Goal: Task Accomplishment & Management: Use online tool/utility

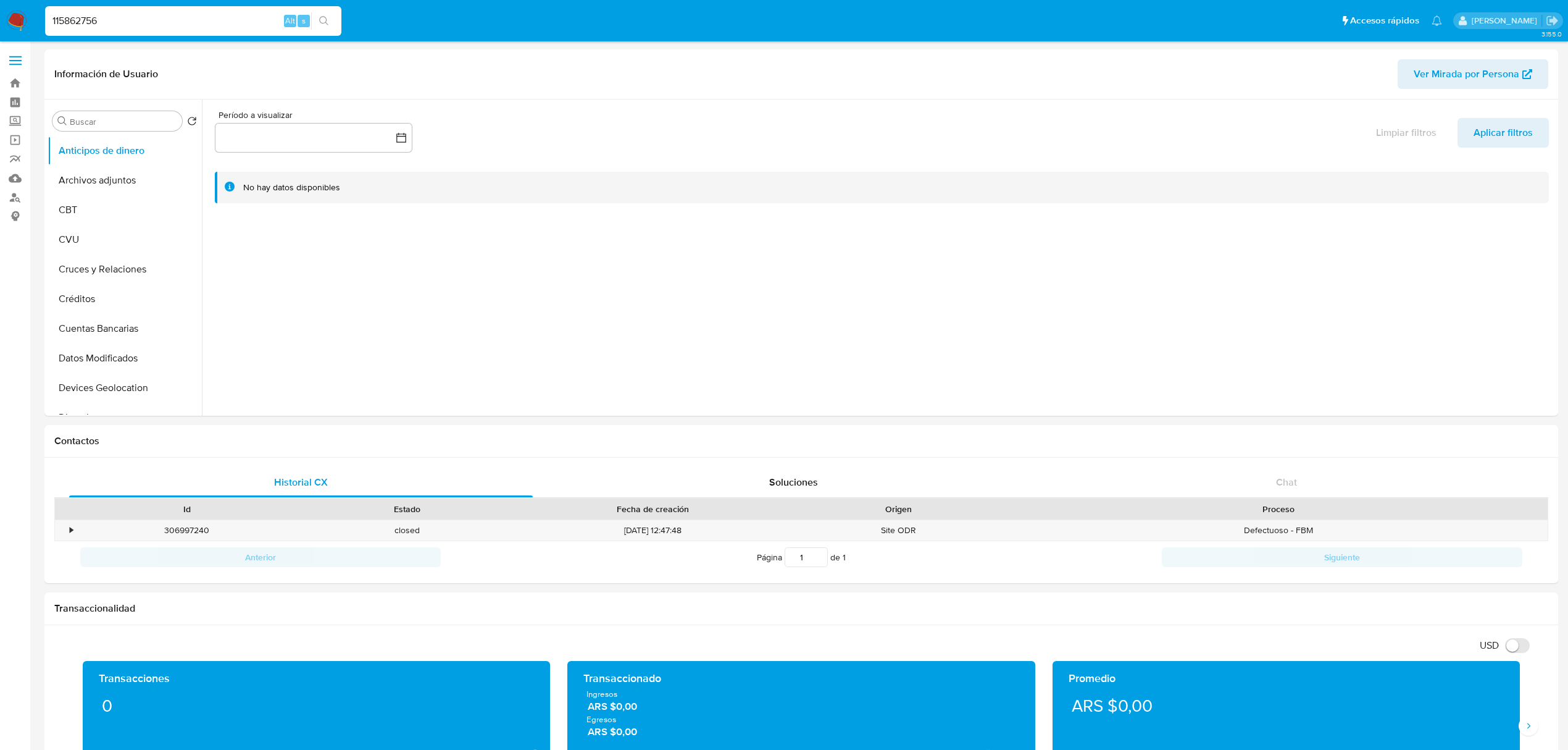
select select "10"
type input "115862756"
click at [325, 16] on icon "search-icon" at bounding box center [323, 21] width 9 height 9
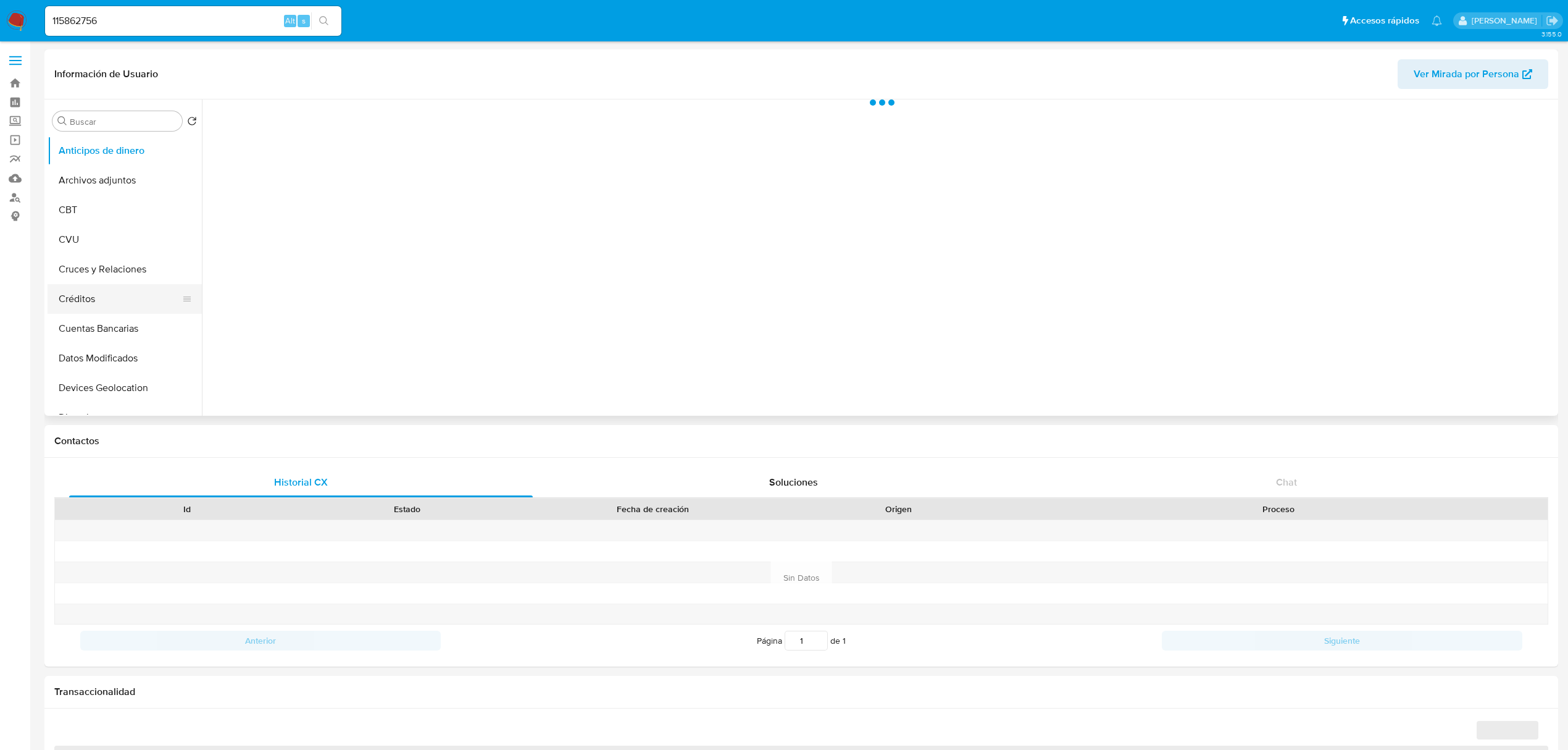
select select "10"
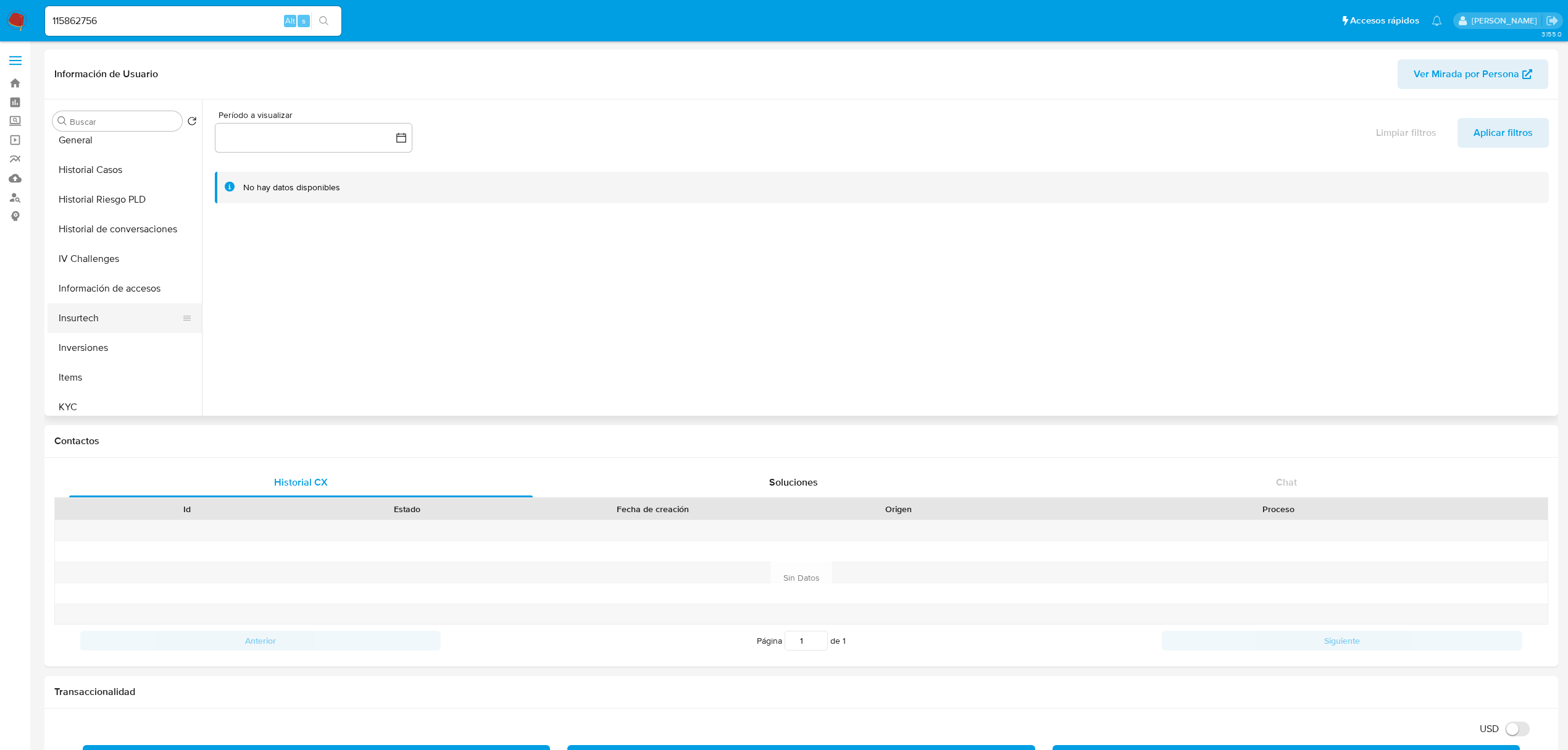
scroll to position [495, 0]
click at [63, 309] on button "KYC" at bounding box center [120, 309] width 145 height 29
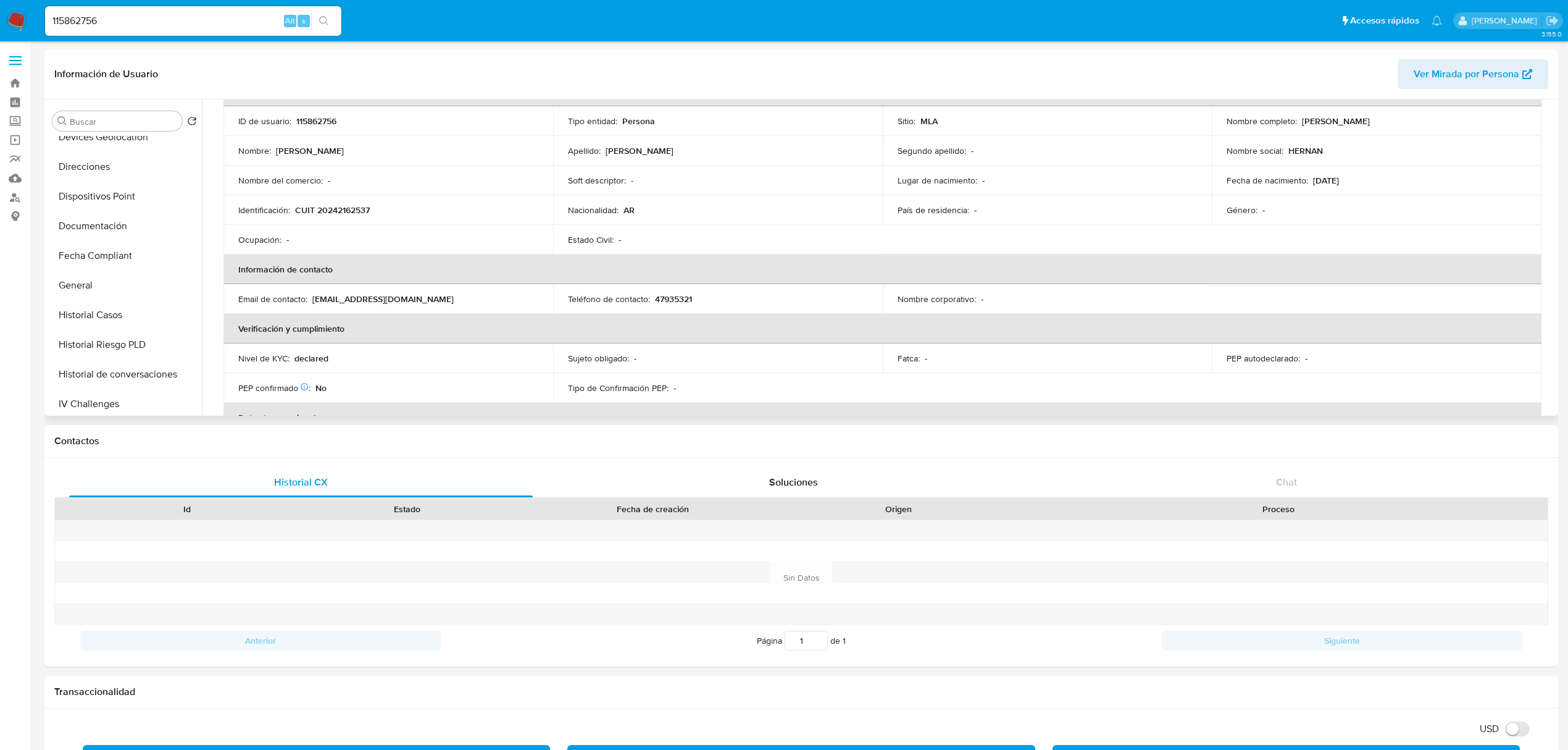
scroll to position [164, 0]
click at [99, 323] on button "Documentación" at bounding box center [120, 312] width 145 height 29
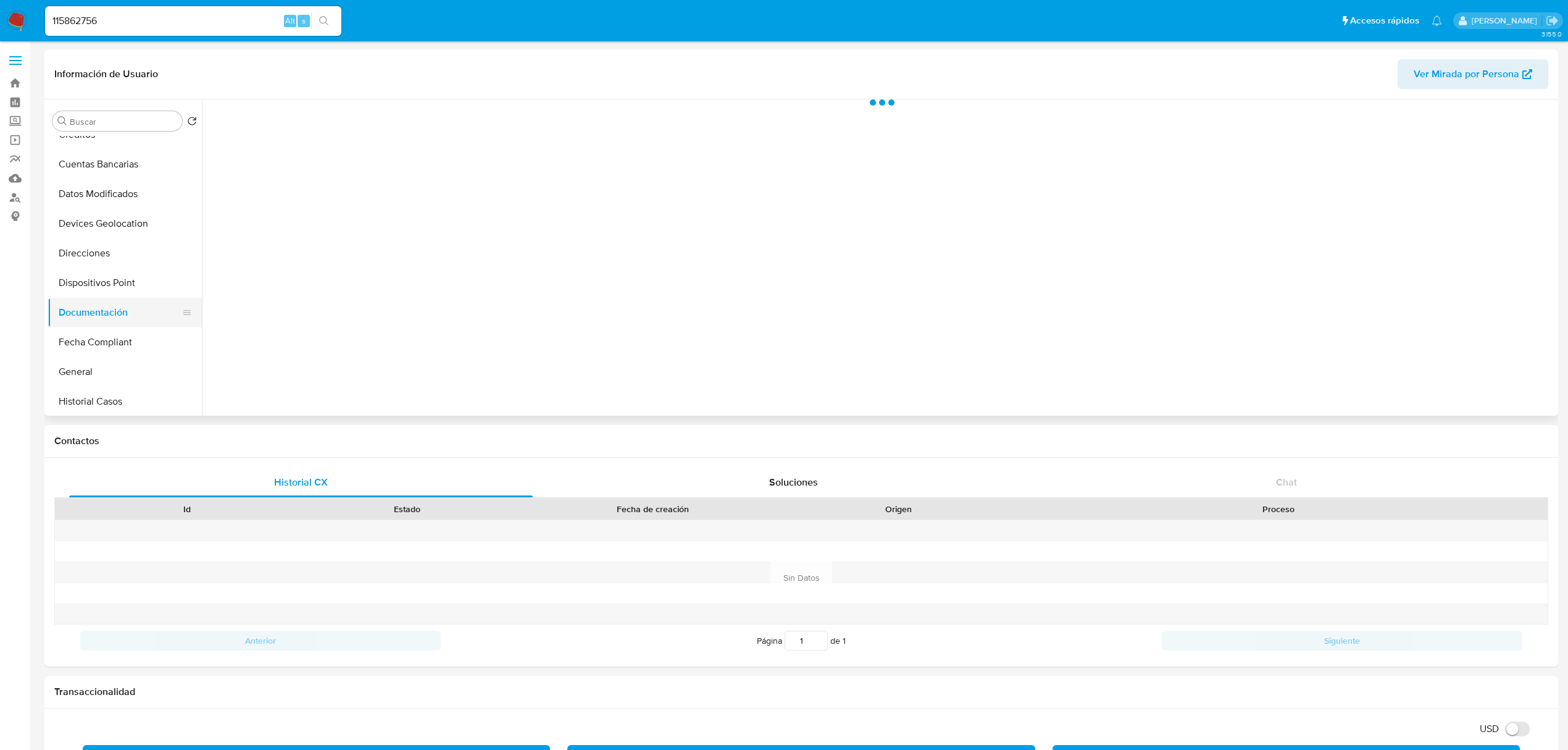
scroll to position [0, 0]
drag, startPoint x: 163, startPoint y: 18, endPoint x: 20, endPoint y: 5, distance: 143.6
click at [20, 5] on nav "Pausado Ver notificaciones 115862756 Alt s Accesos rápidos Presiona las siguien…" at bounding box center [784, 21] width 1568 height 41
paste input "667050244"
type input "667050244"
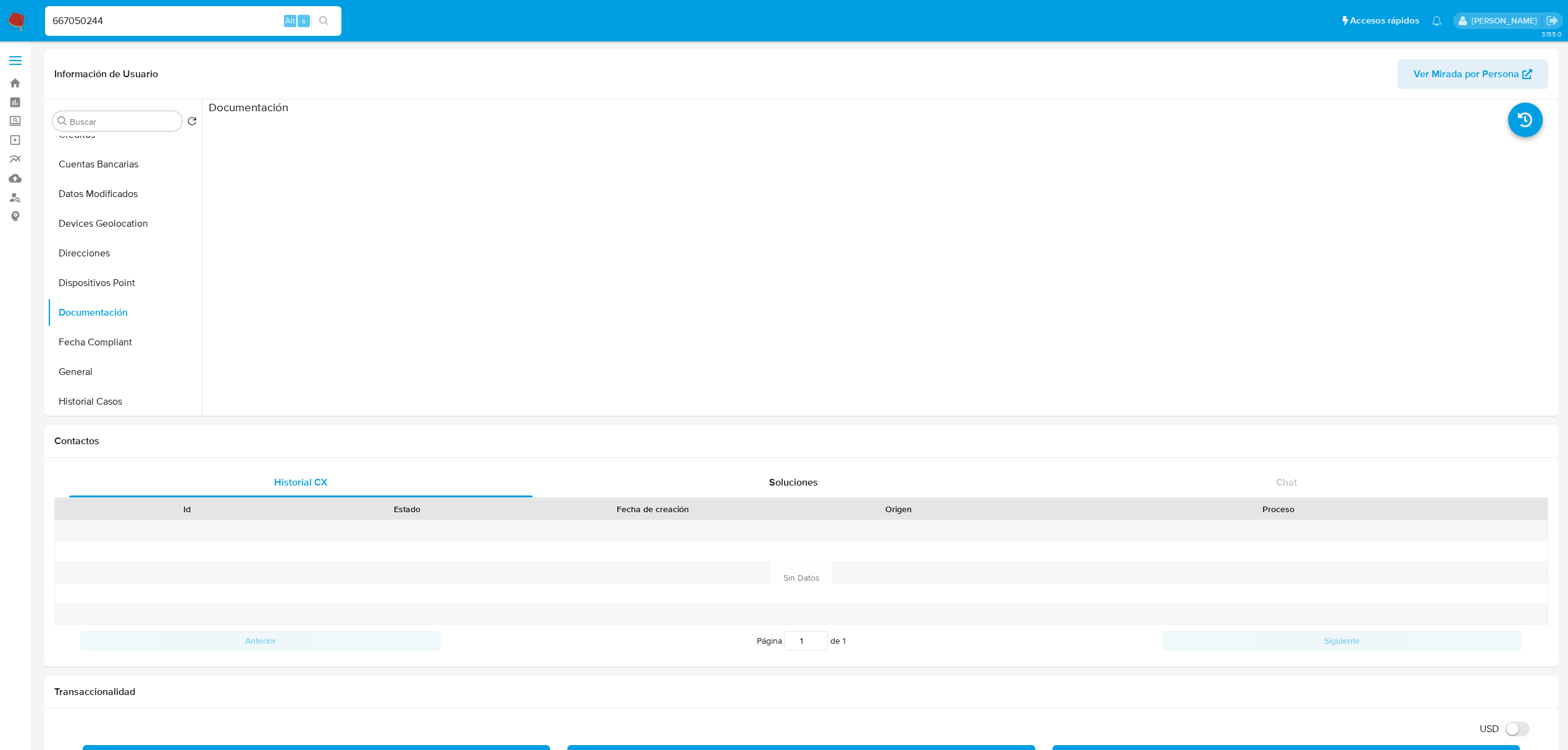
click at [322, 22] on icon "search-icon" at bounding box center [323, 21] width 9 height 9
click at [323, 21] on icon "search-icon" at bounding box center [323, 21] width 9 height 9
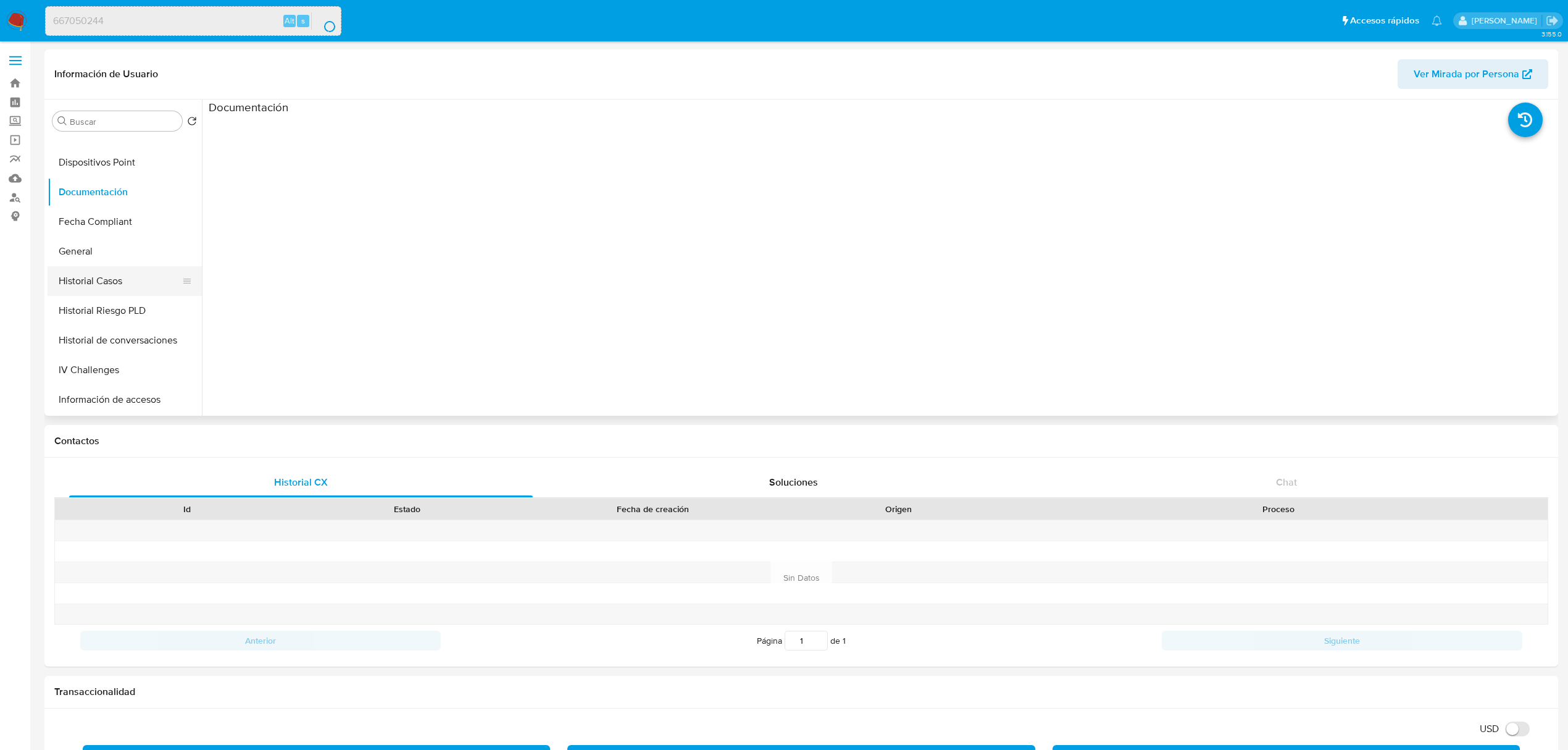
scroll to position [330, 0]
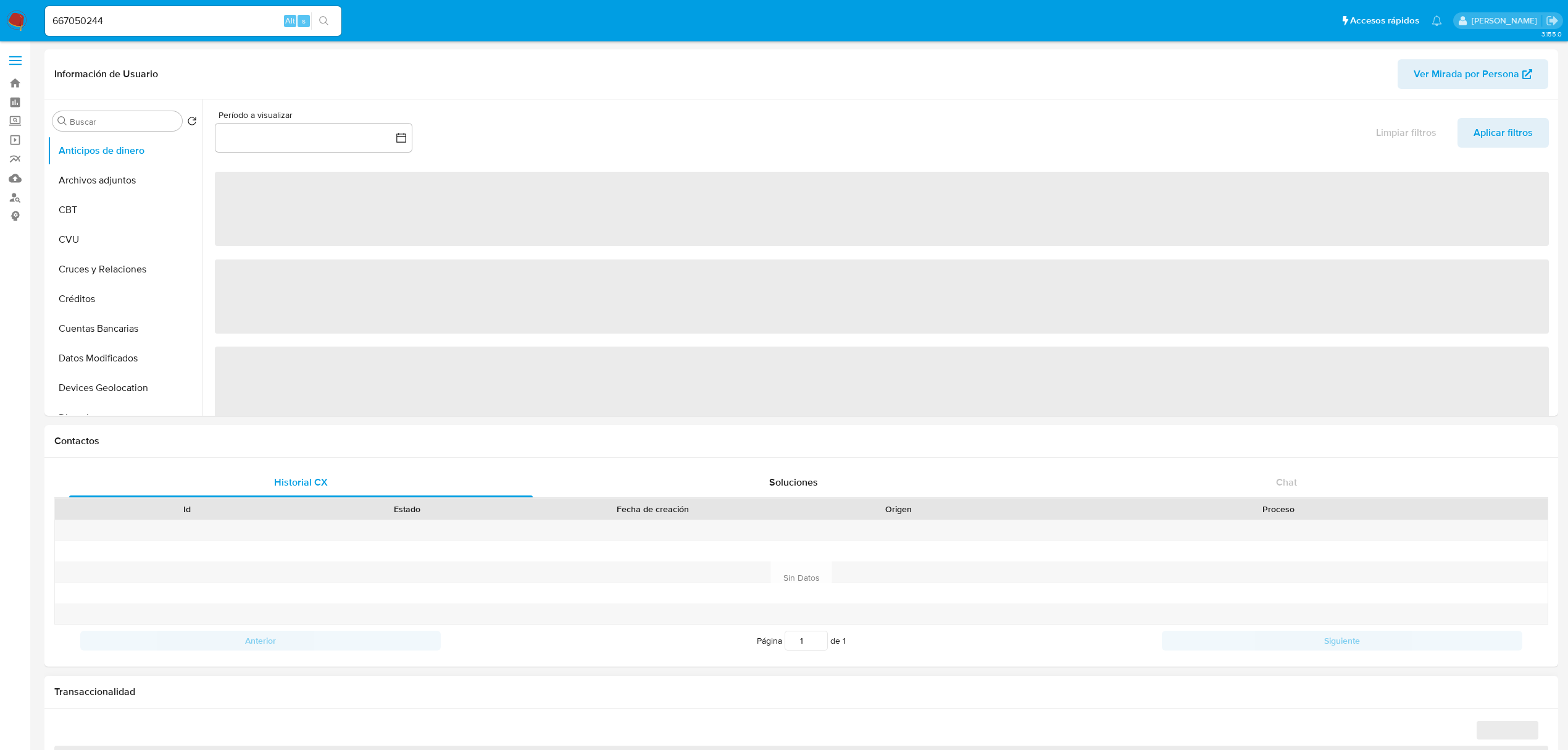
select select "10"
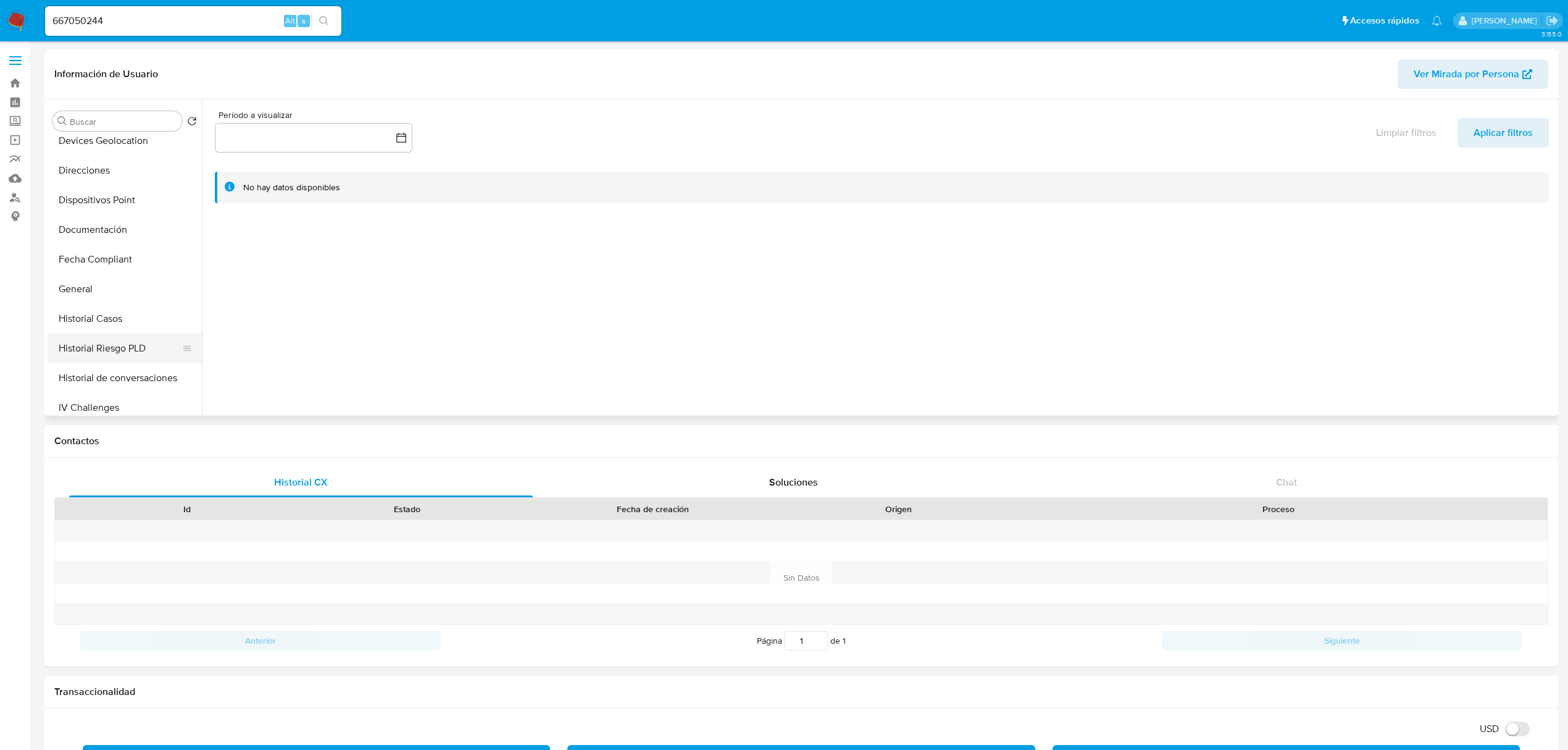
scroll to position [412, 0]
click at [77, 388] on button "KYC" at bounding box center [120, 392] width 145 height 29
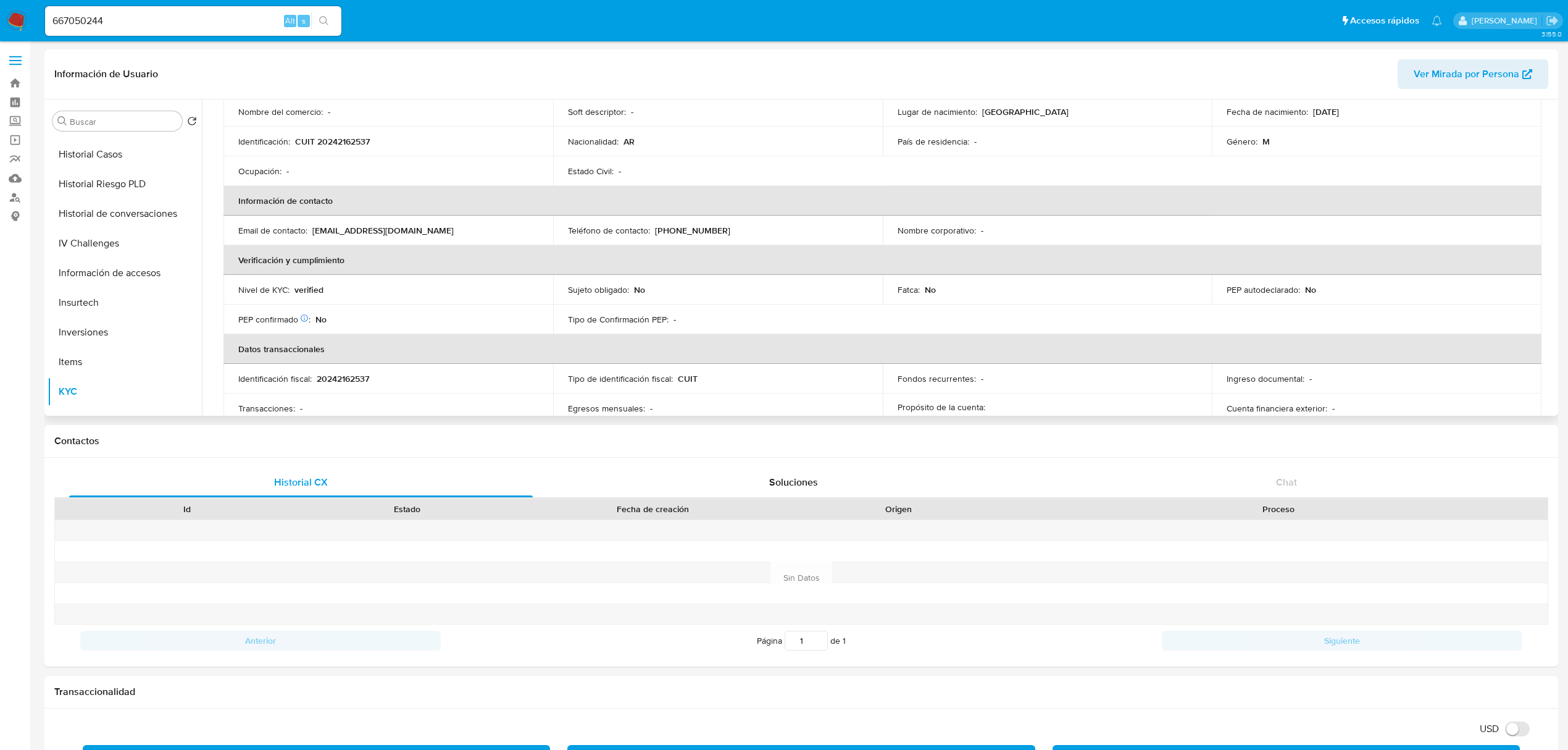
scroll to position [164, 0]
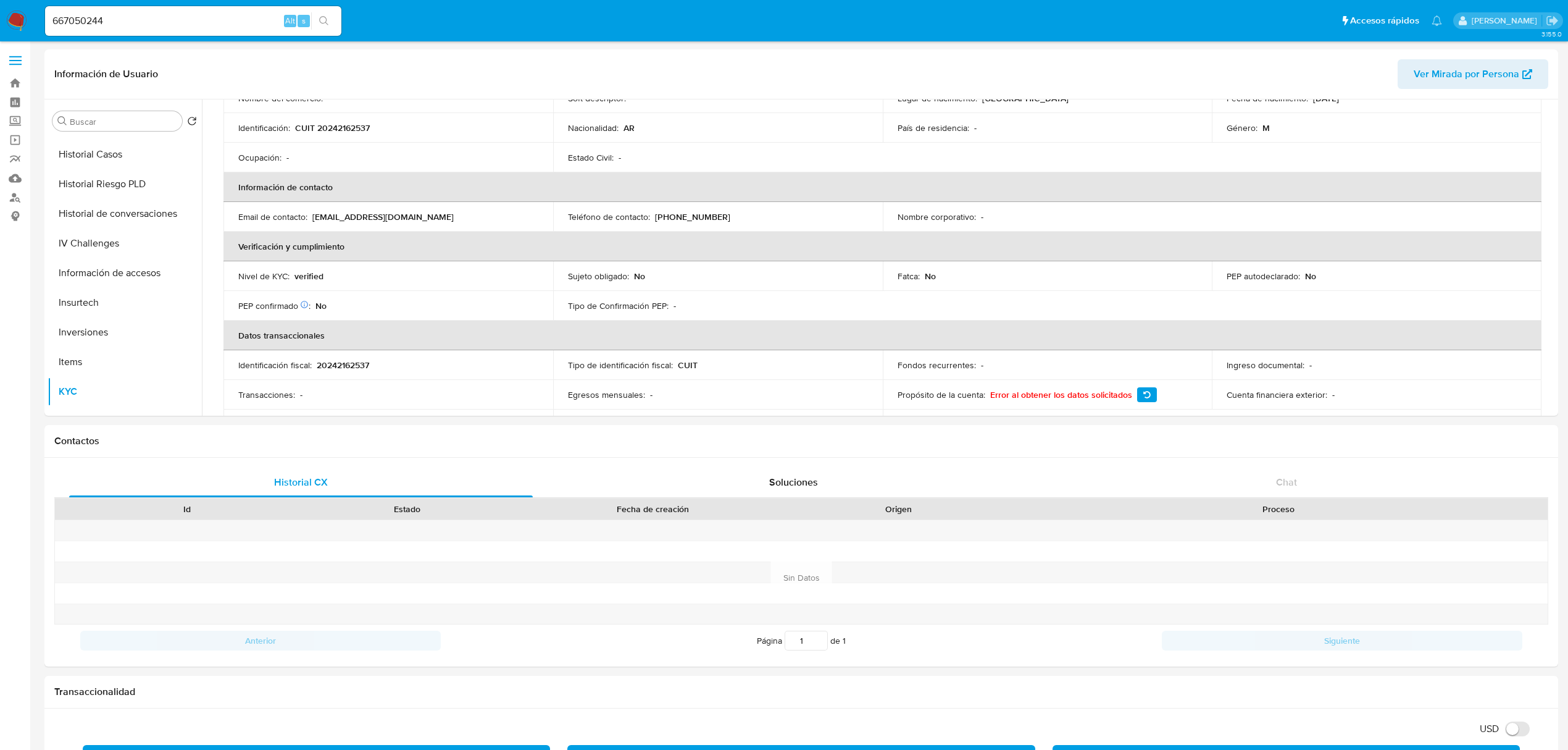
click at [121, 34] on div "667050244 Alt s" at bounding box center [193, 21] width 297 height 29
drag, startPoint x: 115, startPoint y: 25, endPoint x: 8, endPoint y: -1, distance: 110.1
paste input "786320412"
type input "786320412"
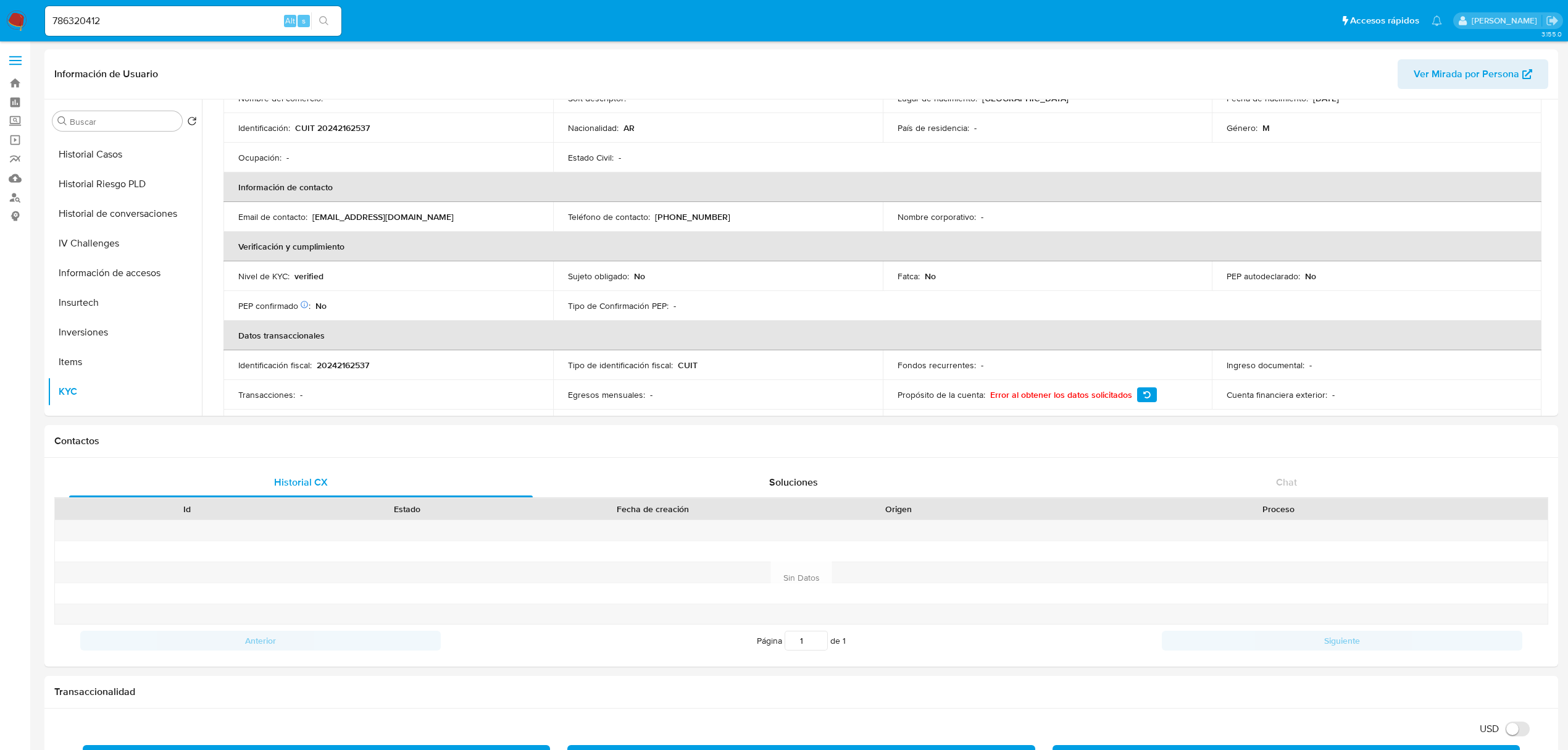
click at [329, 23] on button "search-icon" at bounding box center [323, 21] width 25 height 17
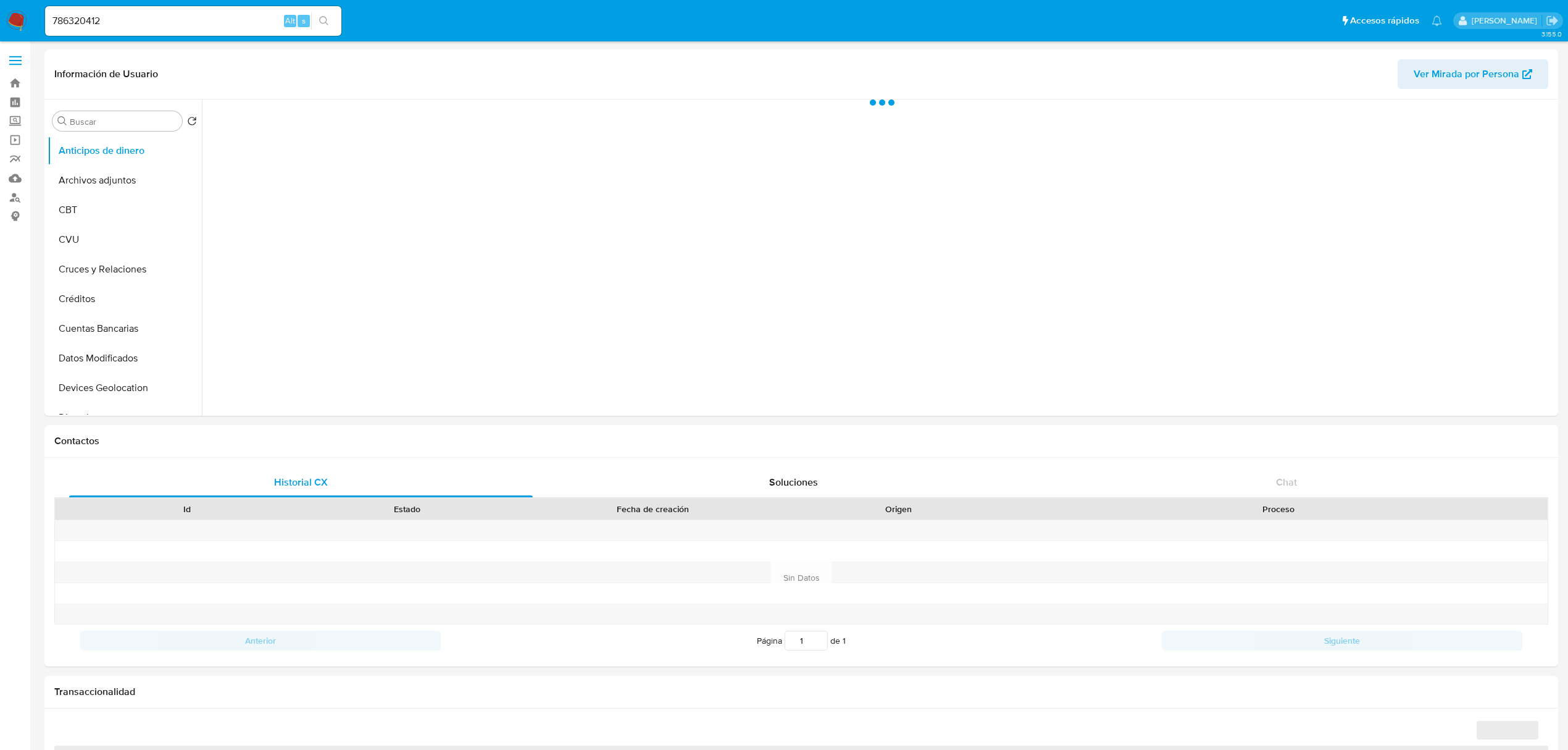
select select "10"
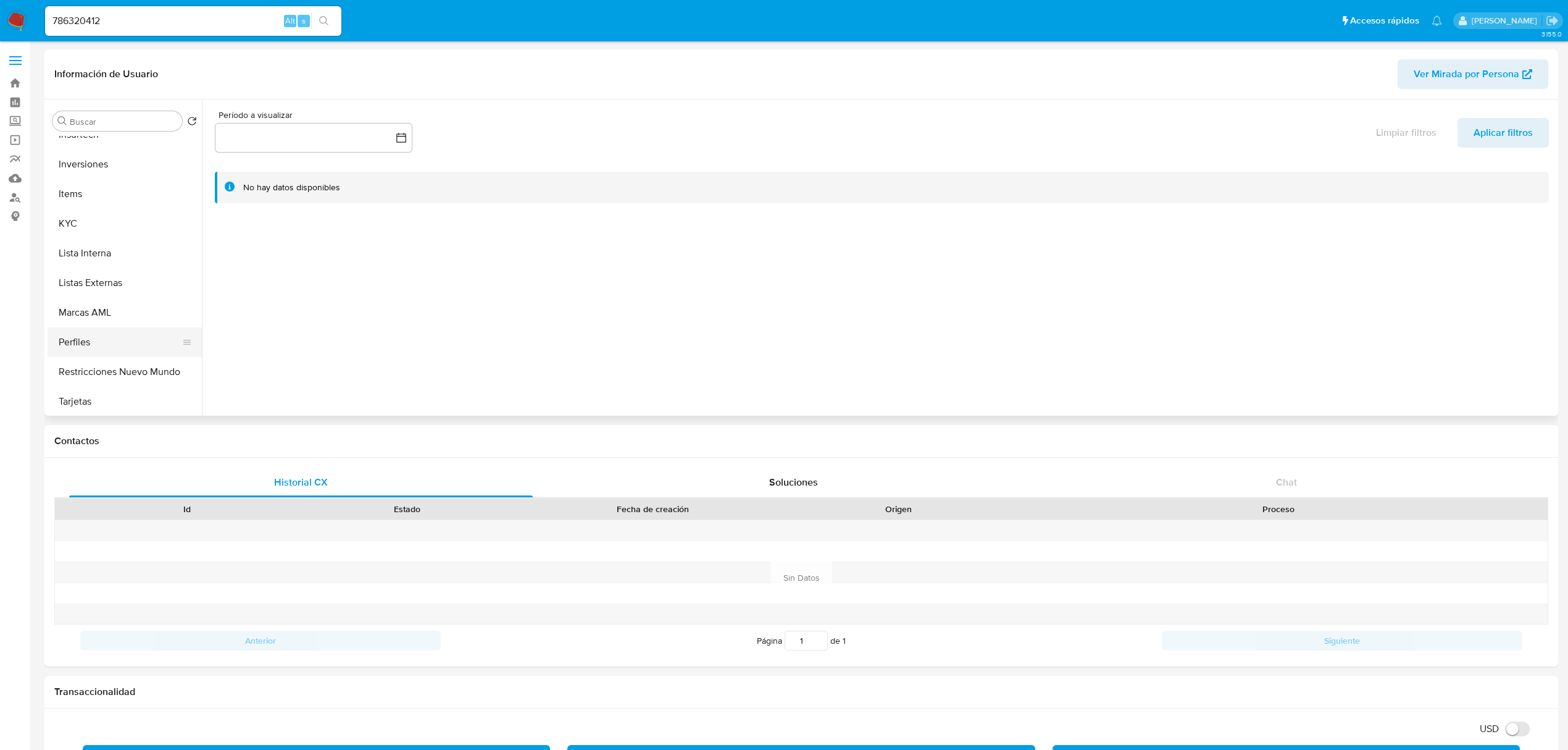
scroll to position [581, 0]
click at [75, 409] on button "Tarjetas" at bounding box center [120, 400] width 145 height 29
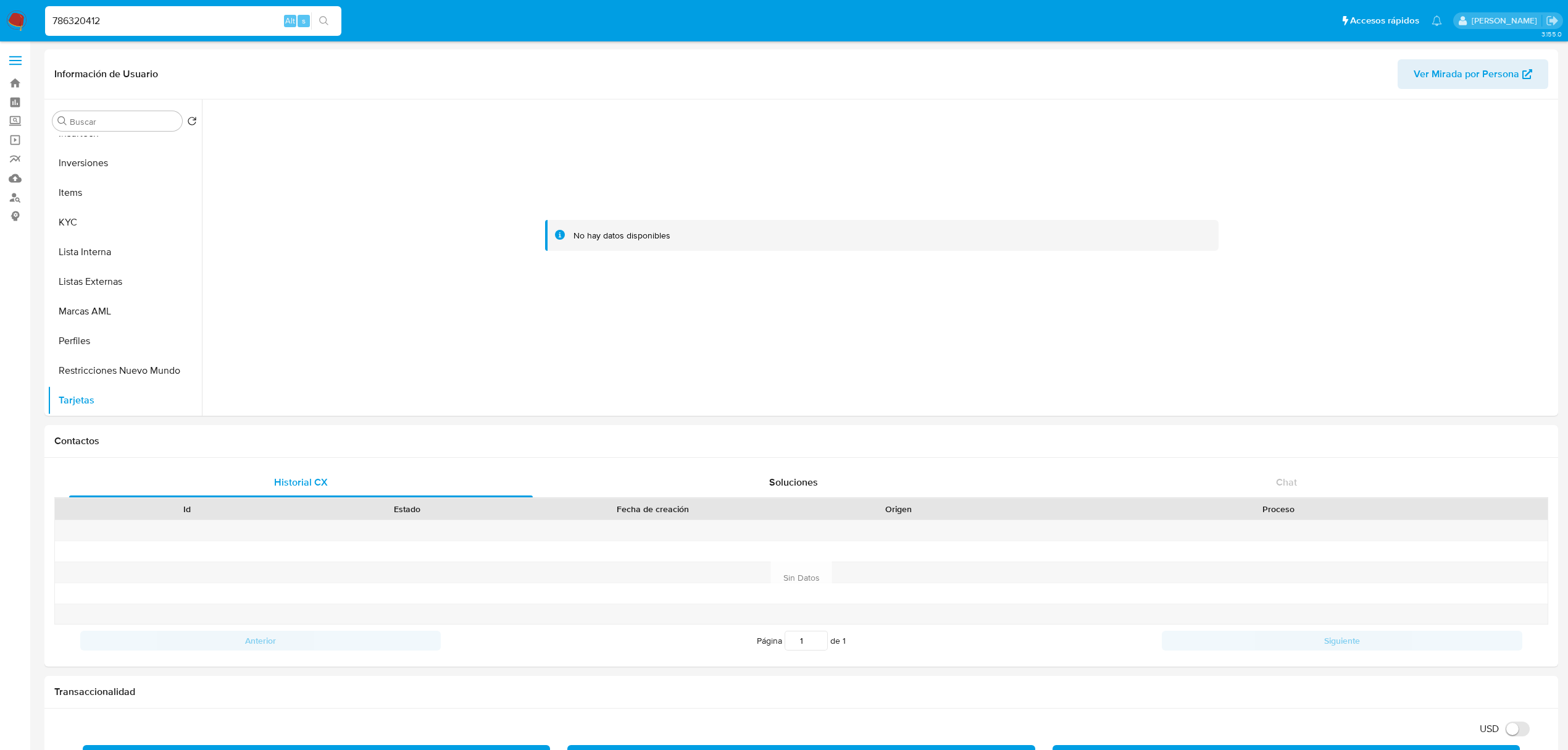
drag, startPoint x: 126, startPoint y: 21, endPoint x: 0, endPoint y: 11, distance: 126.4
click at [0, 11] on nav "Pausado Ver notificaciones 786320412 Alt s Accesos rápidos Presiona las siguien…" at bounding box center [784, 21] width 1568 height 41
paste input "557371841"
type input "557371841"
click at [325, 18] on icon "search-icon" at bounding box center [323, 21] width 9 height 9
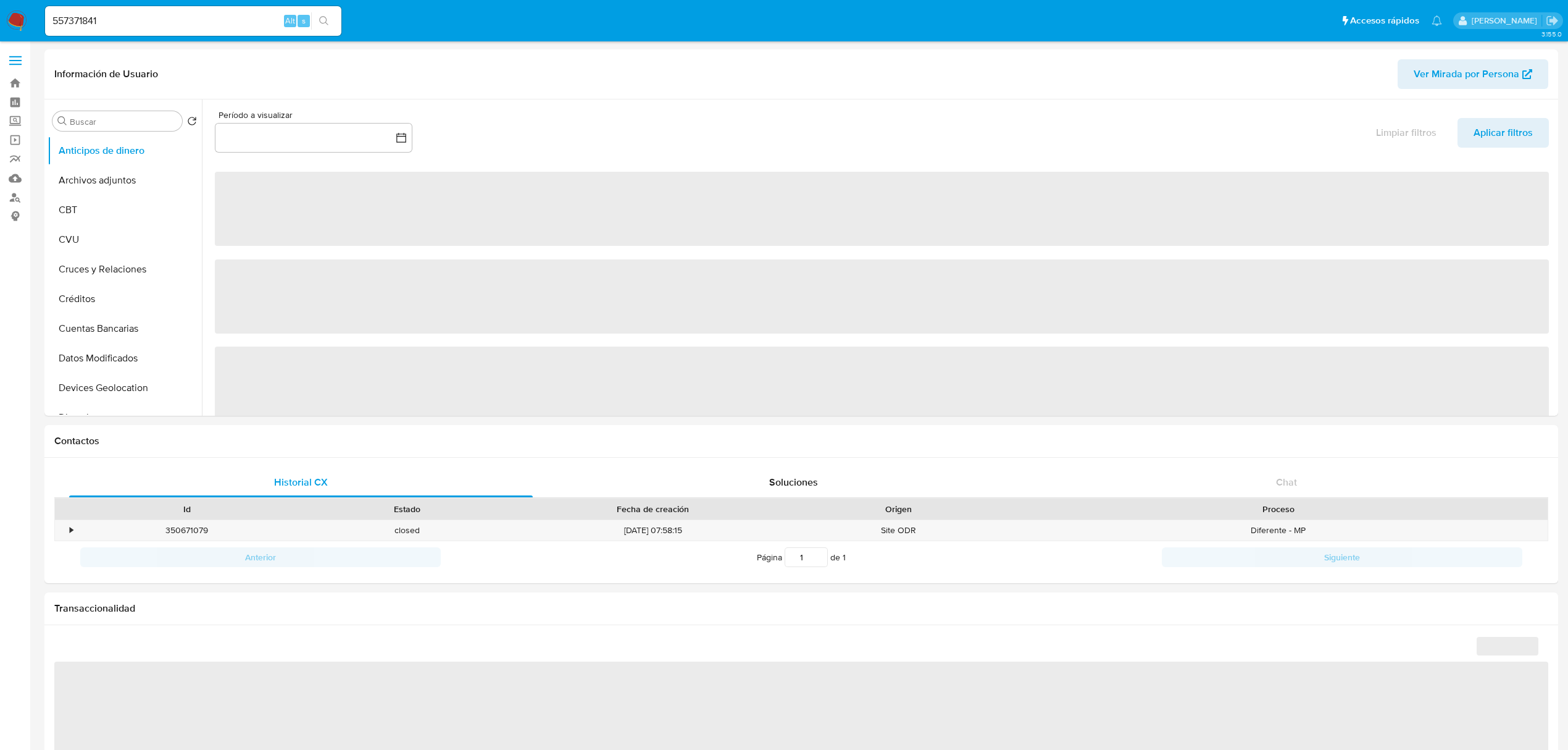
select select "10"
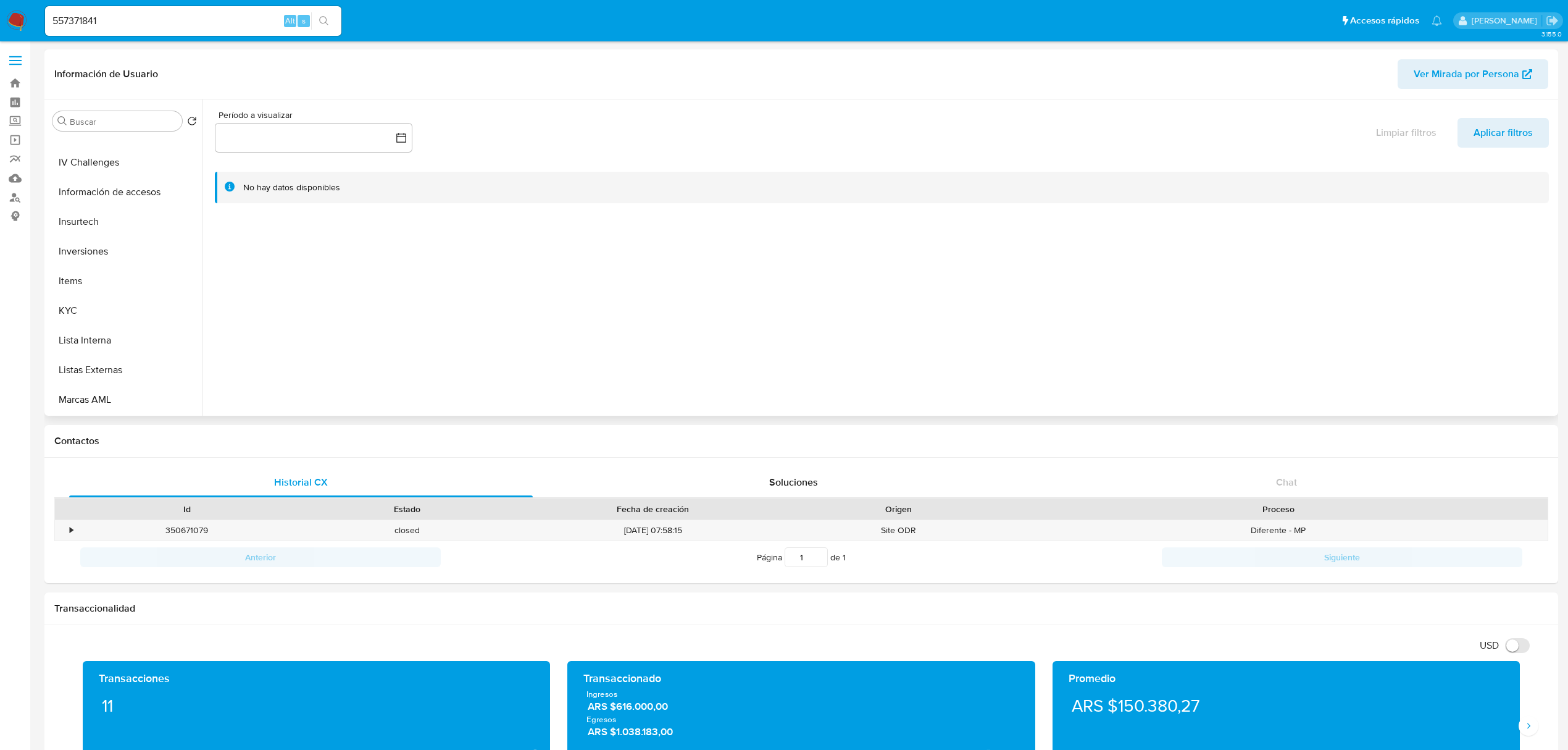
scroll to position [581, 0]
click at [84, 400] on button "Tarjetas" at bounding box center [120, 400] width 145 height 29
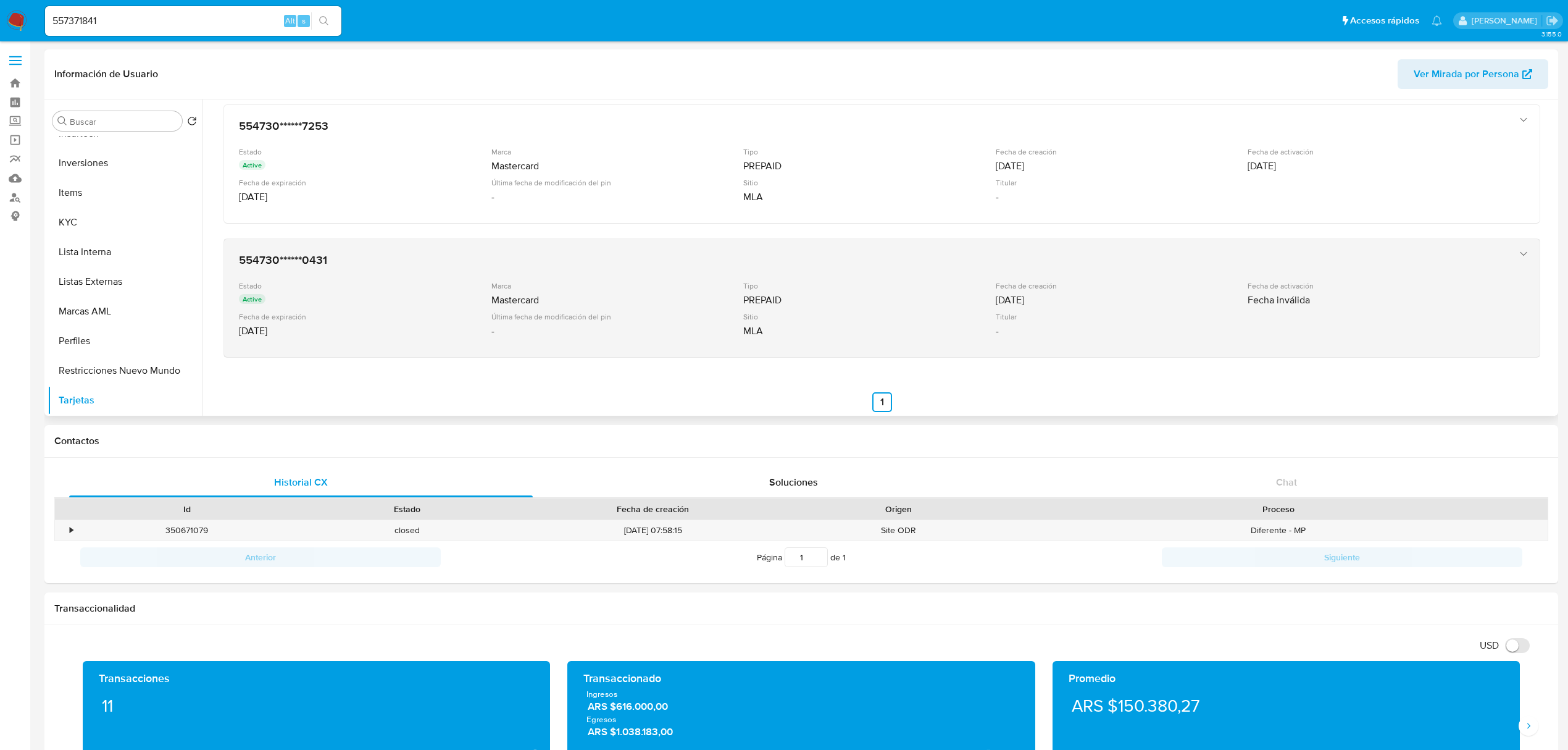
scroll to position [223, 0]
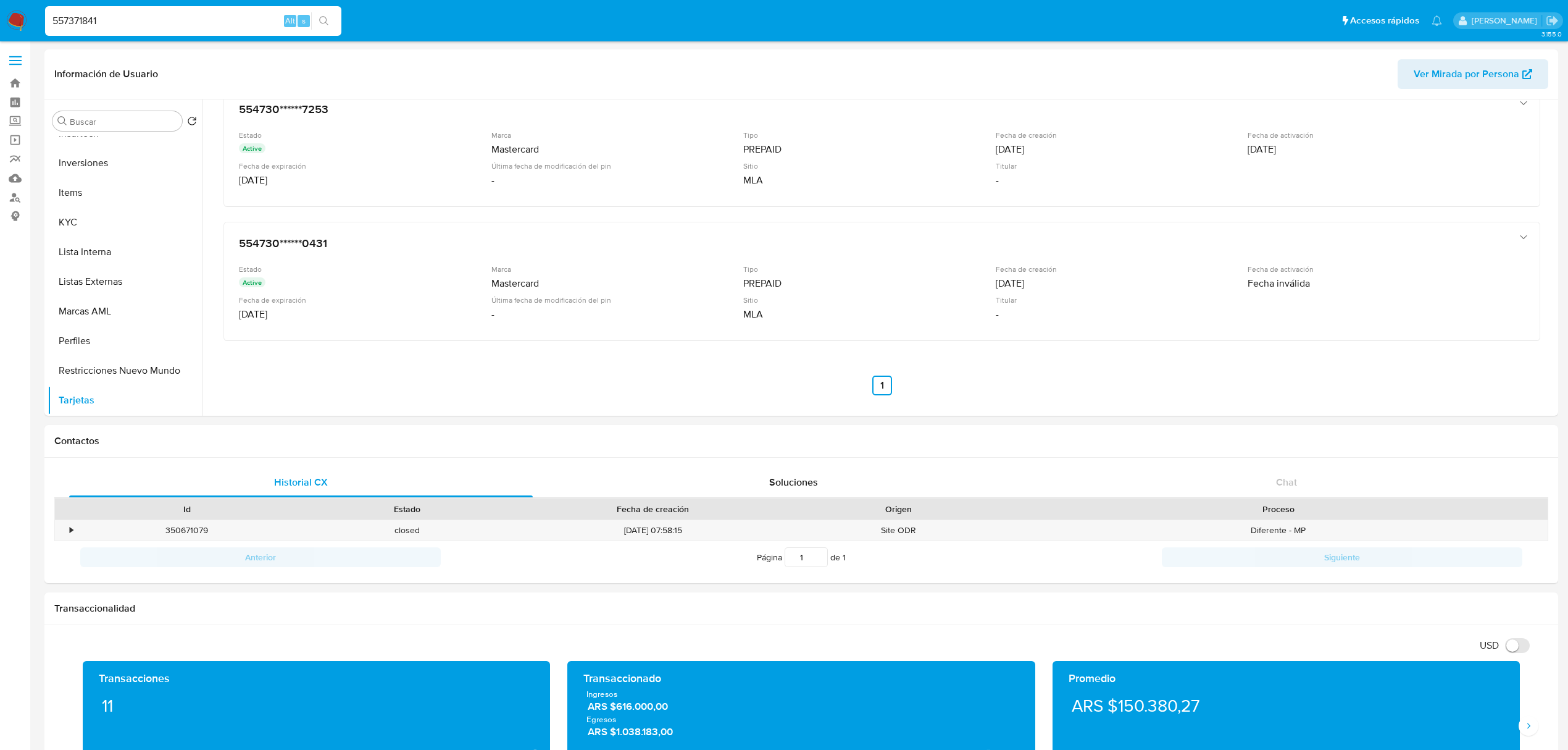
drag, startPoint x: 154, startPoint y: 20, endPoint x: 0, endPoint y: 11, distance: 154.3
click at [0, 11] on nav "Pausado Ver notificaciones 557371841 Alt s Accesos rápidos Presiona las siguien…" at bounding box center [784, 21] width 1568 height 41
paste input "1223555844"
type input "1223555844"
click at [324, 15] on button "search-icon" at bounding box center [323, 21] width 25 height 17
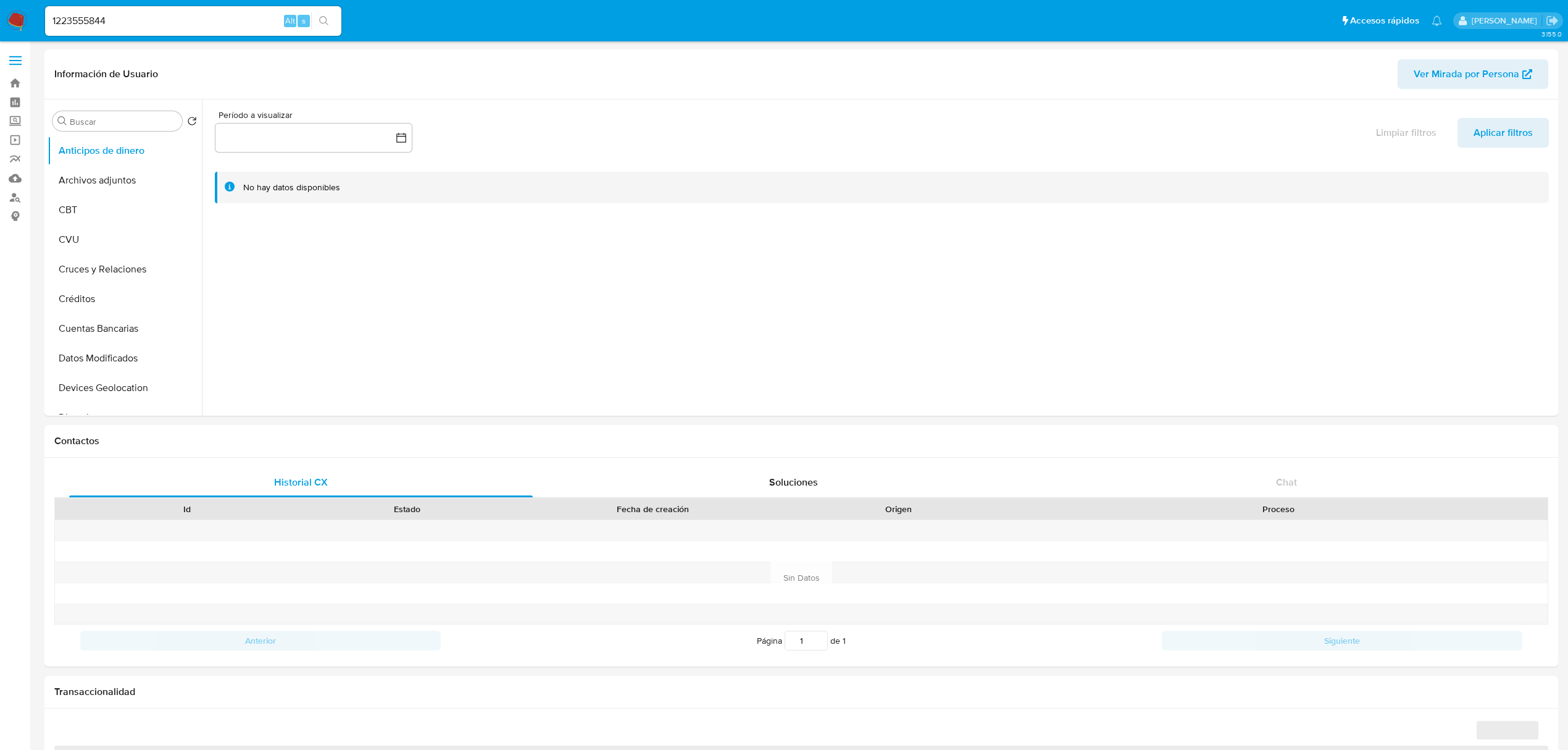
select select "10"
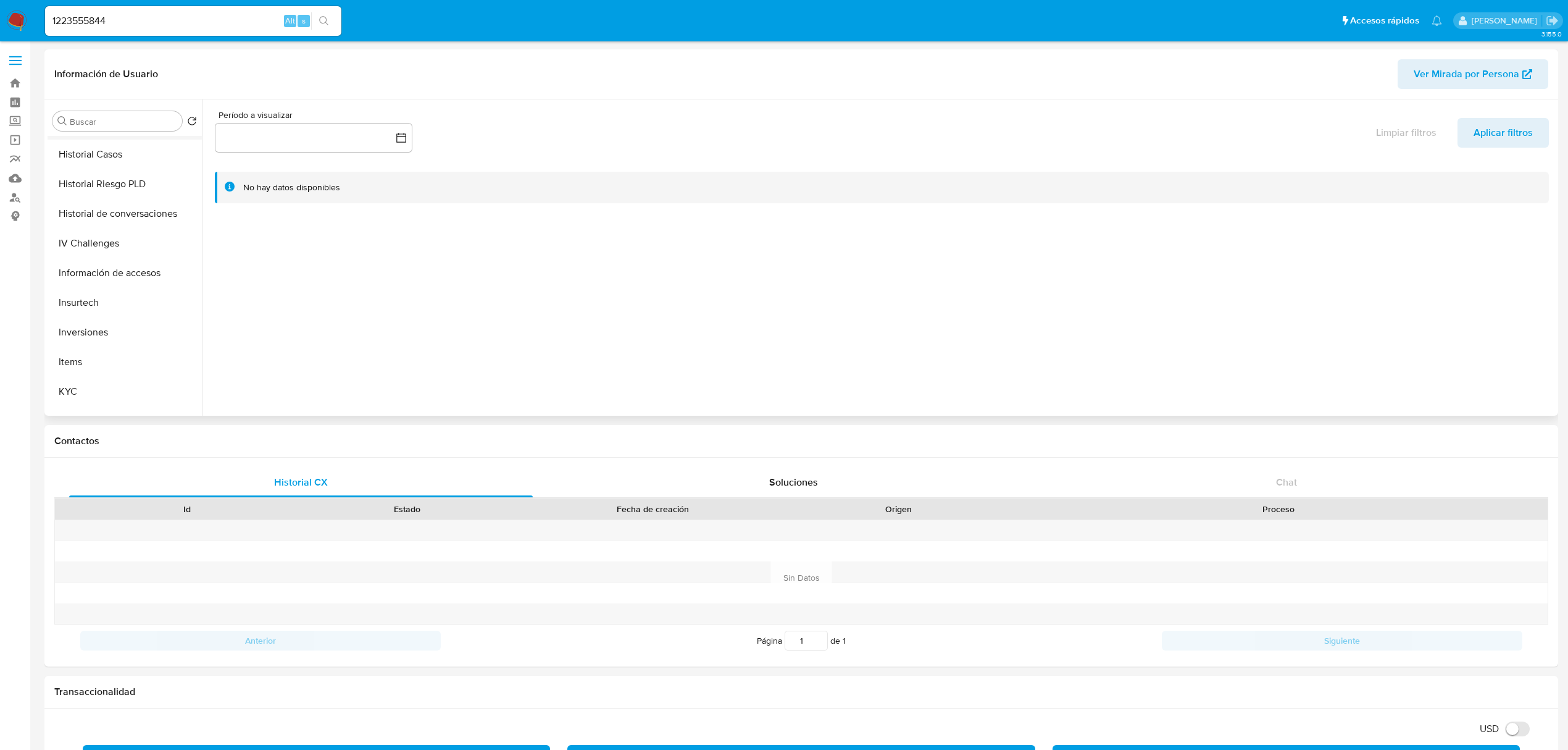
scroll to position [581, 0]
click at [95, 394] on button "Tarjetas" at bounding box center [120, 400] width 145 height 29
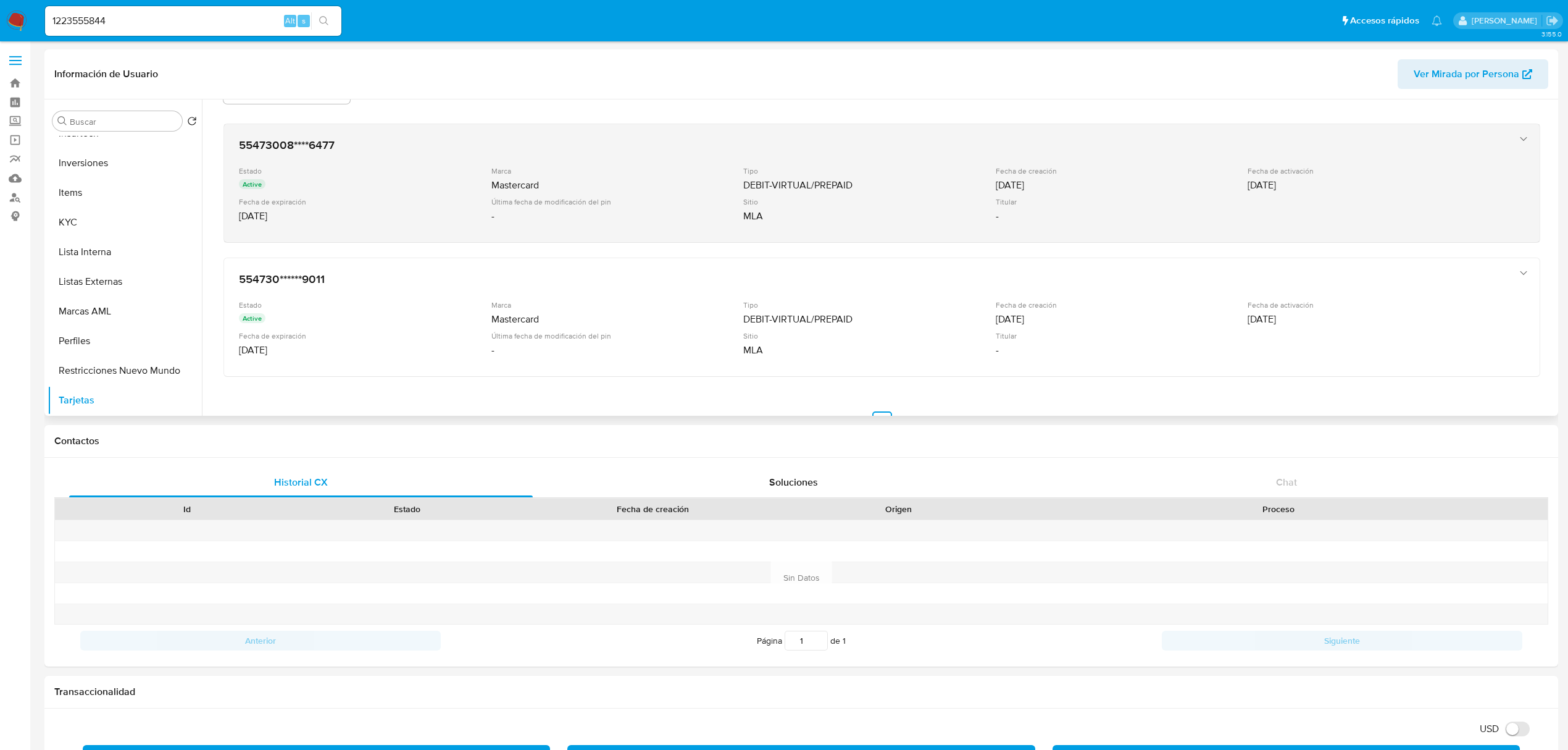
scroll to position [89, 0]
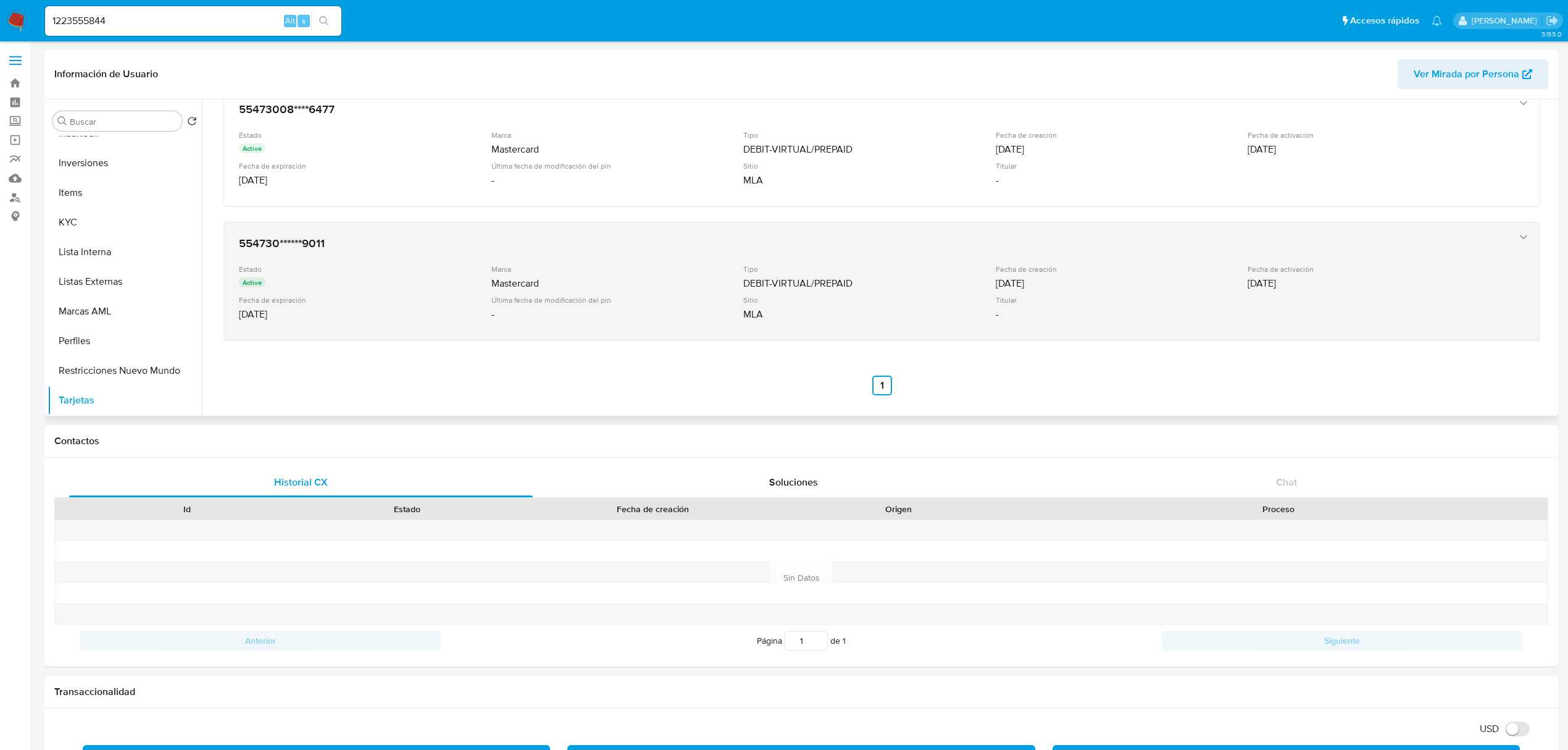
click at [1288, 337] on div "554730******9011 Estado Active Marca Mastercard Tipo DEBIT-VIRTUAL/PREPAID Fech…" at bounding box center [882, 281] width 1316 height 118
click at [1292, 278] on div "19/02/2024" at bounding box center [1373, 283] width 250 height 12
click at [1519, 243] on icon "button" at bounding box center [1524, 237] width 12 height 12
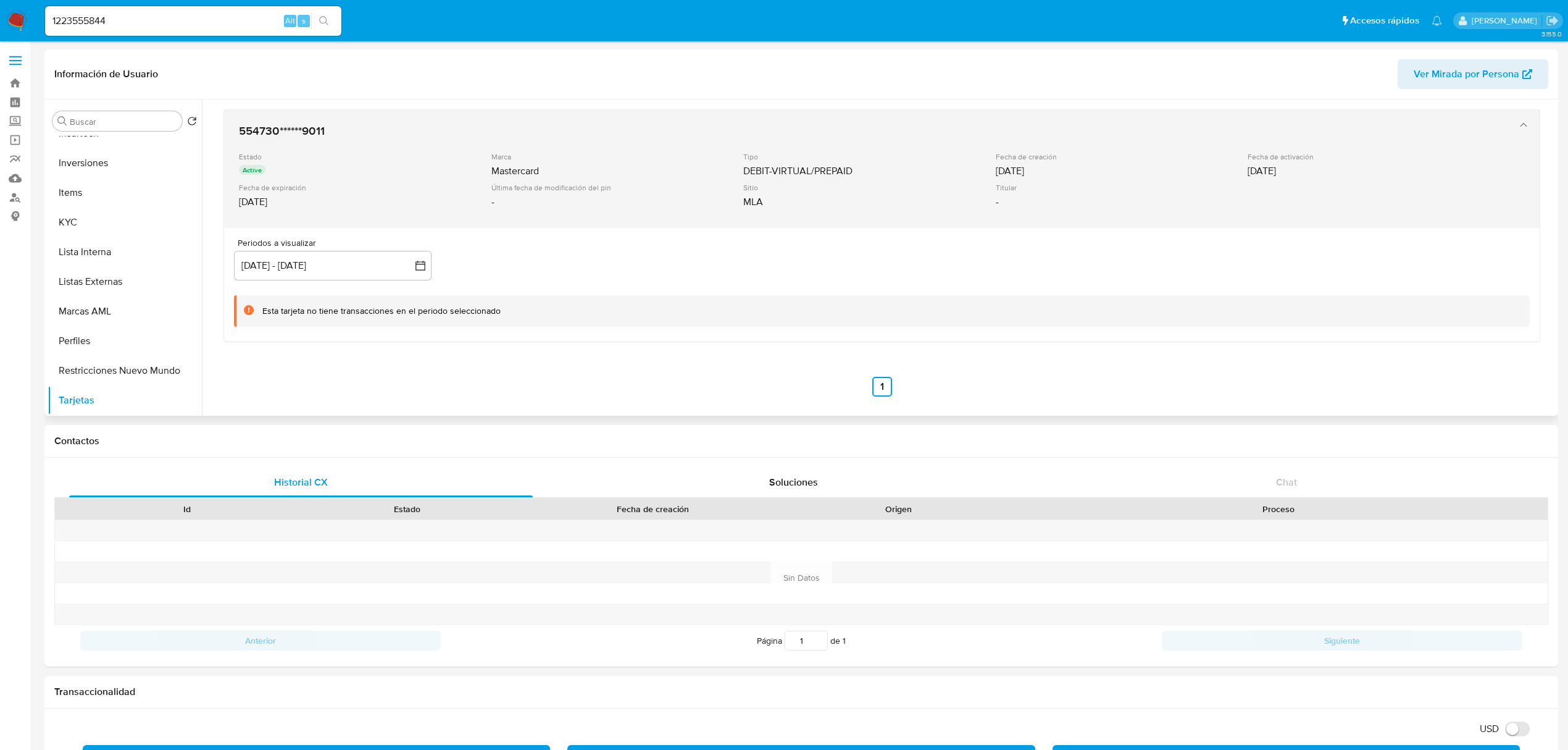
scroll to position [203, 0]
click at [421, 271] on button "23 may 2025 - 20 ago 2025" at bounding box center [332, 264] width 198 height 29
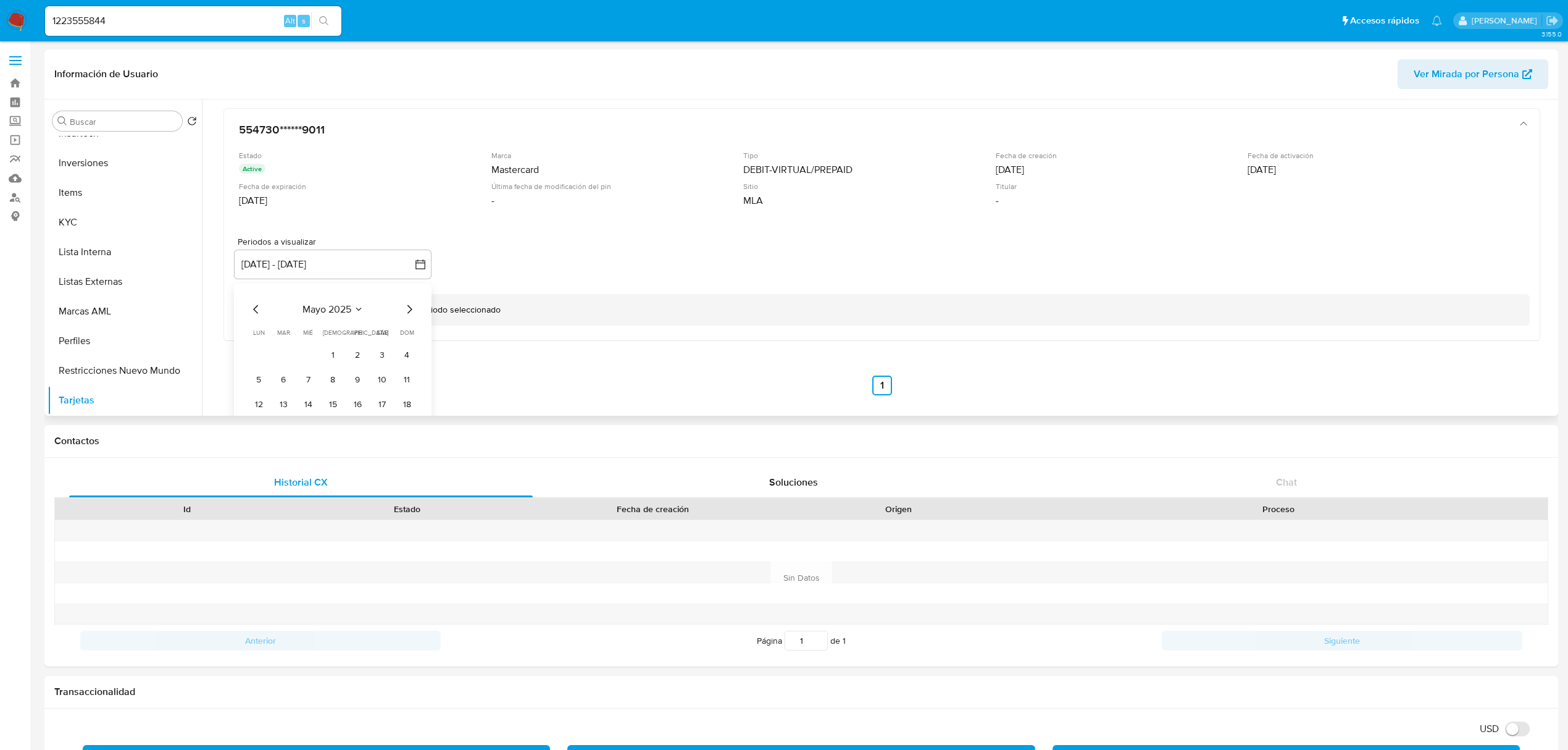
click at [265, 312] on div "mayo 2025" at bounding box center [333, 309] width 168 height 15
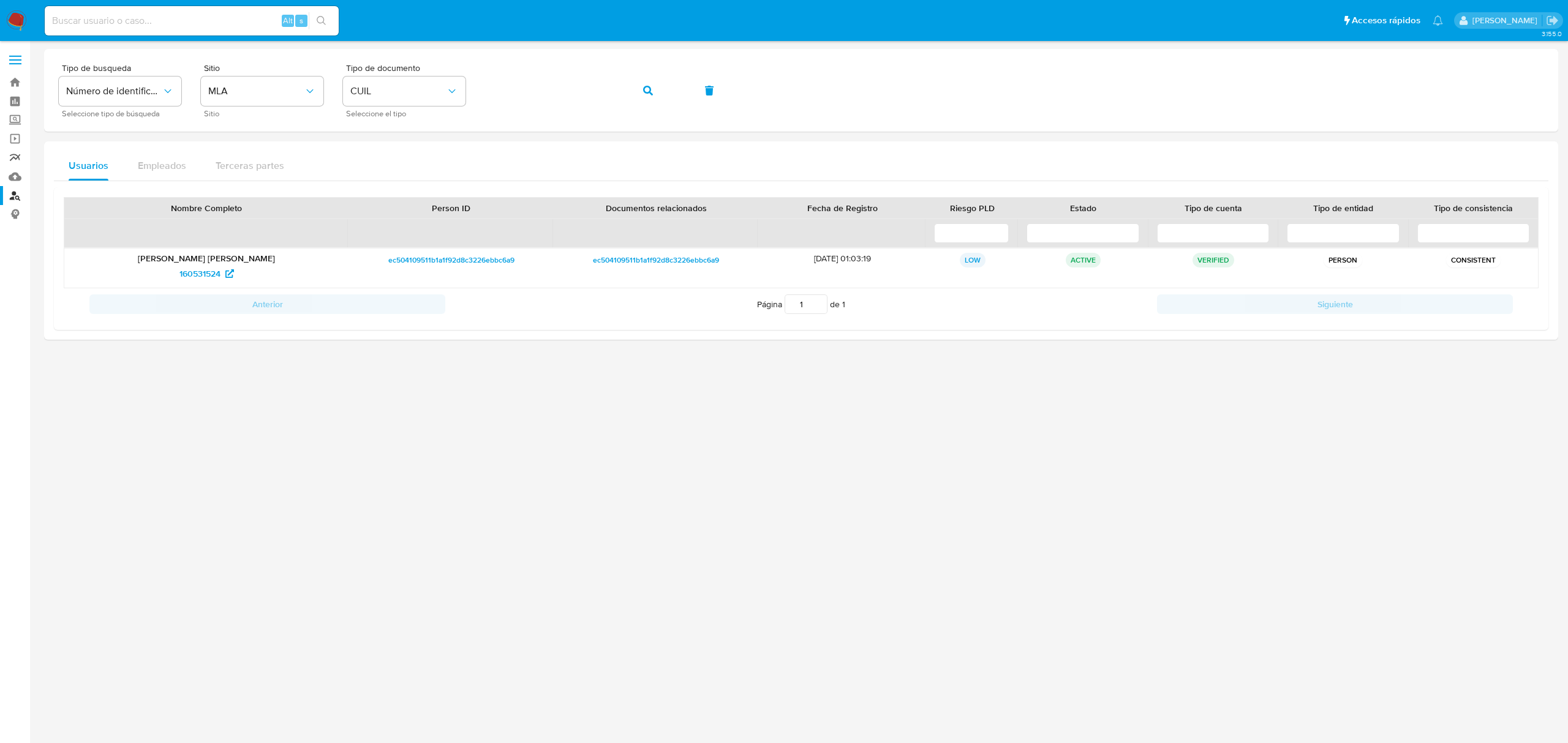
click at [15, 159] on link "Reportes" at bounding box center [73, 157] width 145 height 19
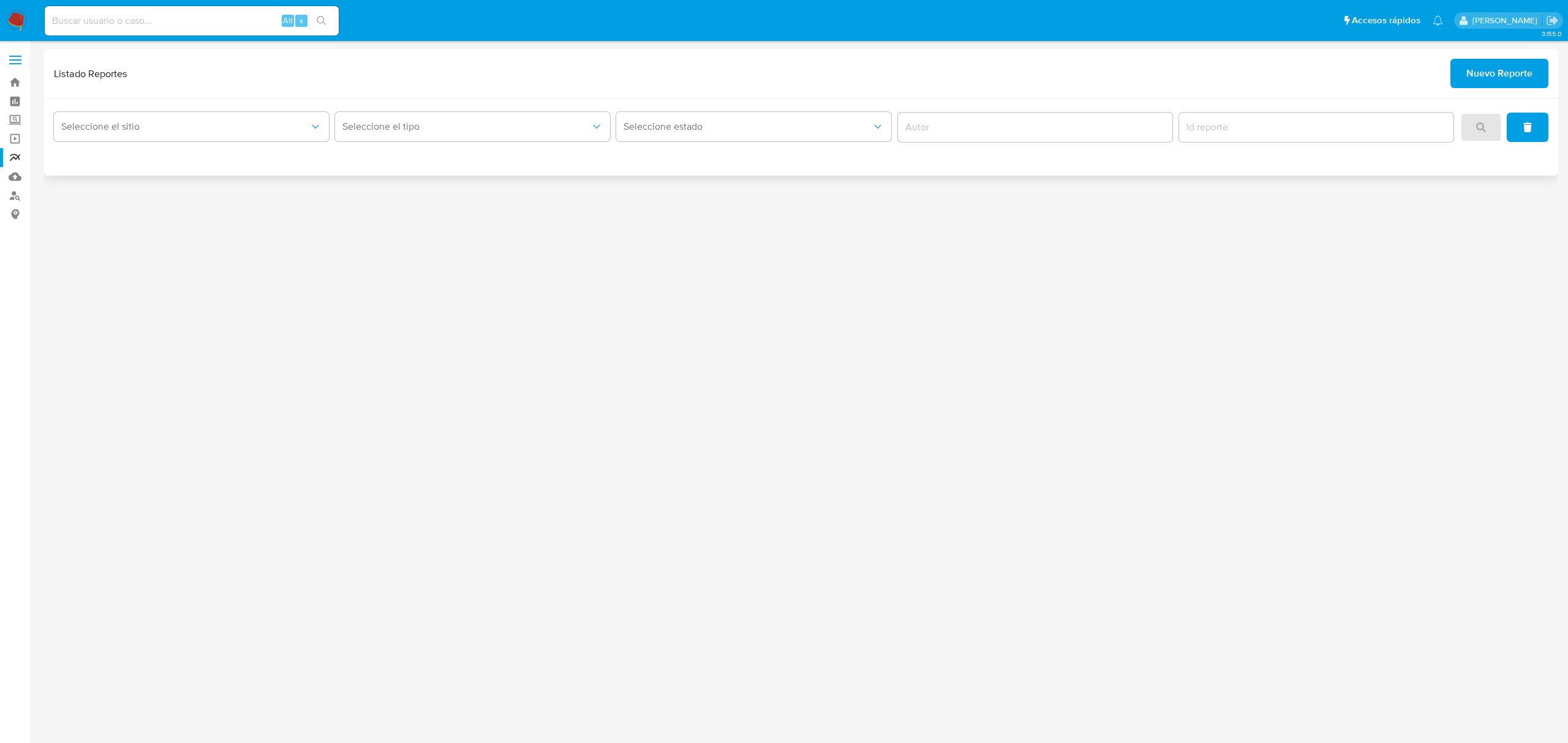
click at [1493, 72] on span "Nuevo Reporte" at bounding box center [1499, 73] width 66 height 27
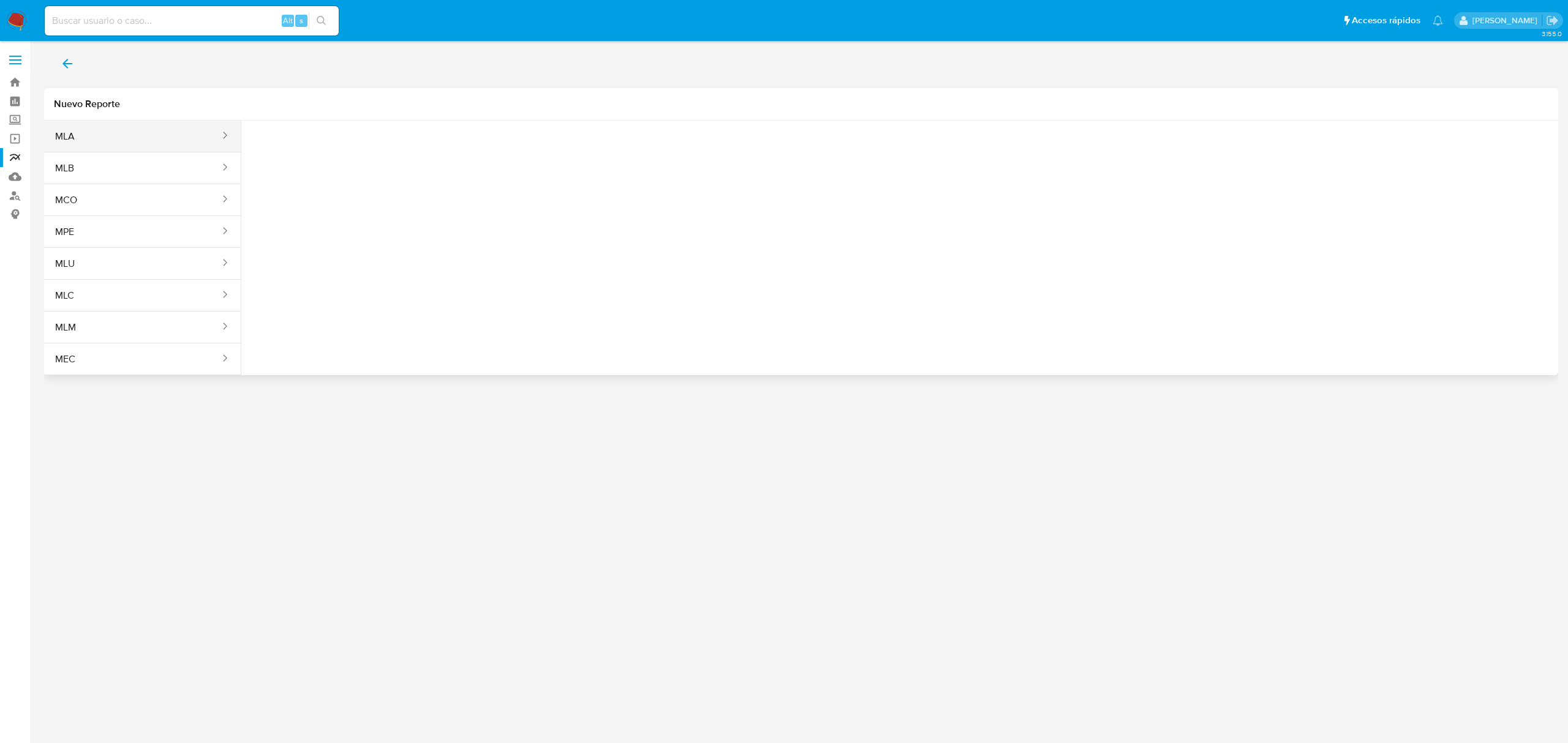
click at [115, 138] on button "MLA" at bounding box center [133, 136] width 177 height 29
click at [388, 154] on div "Tipo reporte Seleccione una opcion" at bounding box center [900, 149] width 1297 height 47
click at [361, 156] on span "Seleccione una opcion" at bounding box center [312, 153] width 108 height 12
click at [337, 214] on div "LEGAJO UNICO" at bounding box center [315, 215] width 113 height 29
click at [498, 156] on span "CDI" at bounding box center [457, 153] width 108 height 12
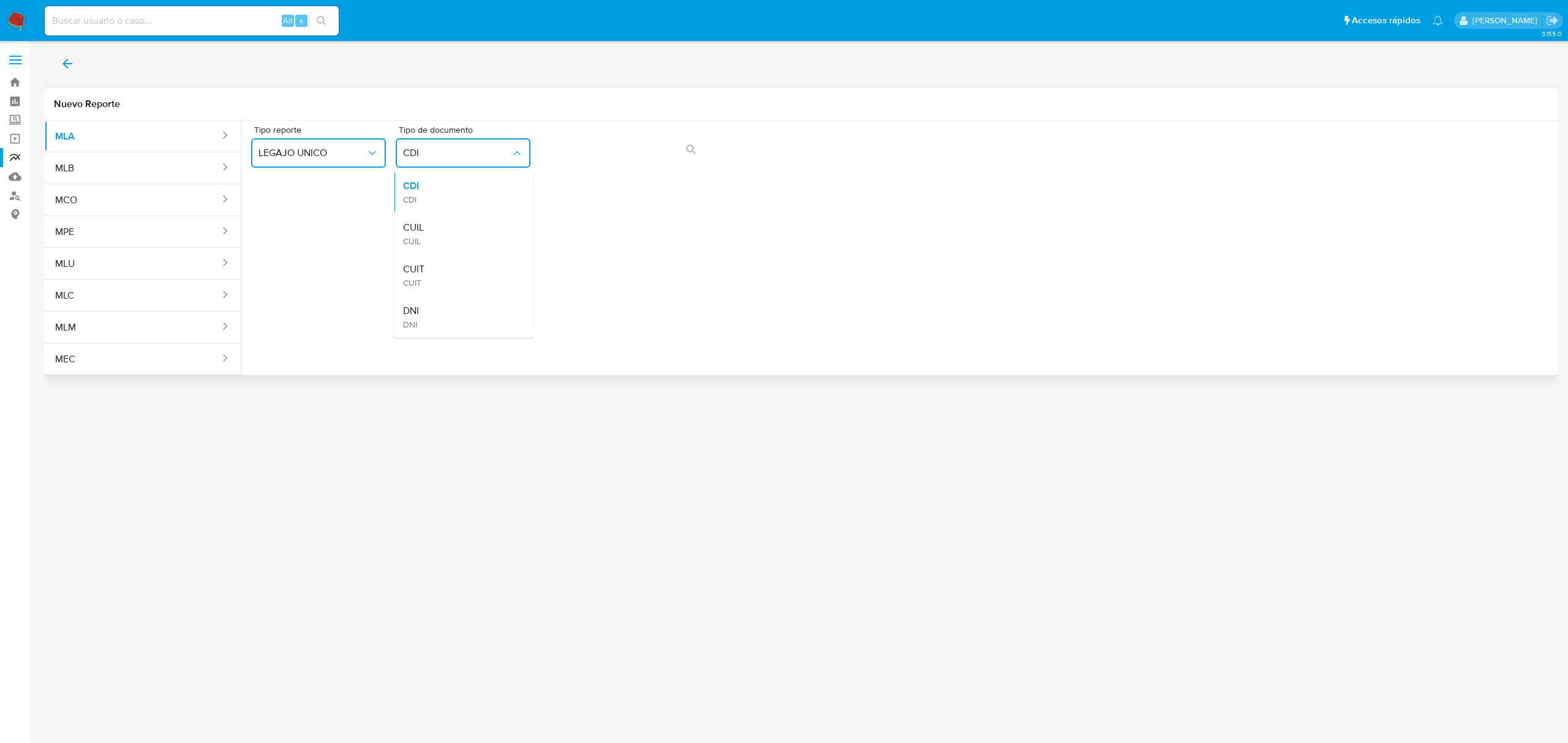
drag, startPoint x: 474, startPoint y: 227, endPoint x: 549, endPoint y: 171, distance: 93.6
click at [476, 227] on div "CUIL CUIL" at bounding box center [459, 233] width 113 height 42
click at [696, 150] on button "action-search" at bounding box center [690, 149] width 42 height 29
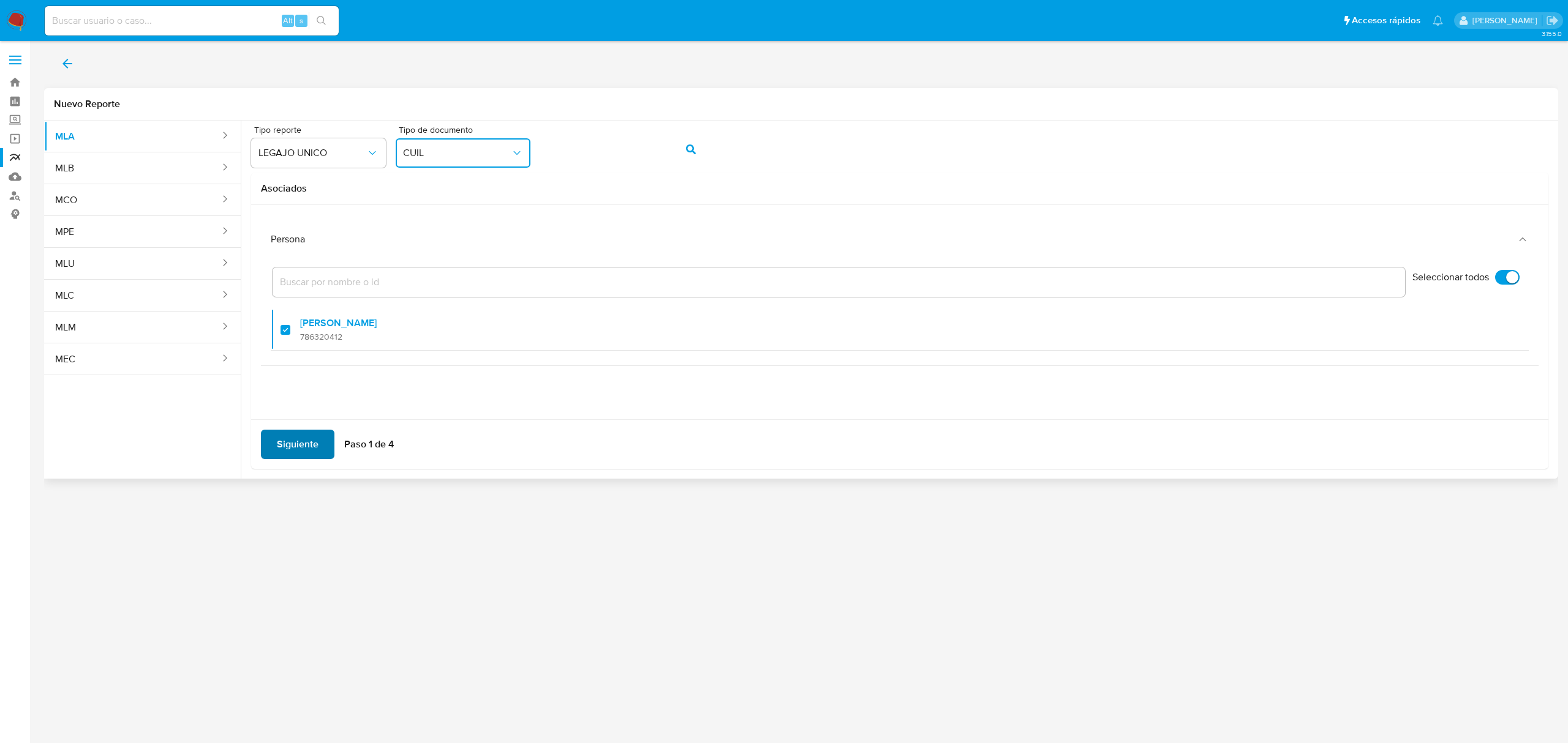
click at [306, 441] on span "Siguiente" at bounding box center [298, 444] width 42 height 27
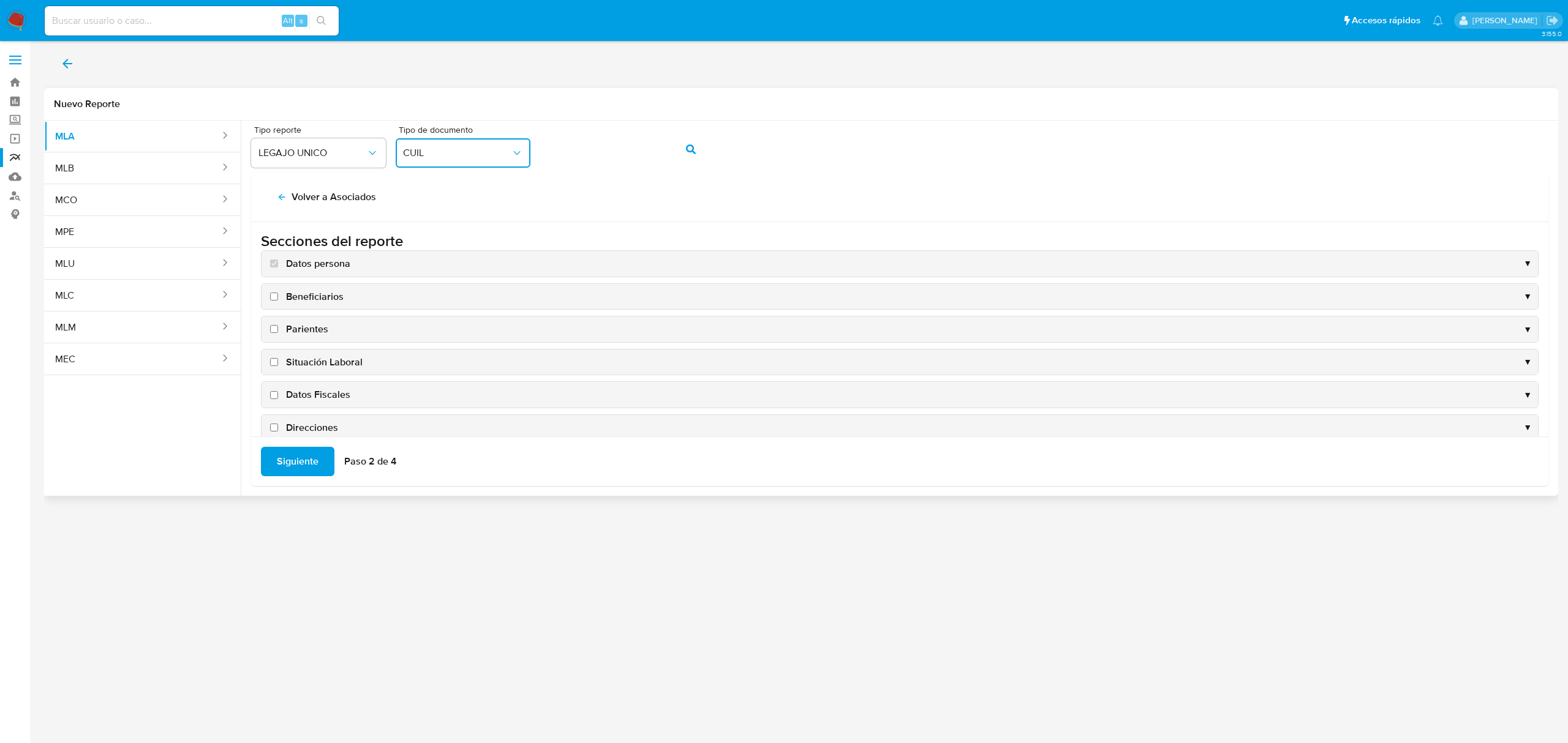
scroll to position [40, 0]
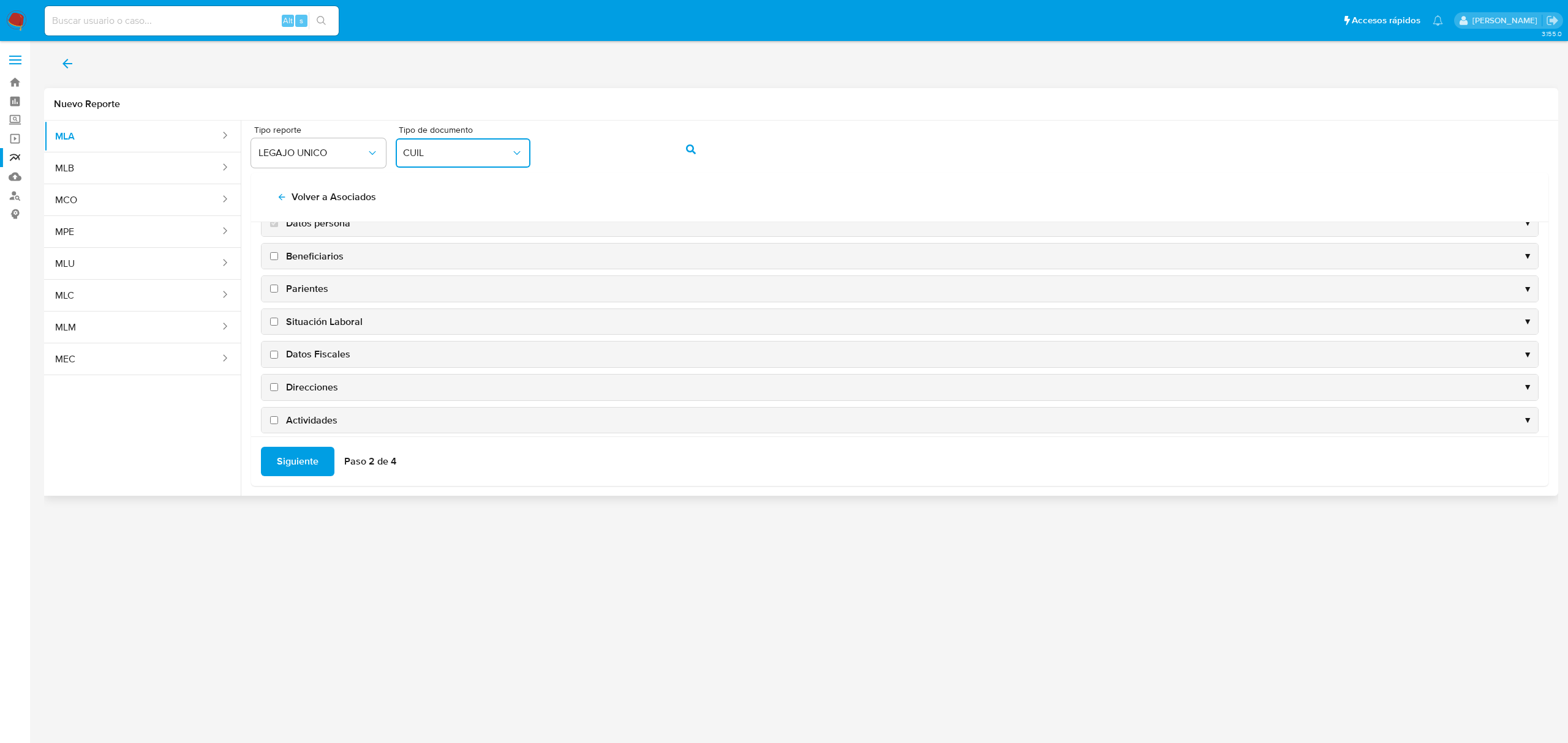
click at [310, 322] on span "Situación Laboral" at bounding box center [323, 322] width 76 height 14
click at [278, 322] on input "Situación Laboral" at bounding box center [274, 321] width 8 height 8
checkbox input "true"
click at [310, 354] on span "Datos Fiscales" at bounding box center [317, 355] width 64 height 14
click at [278, 354] on input "Datos Fiscales" at bounding box center [274, 354] width 8 height 8
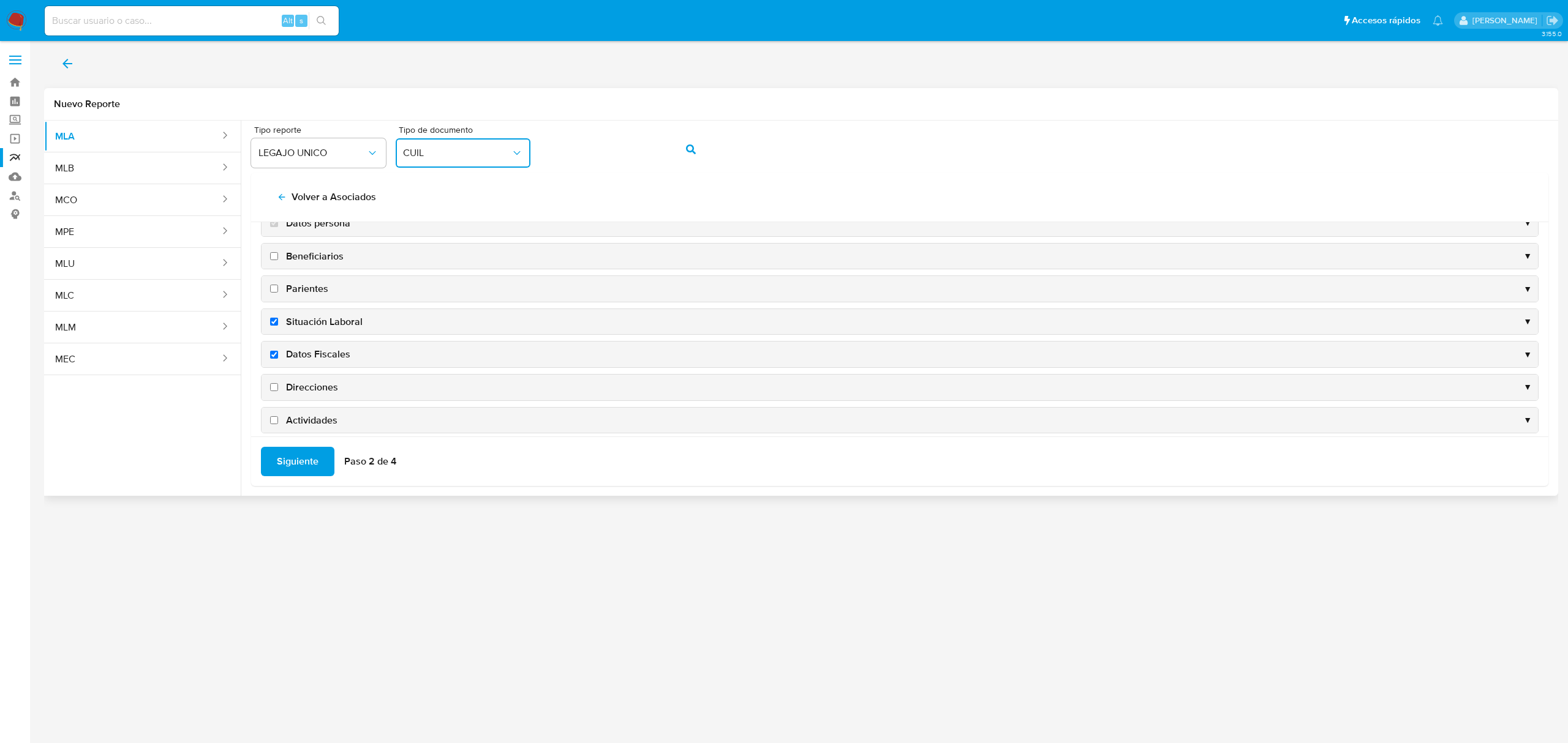
checkbox input "true"
drag, startPoint x: 309, startPoint y: 389, endPoint x: 310, endPoint y: 419, distance: 30.0
click at [309, 390] on span "Direcciones" at bounding box center [311, 387] width 52 height 14
click at [278, 390] on input "Direcciones" at bounding box center [274, 386] width 8 height 8
checkbox input "true"
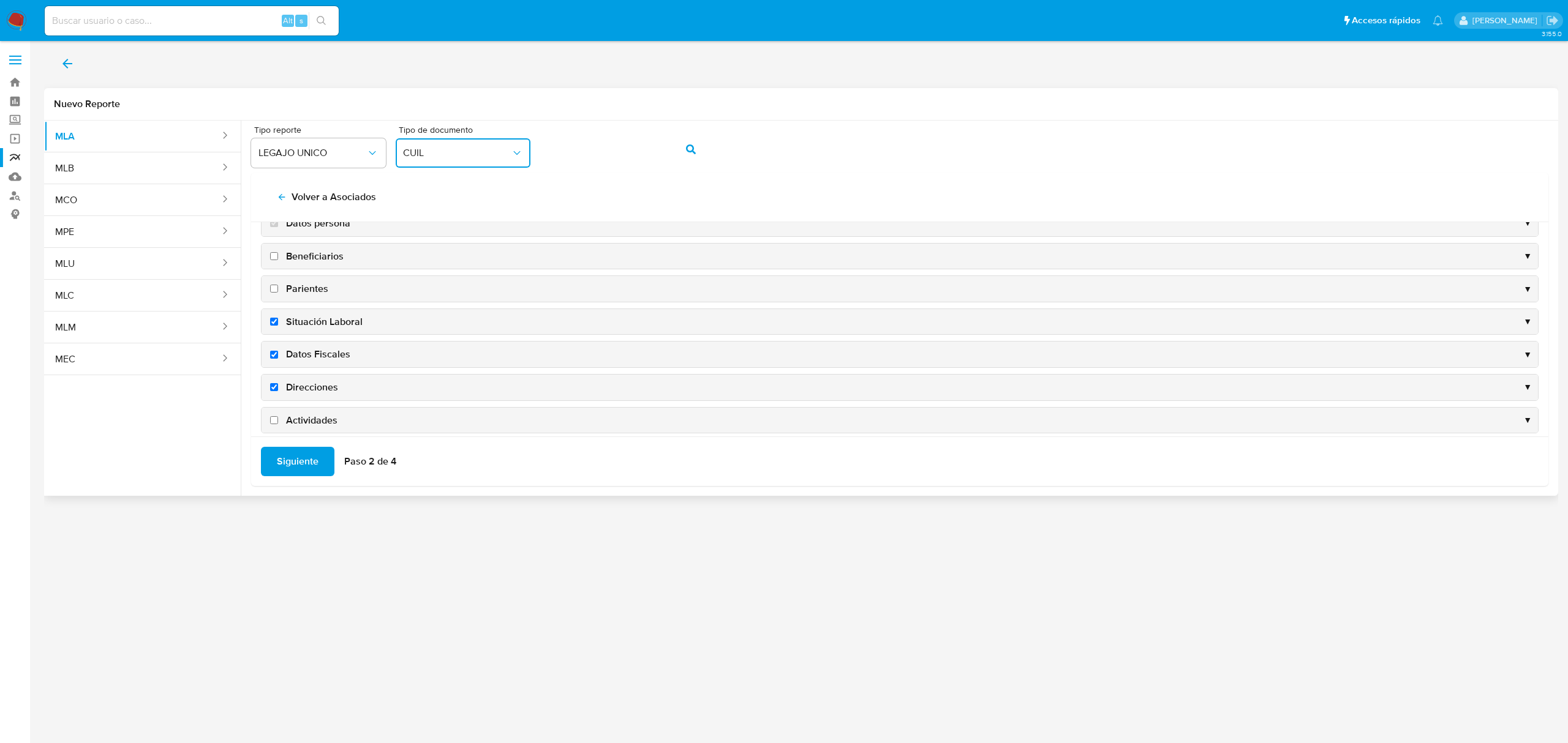
click at [310, 422] on span "Actividades" at bounding box center [311, 421] width 51 height 14
click at [278, 422] on input "Actividades" at bounding box center [274, 420] width 8 height 8
checkbox input "true"
click at [305, 459] on span "Siguiente" at bounding box center [298, 461] width 42 height 27
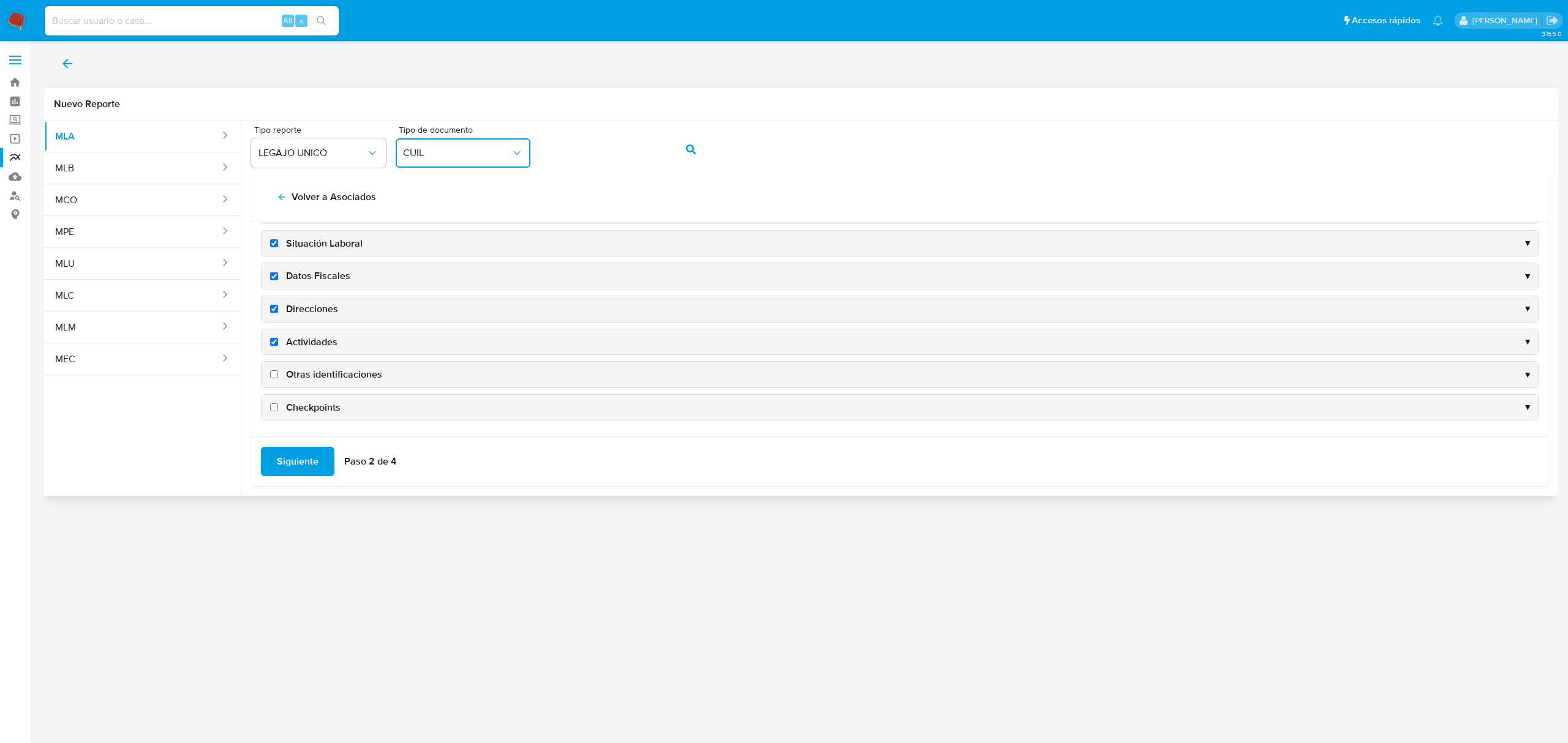
scroll to position [0, 0]
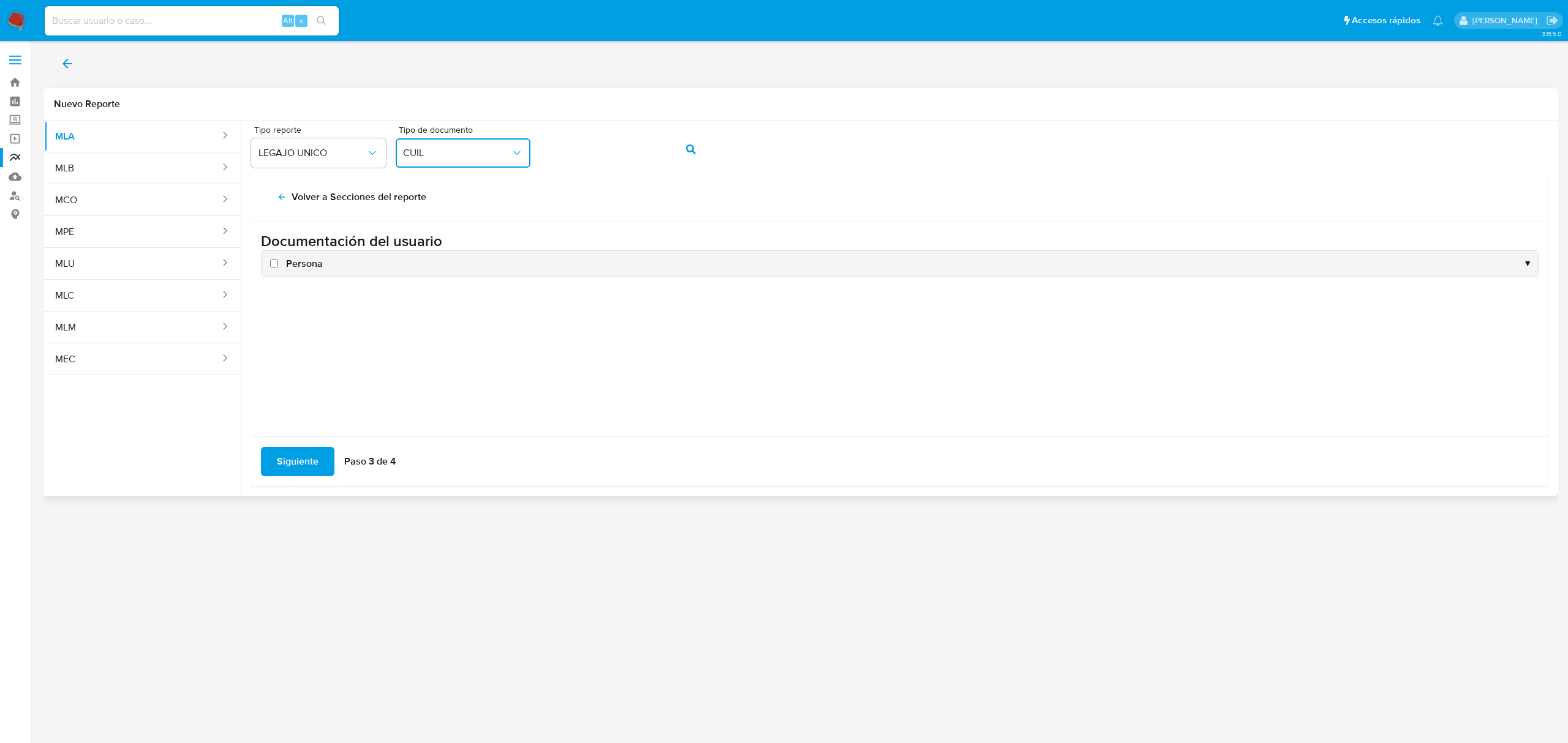
click at [307, 270] on span "Persona" at bounding box center [304, 264] width 37 height 14
click at [278, 268] on input "Persona" at bounding box center [274, 263] width 8 height 8
checkbox input "true"
click at [311, 471] on span "Siguiente" at bounding box center [298, 461] width 42 height 27
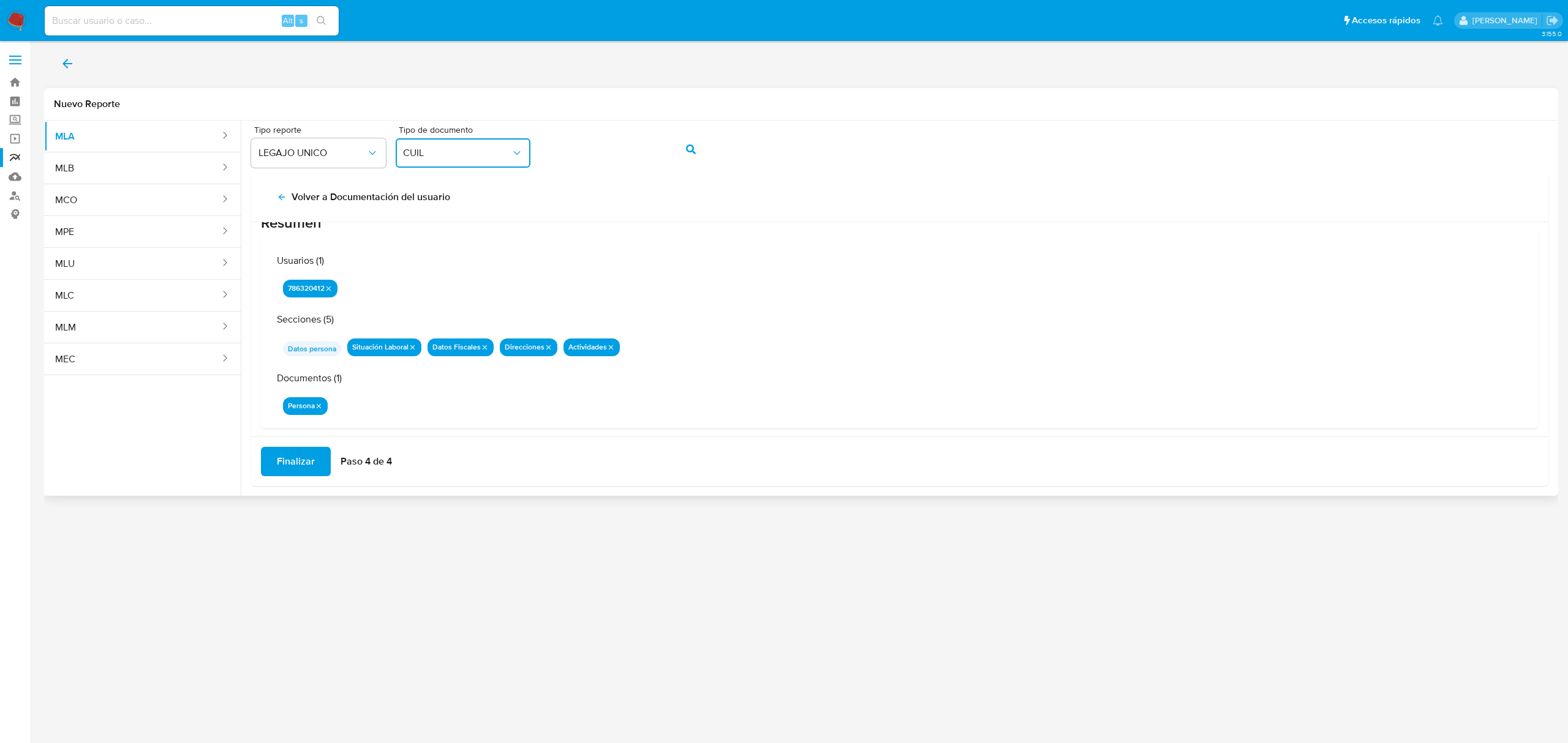
scroll to position [39, 0]
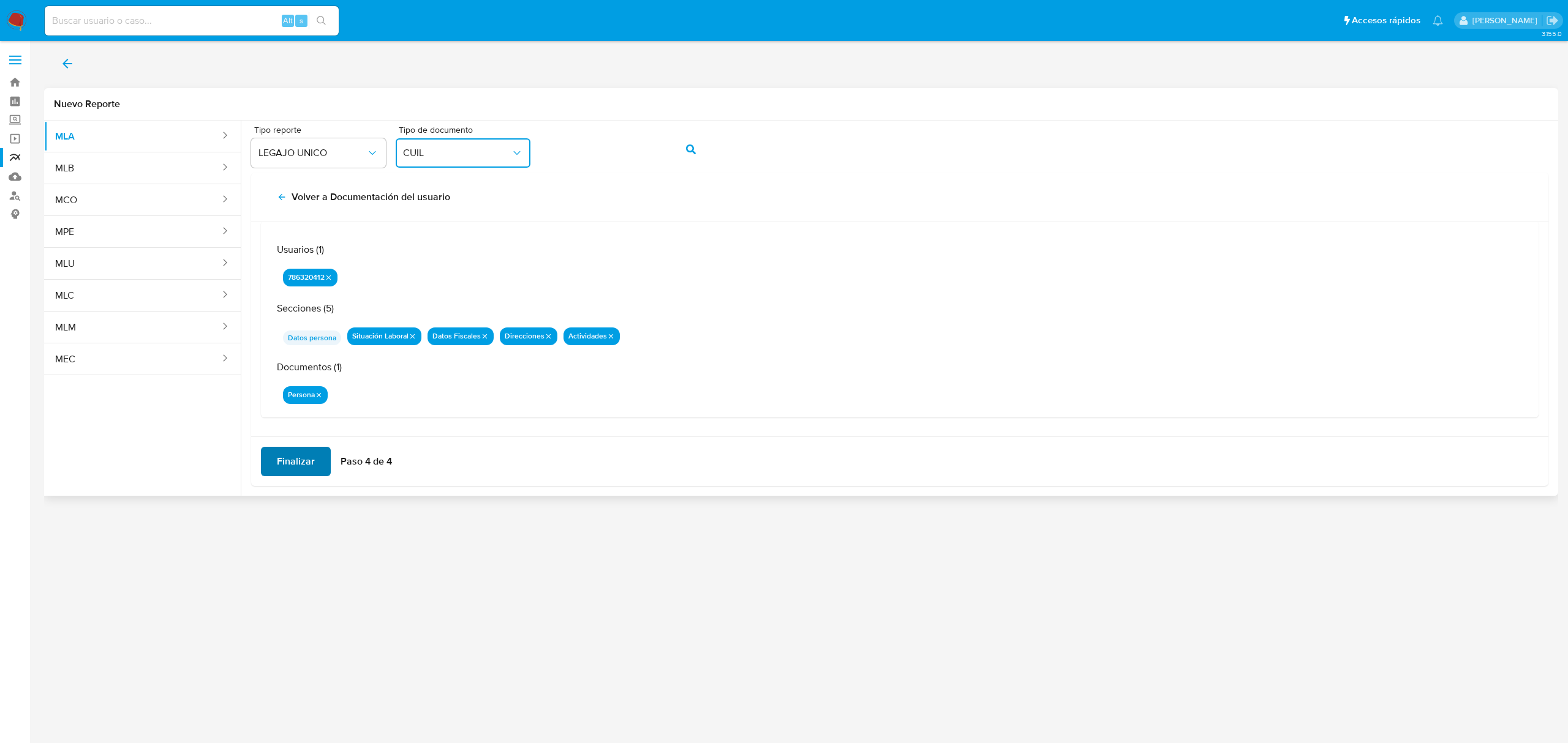
click at [301, 465] on span "Finalizar" at bounding box center [296, 461] width 38 height 27
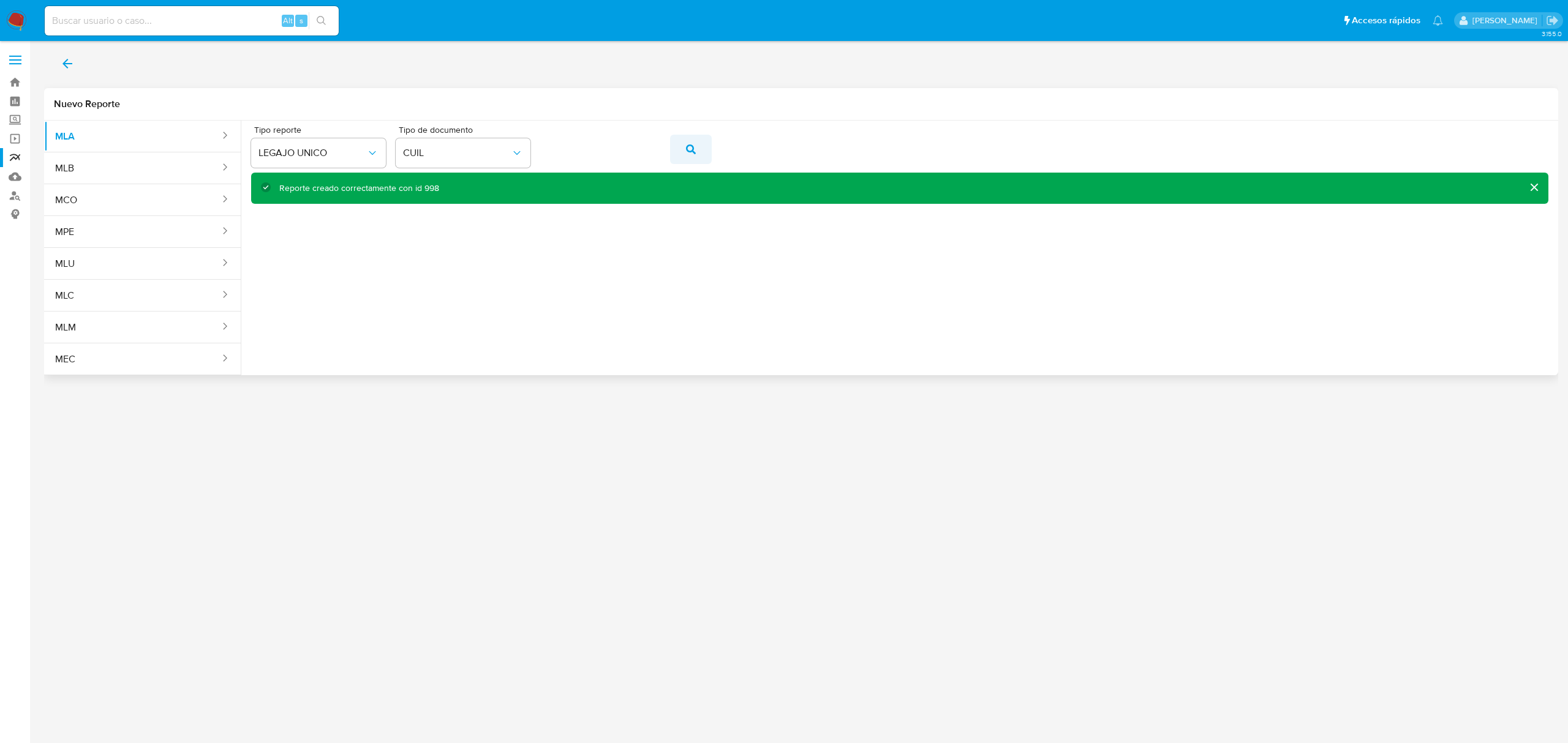
click at [687, 144] on icon "action-search" at bounding box center [690, 149] width 9 height 9
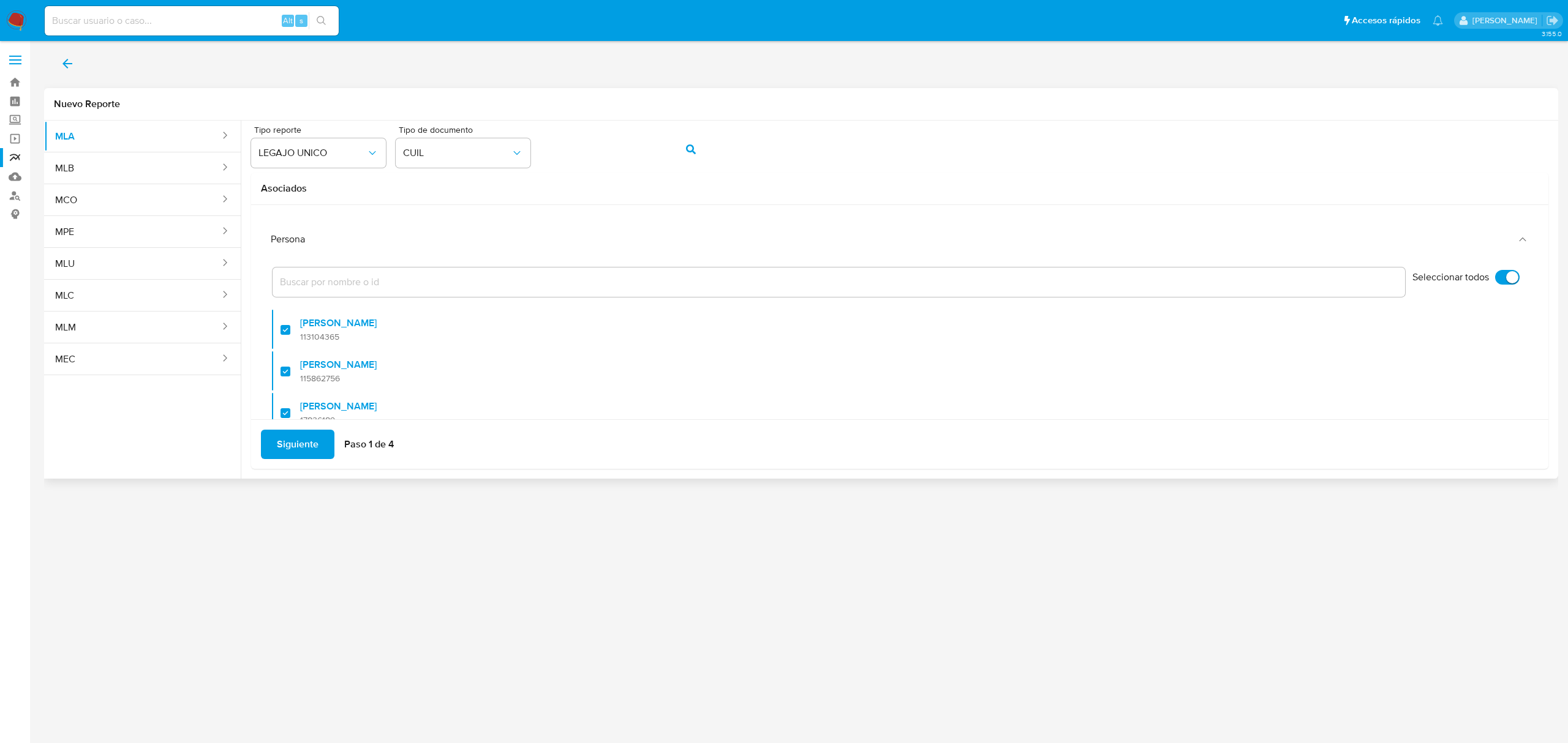
click at [1495, 275] on input "Seleccionar todos" at bounding box center [1507, 277] width 25 height 15
checkbox input "false"
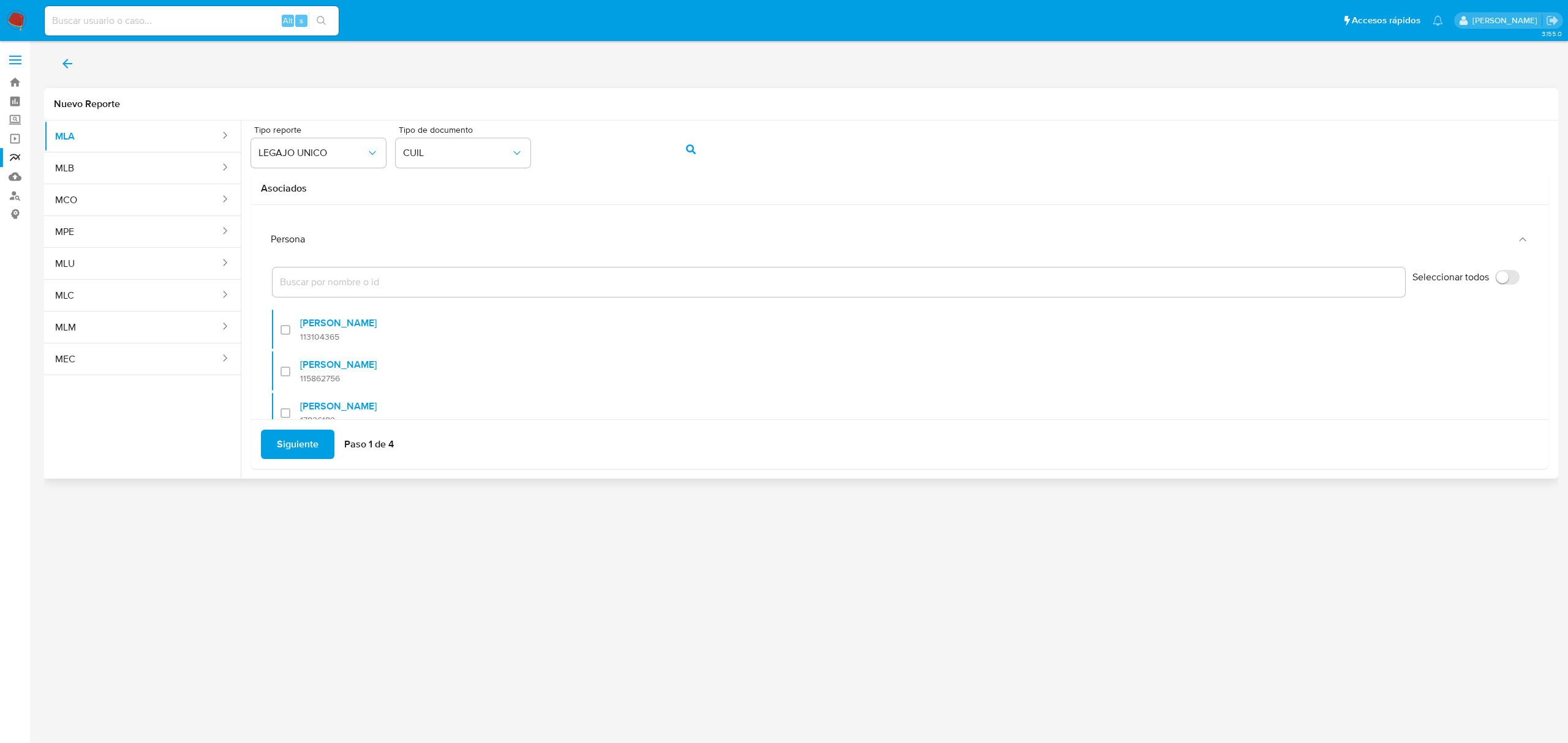
checkbox input "false"
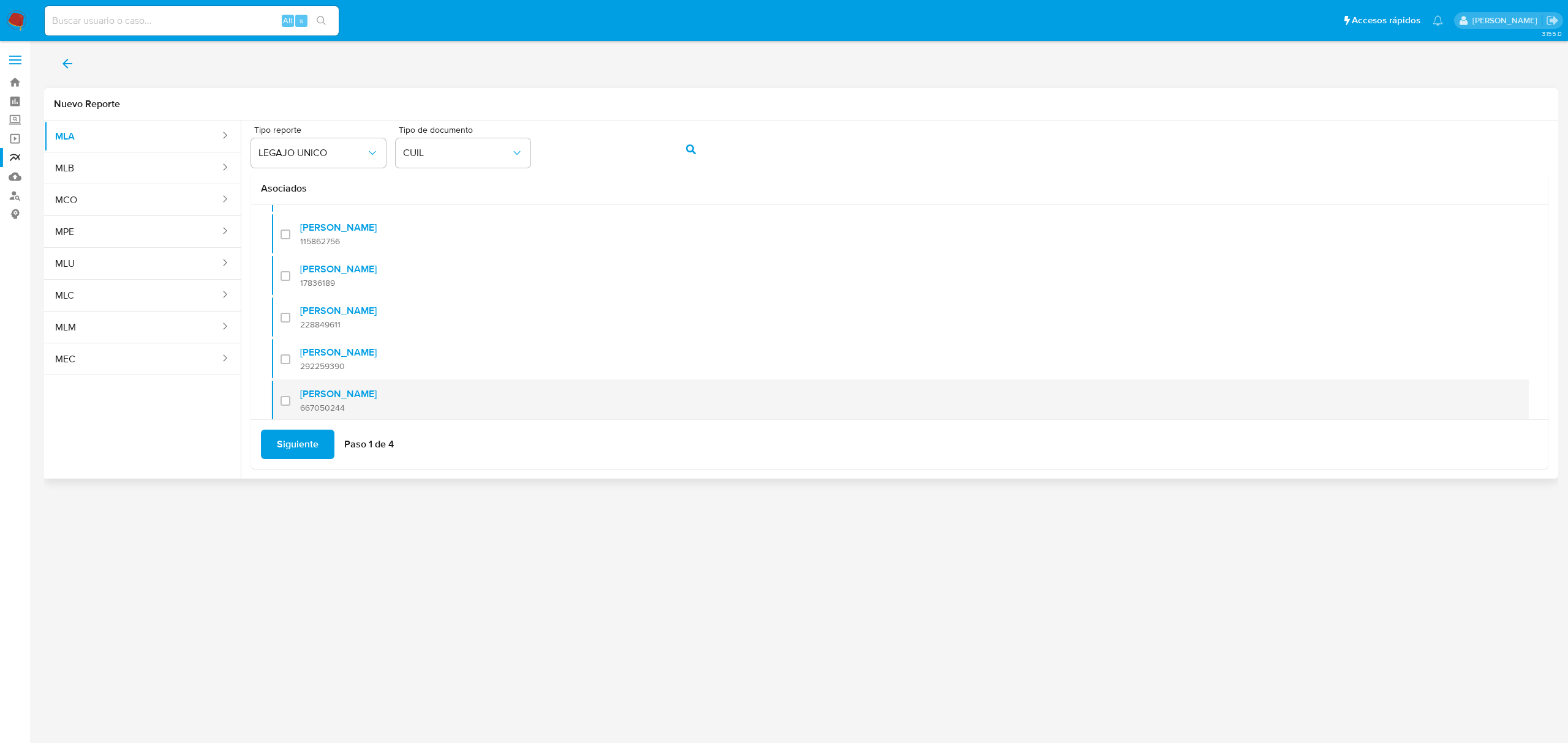
scroll to position [196, 0]
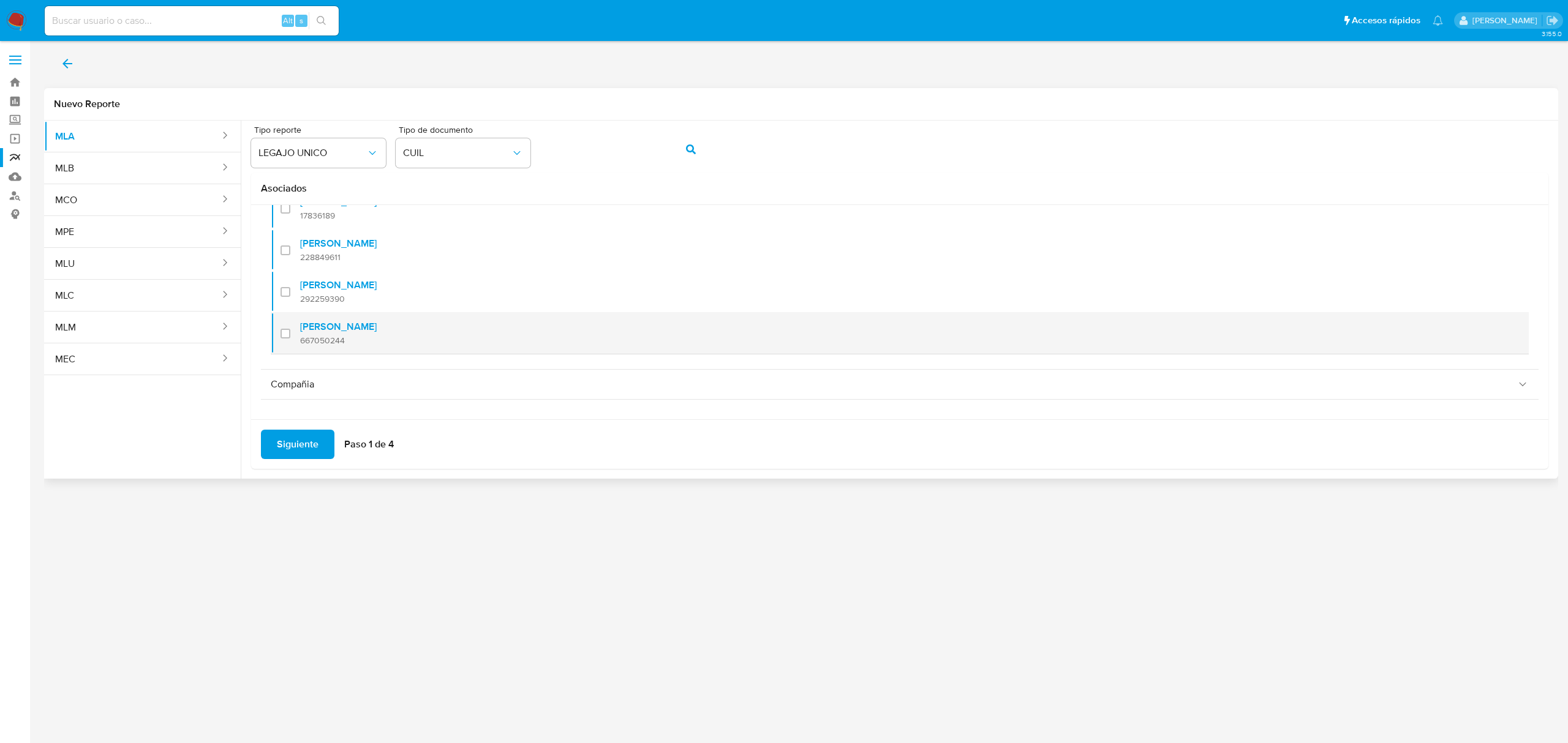
click at [285, 333] on div at bounding box center [290, 333] width 20 height 29
checkbox input "true"
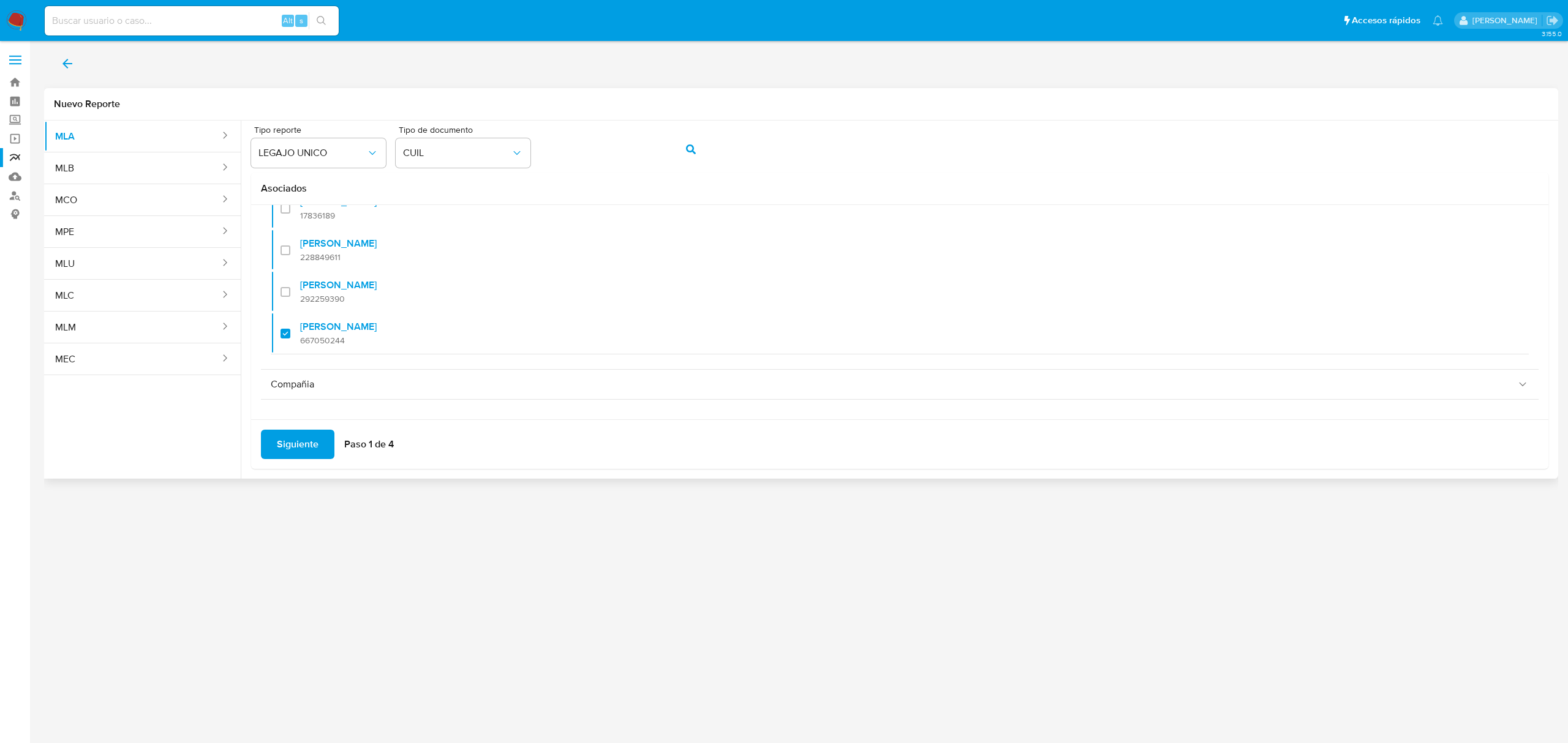
click at [299, 442] on span "Siguiente" at bounding box center [298, 444] width 42 height 27
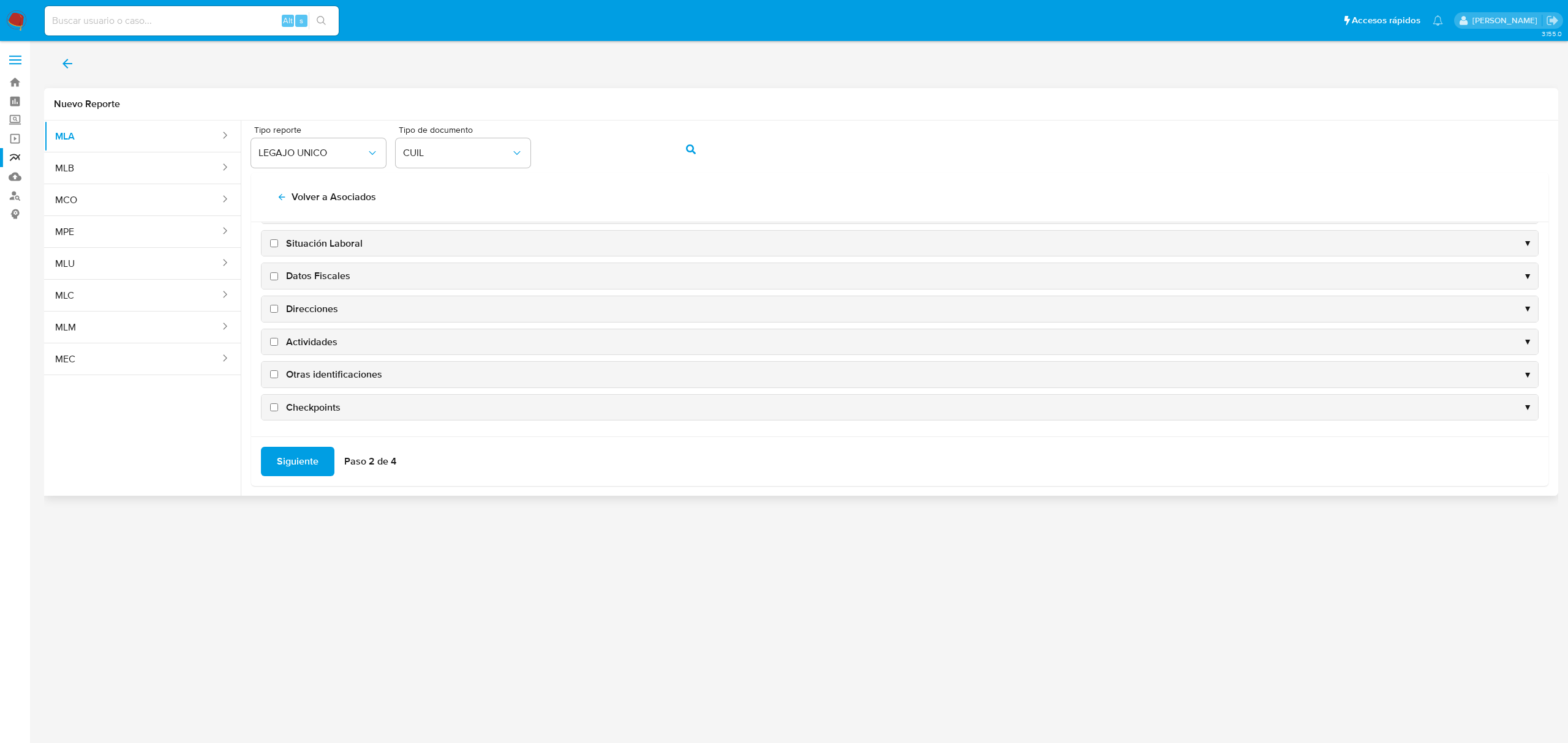
scroll to position [122, 0]
click at [305, 272] on span "Datos Fiscales" at bounding box center [317, 276] width 64 height 14
click at [278, 273] on input "Datos Fiscales" at bounding box center [274, 276] width 8 height 8
checkbox input "true"
click at [307, 309] on span "Direcciones" at bounding box center [311, 310] width 52 height 14
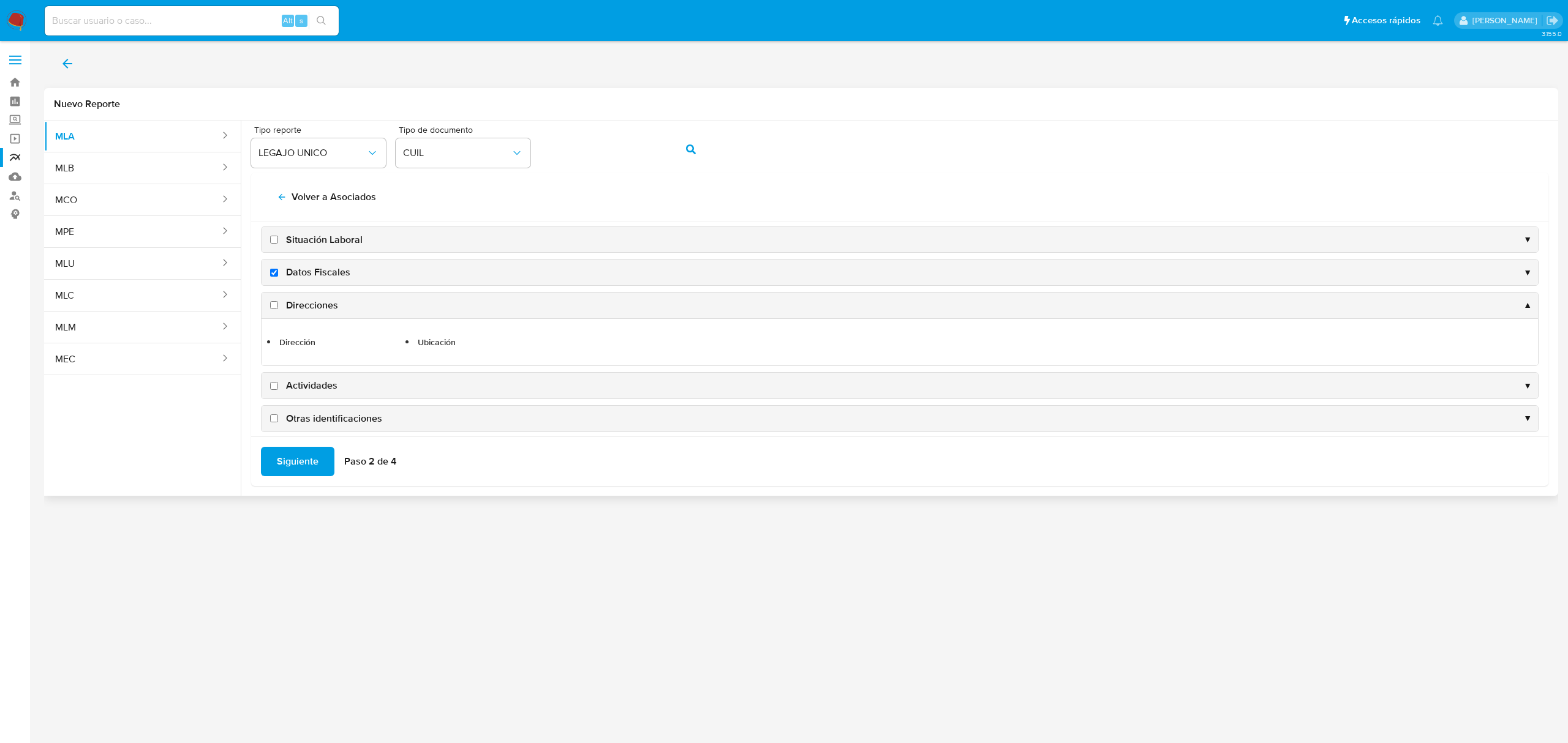
click at [310, 304] on span "Direcciones" at bounding box center [311, 305] width 52 height 14
click at [278, 304] on input "Direcciones" at bounding box center [274, 304] width 8 height 8
checkbox input "true"
click at [310, 386] on span "Actividades" at bounding box center [311, 386] width 51 height 14
click at [278, 386] on input "Actividades" at bounding box center [274, 386] width 8 height 8
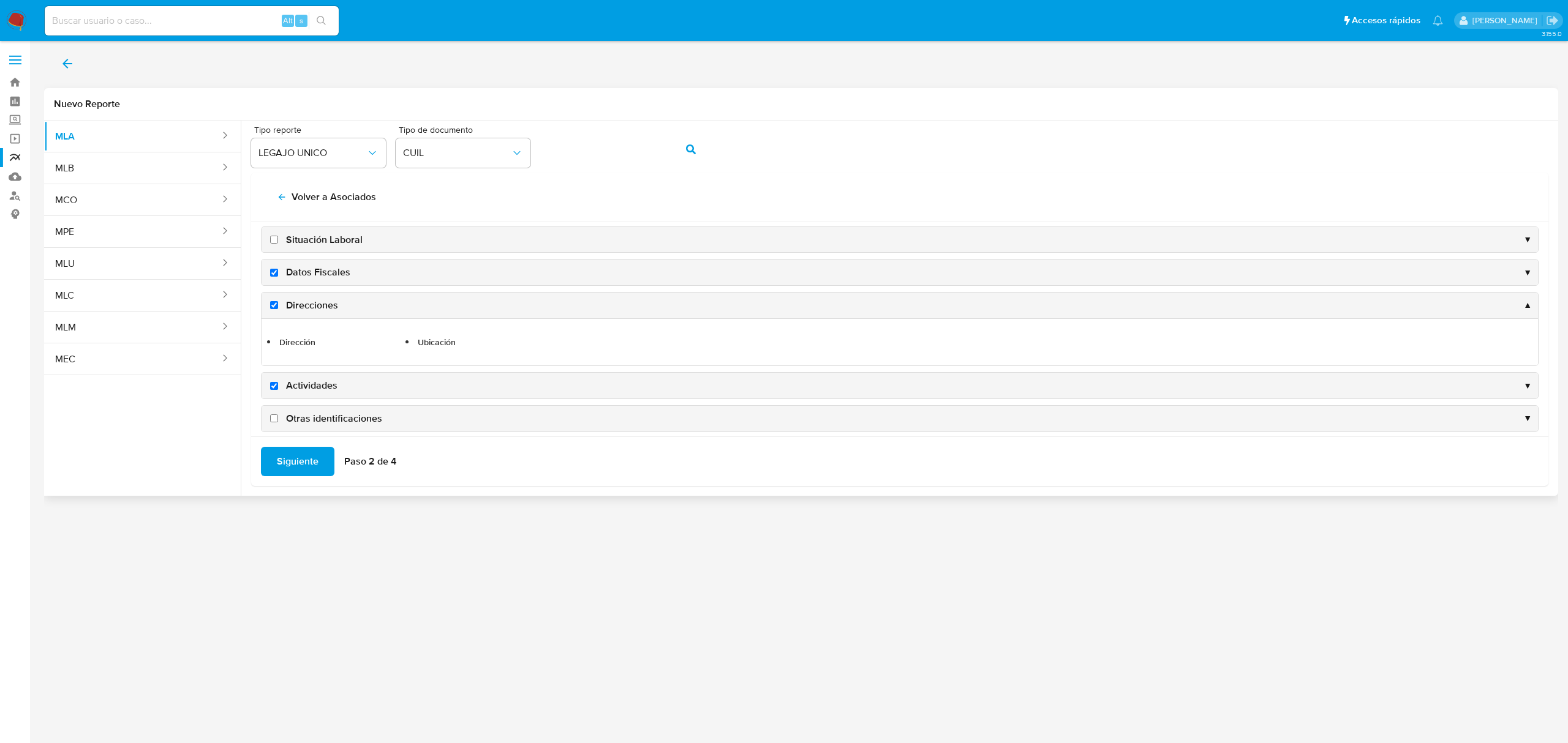
checkbox input "true"
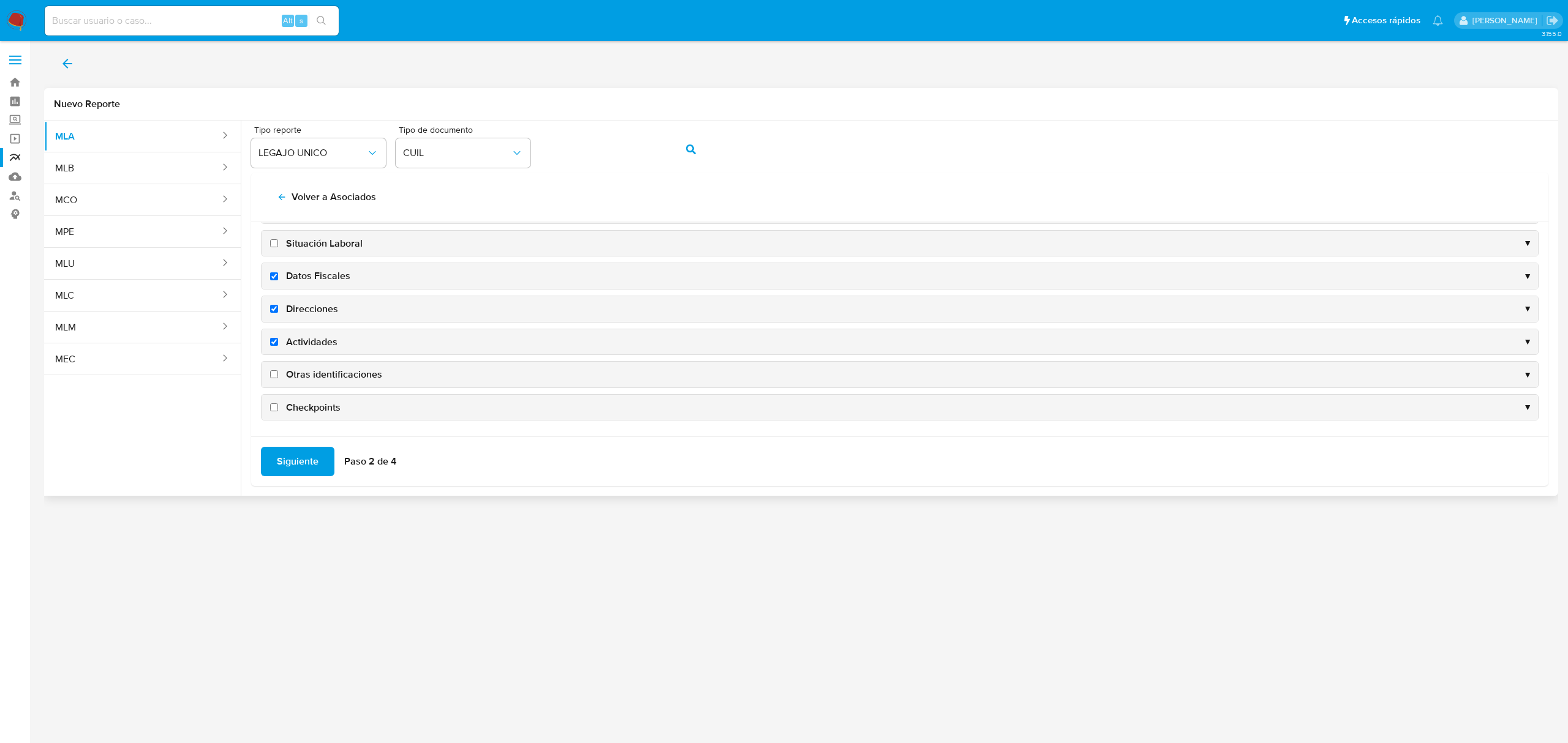
click at [327, 376] on span "Otras identificaciones" at bounding box center [334, 374] width 96 height 14
click at [278, 376] on input "Otras identificaciones" at bounding box center [274, 374] width 8 height 8
checkbox input "true"
click at [304, 456] on span "Siguiente" at bounding box center [298, 461] width 42 height 27
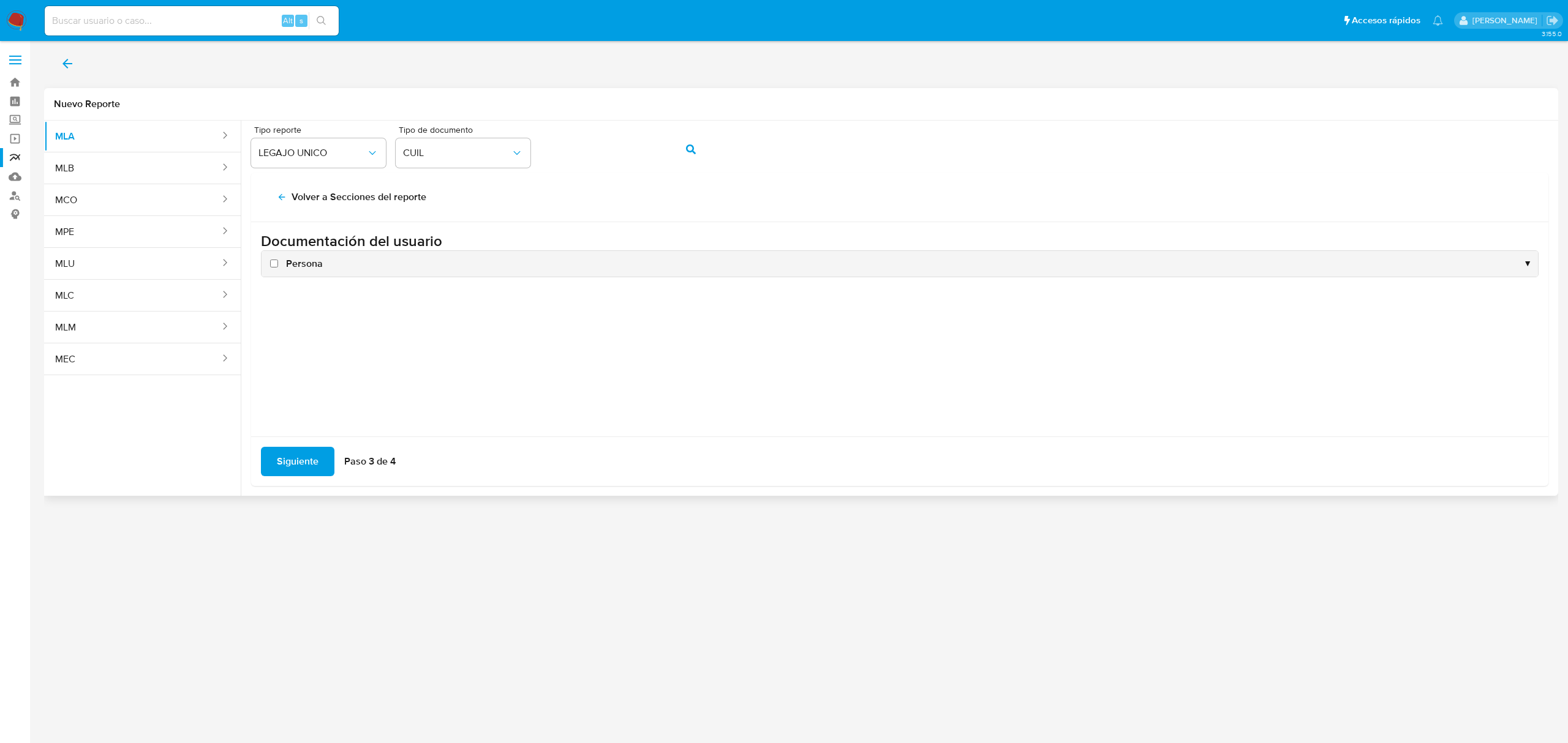
click at [298, 267] on span "Persona" at bounding box center [304, 264] width 37 height 14
click at [278, 267] on input "Persona" at bounding box center [274, 263] width 8 height 8
checkbox input "true"
drag, startPoint x: 306, startPoint y: 437, endPoint x: 299, endPoint y: 451, distance: 15.7
click at [303, 445] on div "Siguiente Paso 3 de 4" at bounding box center [900, 461] width 1297 height 50
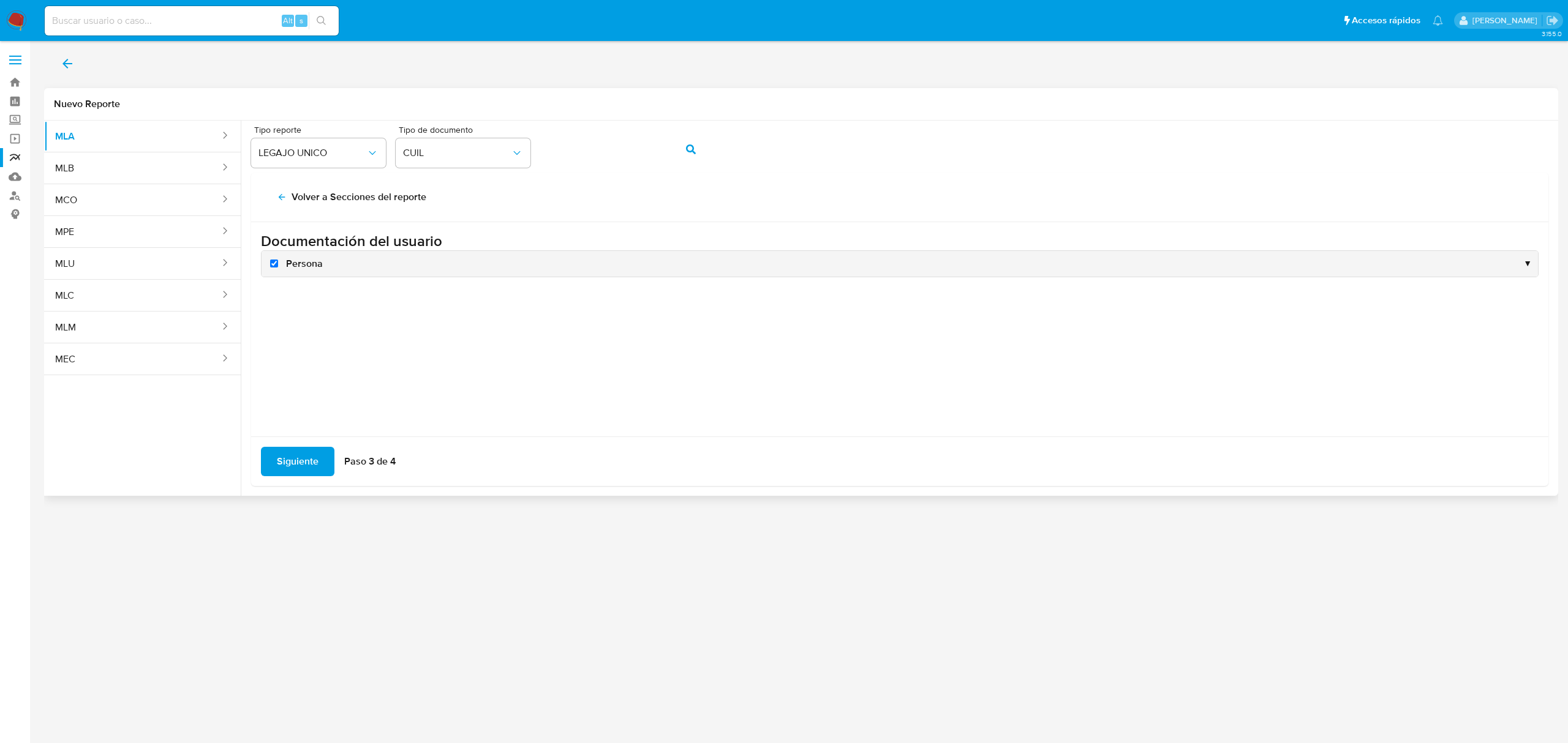
click at [299, 451] on span "Siguiente" at bounding box center [298, 461] width 42 height 27
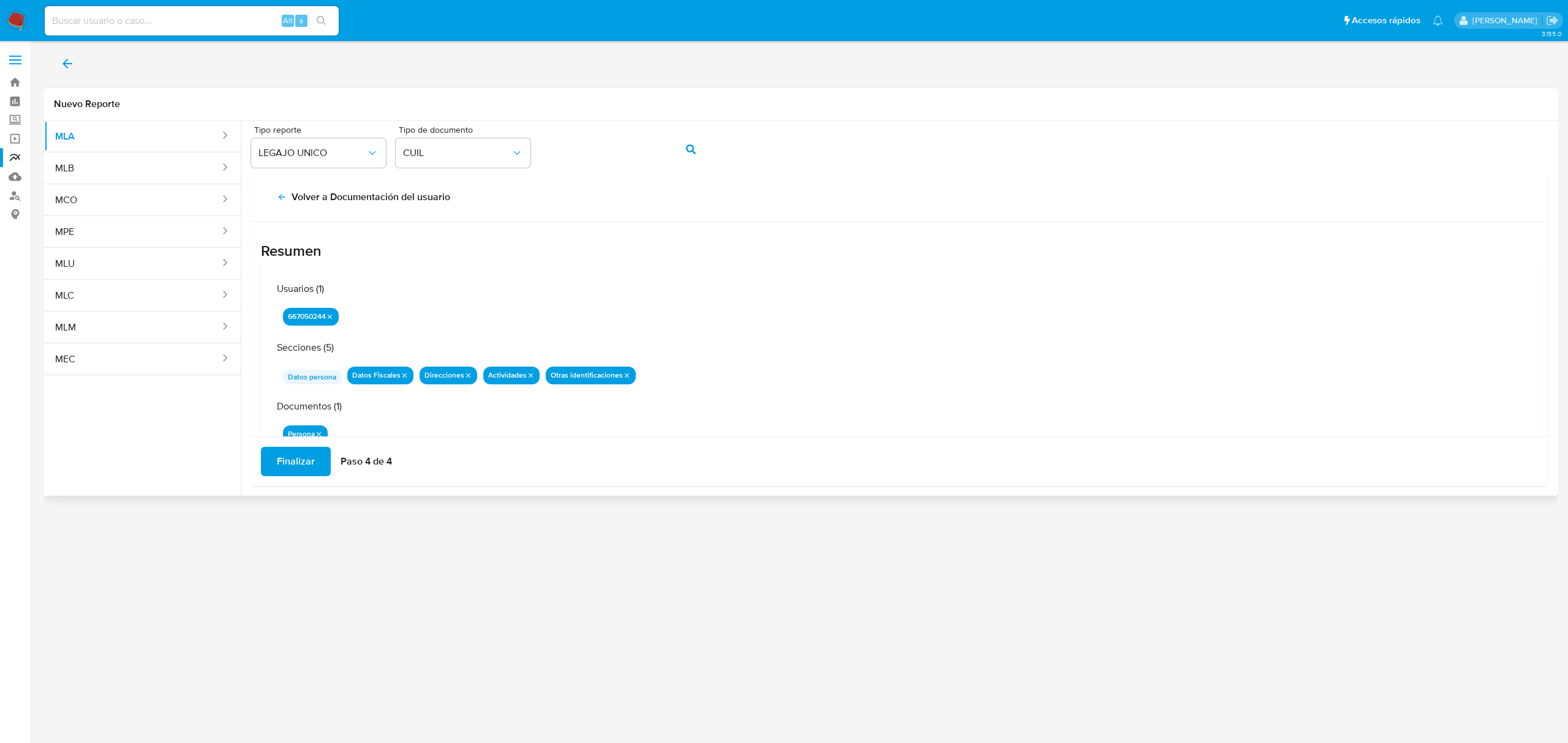
click at [297, 466] on span "Finalizar" at bounding box center [296, 461] width 38 height 27
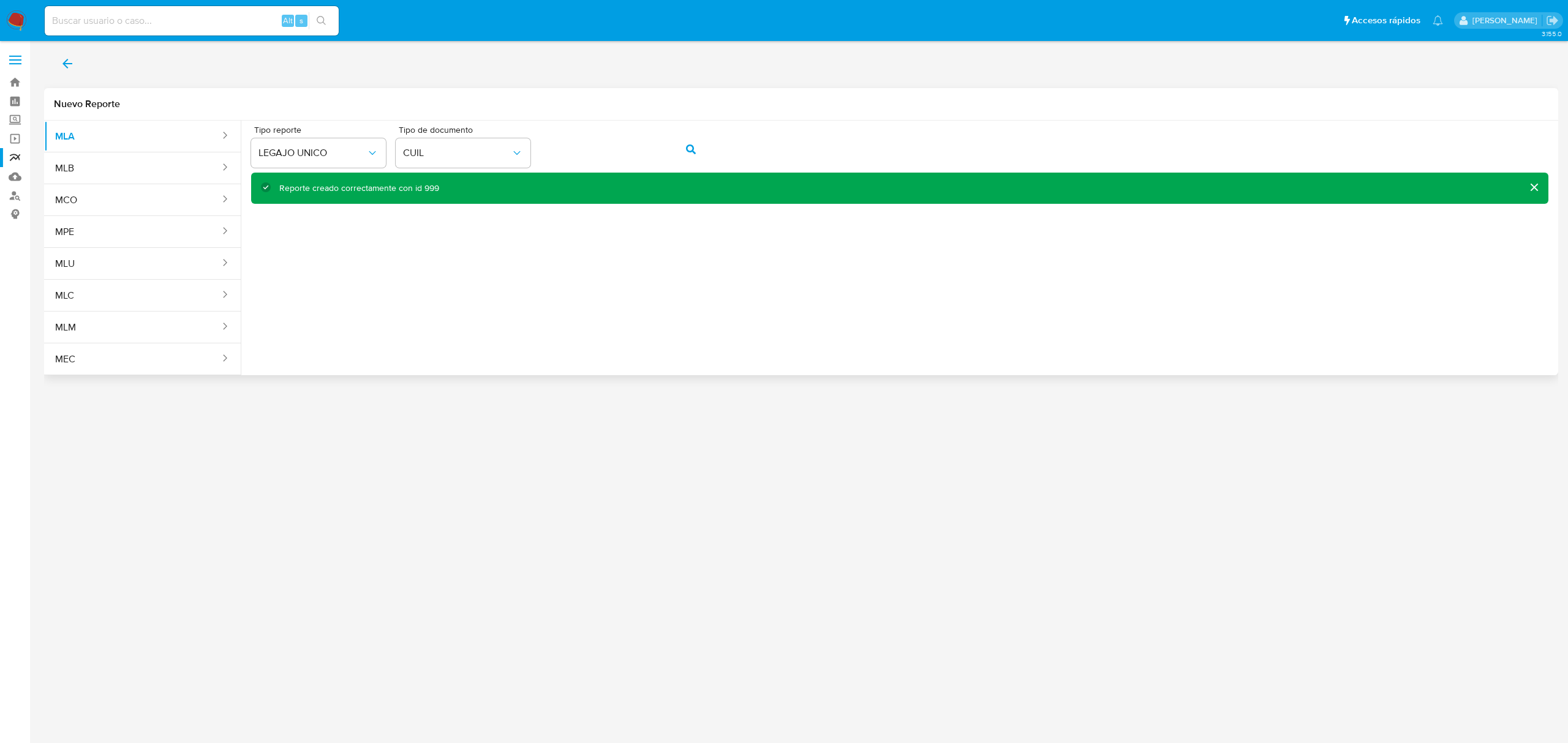
click at [508, 128] on div "Tipo reporte LEGAJO UNICO Tipo de documento CUIL" at bounding box center [900, 149] width 1297 height 47
click at [686, 147] on icon "action-search" at bounding box center [690, 149] width 9 height 9
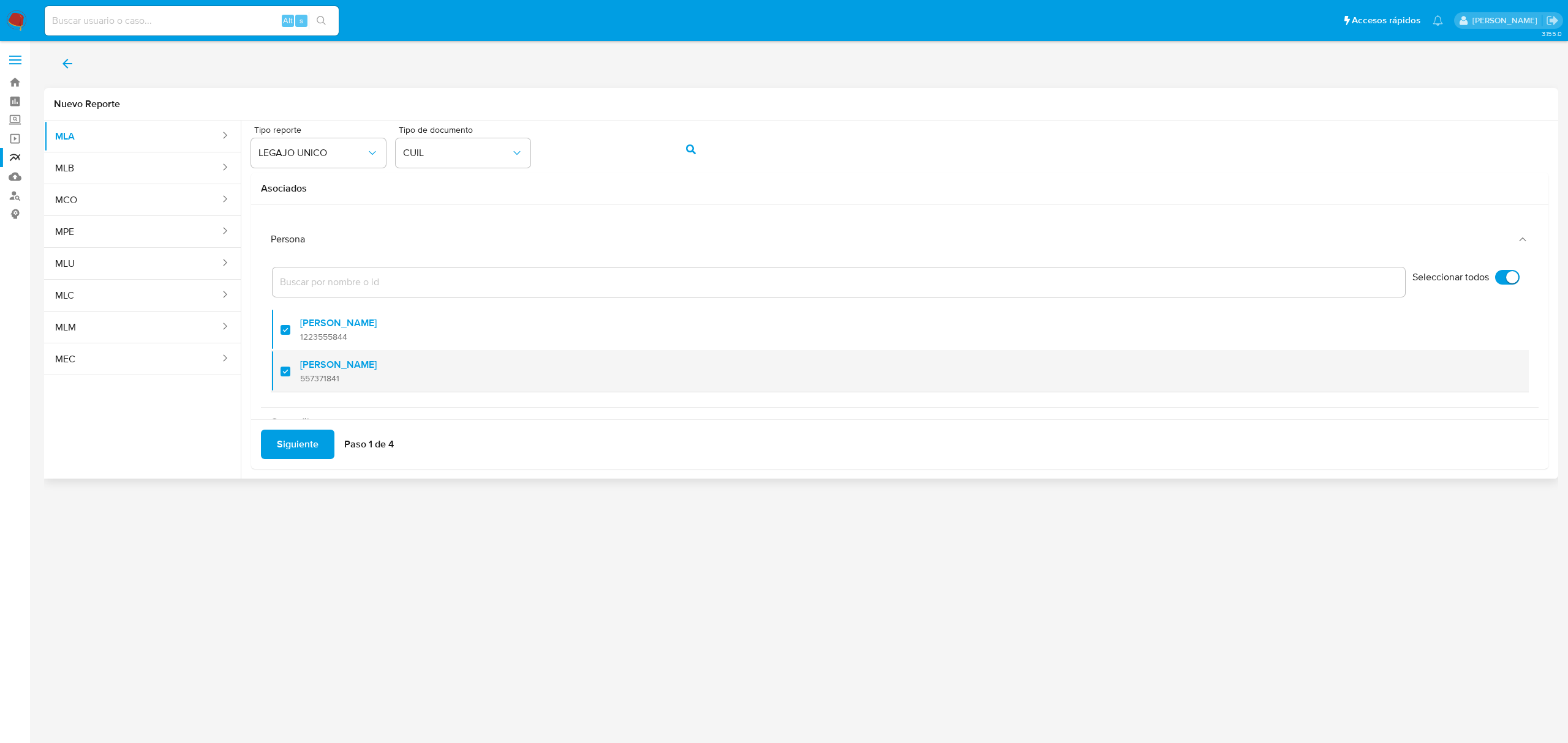
click at [277, 369] on li "Mauricio Ariel Campici 557371841" at bounding box center [899, 370] width 1257 height 42
checkbox input "false"
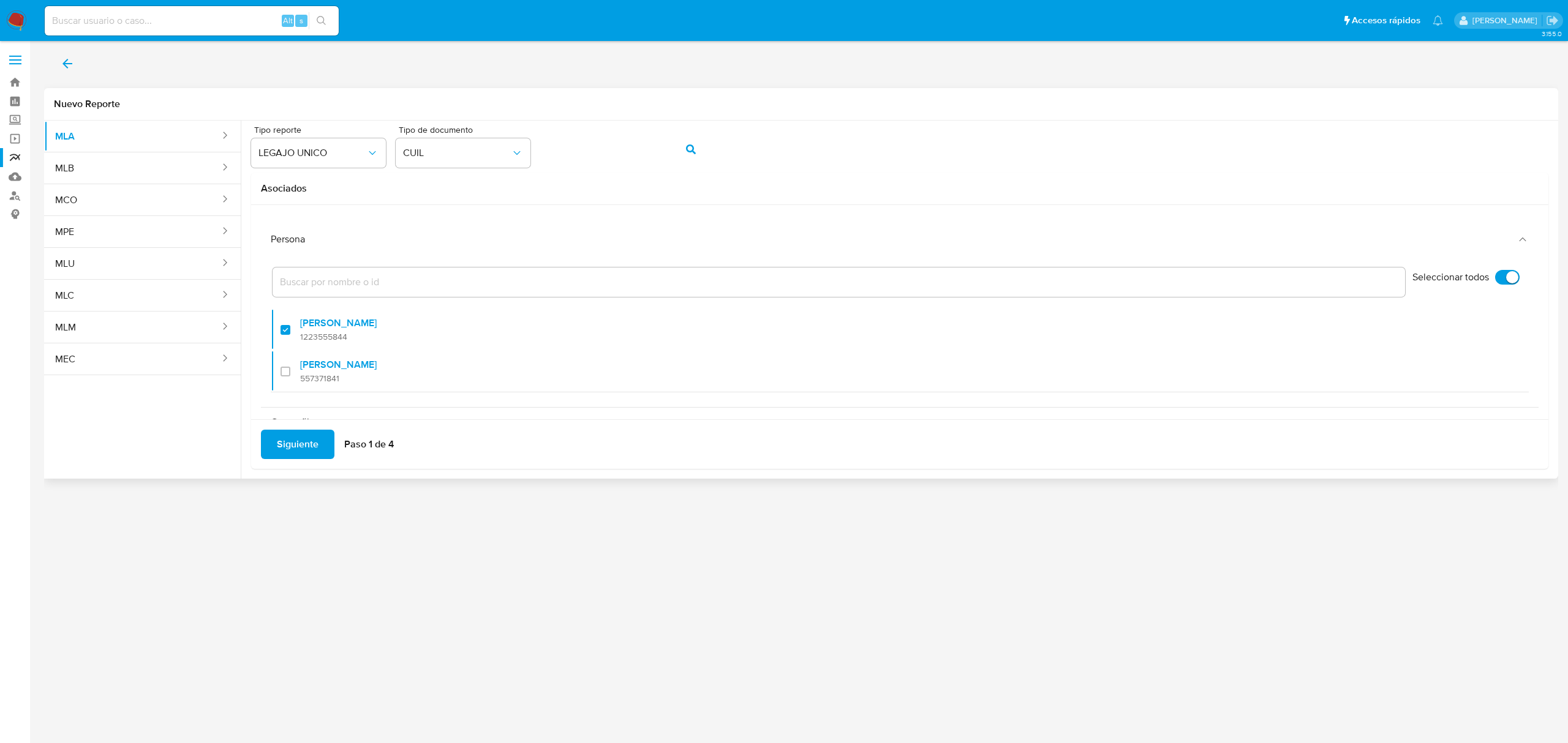
click at [302, 445] on span "Siguiente" at bounding box center [298, 444] width 42 height 27
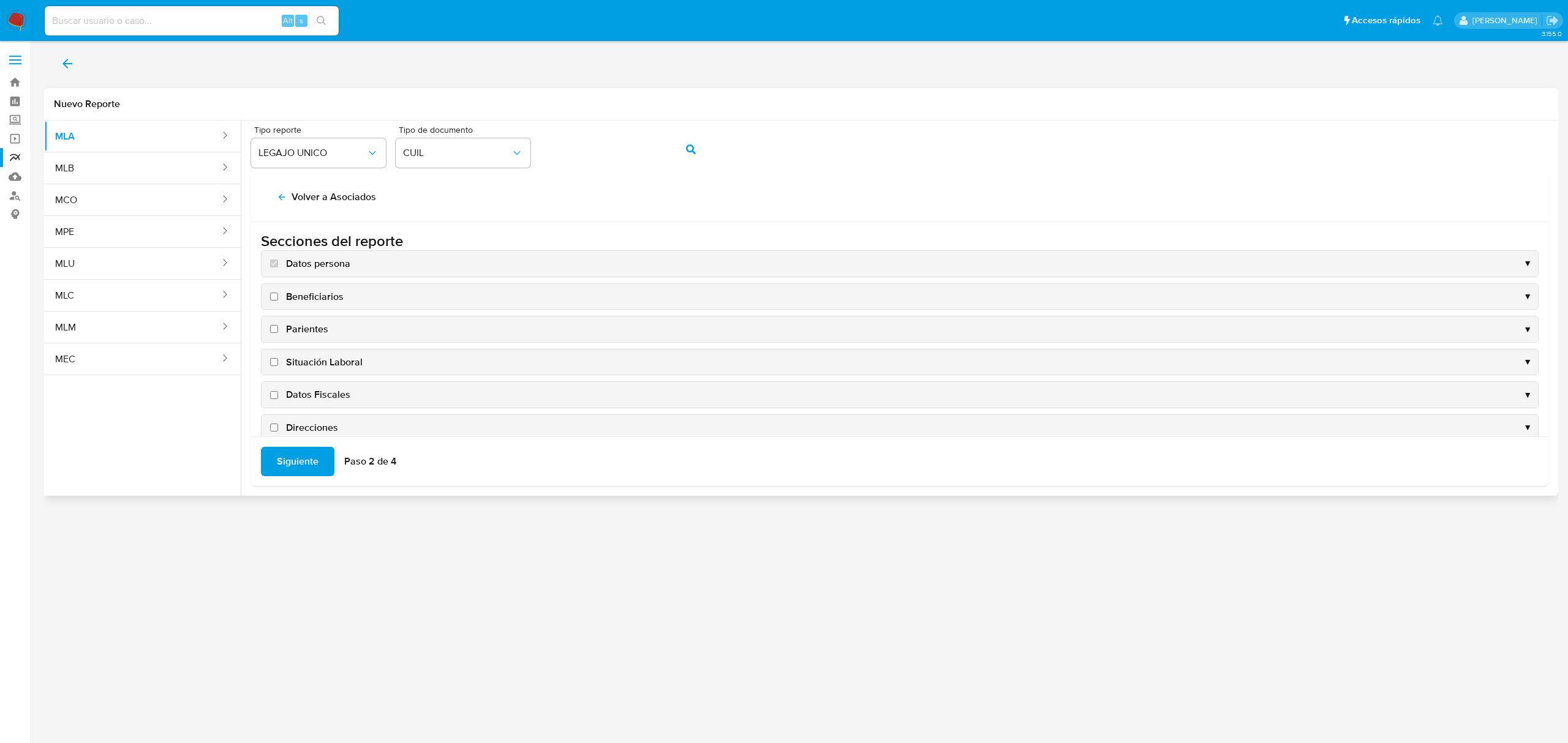
click at [322, 366] on span "Situación Laboral" at bounding box center [323, 363] width 76 height 14
click at [278, 366] on input "Situación Laboral" at bounding box center [274, 362] width 8 height 8
checkbox input "true"
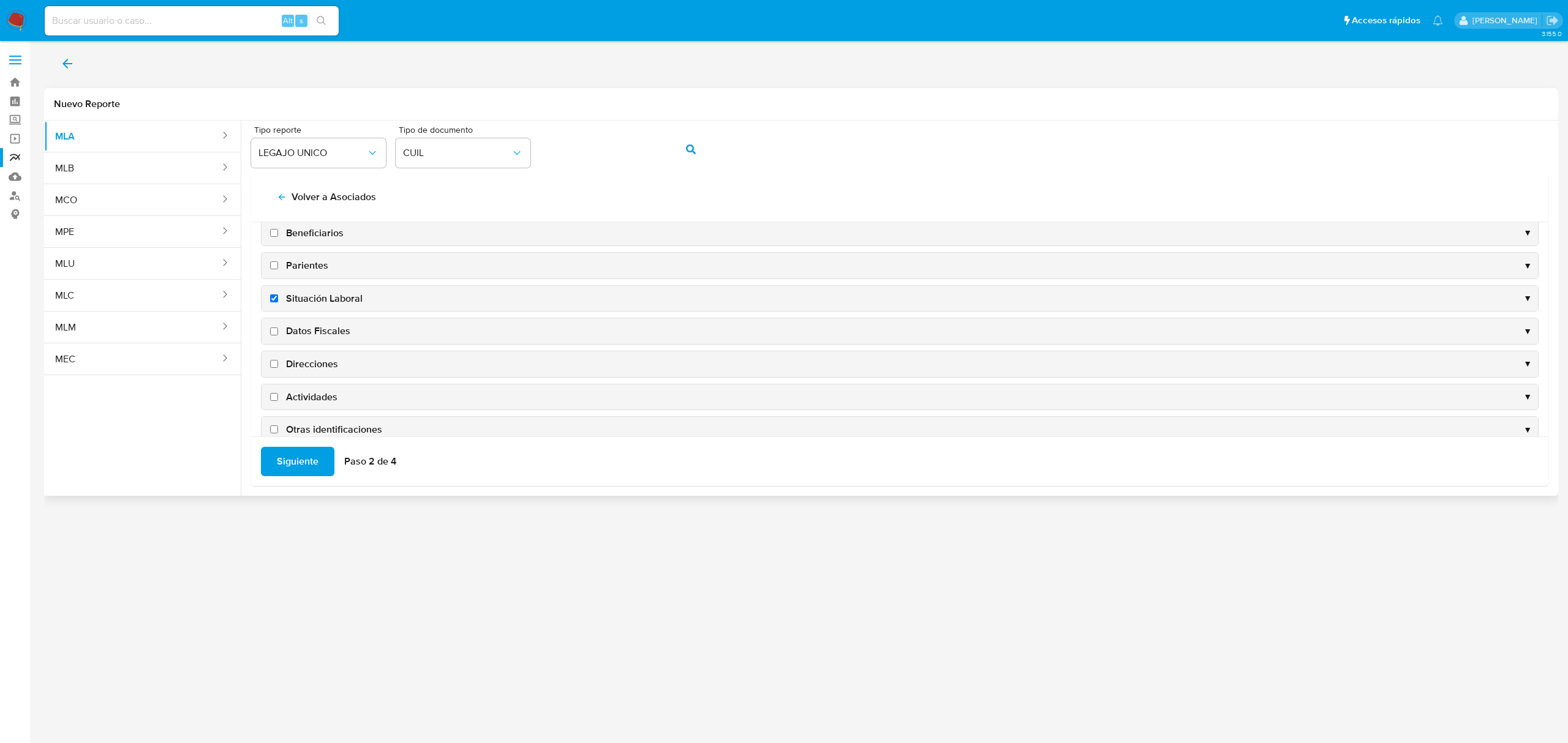
scroll to position [122, 0]
click at [324, 273] on span "Datos Fiscales" at bounding box center [317, 276] width 64 height 14
click at [278, 273] on input "Datos Fiscales" at bounding box center [274, 276] width 8 height 8
checkbox input "true"
click at [314, 309] on span "Direcciones" at bounding box center [311, 310] width 52 height 14
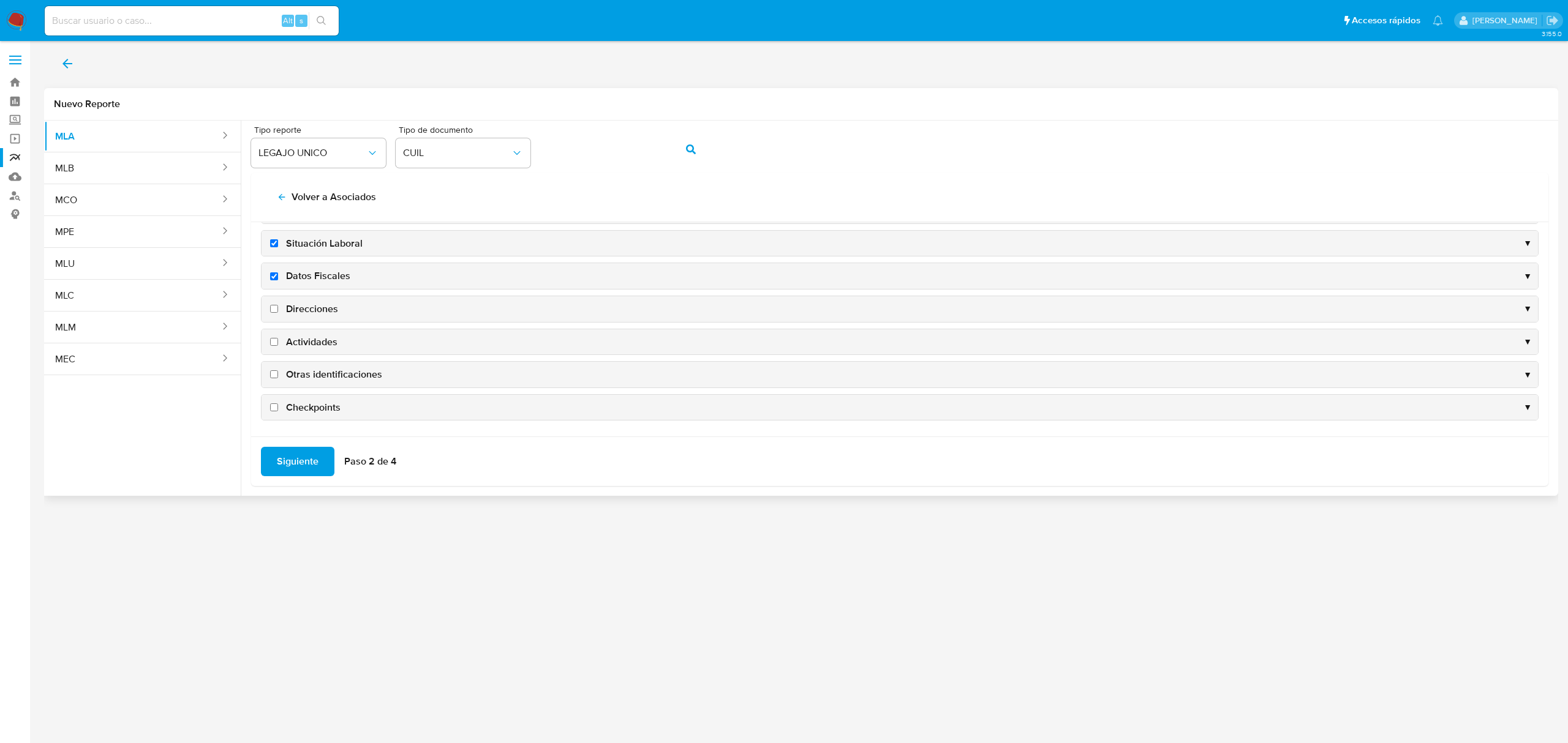
click at [278, 309] on input "Direcciones" at bounding box center [274, 309] width 8 height 8
checkbox input "true"
click at [315, 344] on span "Actividades" at bounding box center [311, 342] width 51 height 14
click at [278, 344] on input "Actividades" at bounding box center [274, 341] width 8 height 8
checkbox input "true"
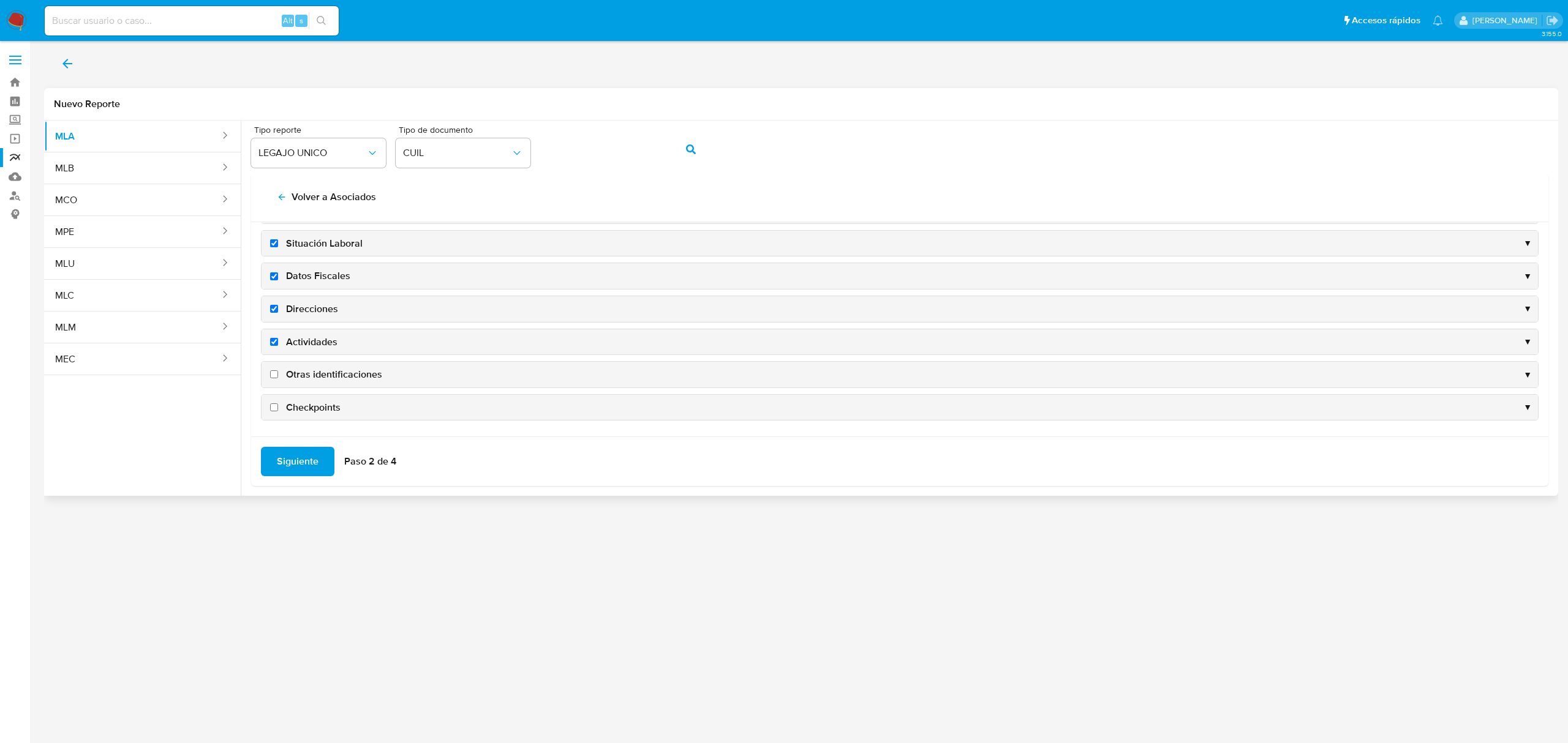
click at [299, 457] on span "Siguiente" at bounding box center [298, 461] width 42 height 27
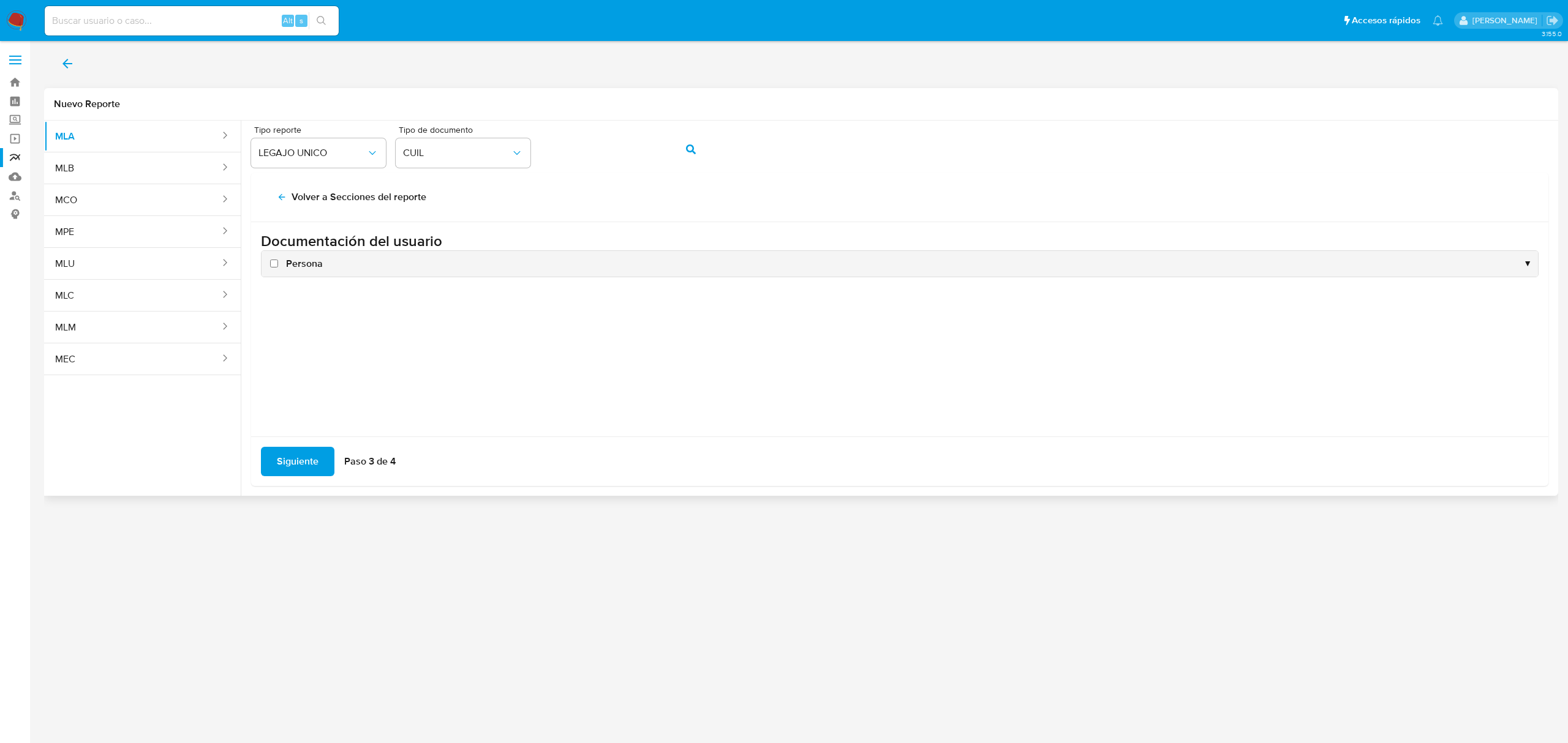
scroll to position [0, 0]
click at [306, 261] on span "Persona" at bounding box center [304, 264] width 37 height 14
click at [278, 261] on input "Persona" at bounding box center [274, 263] width 8 height 8
checkbox input "true"
click at [292, 467] on span "Siguiente" at bounding box center [298, 461] width 42 height 27
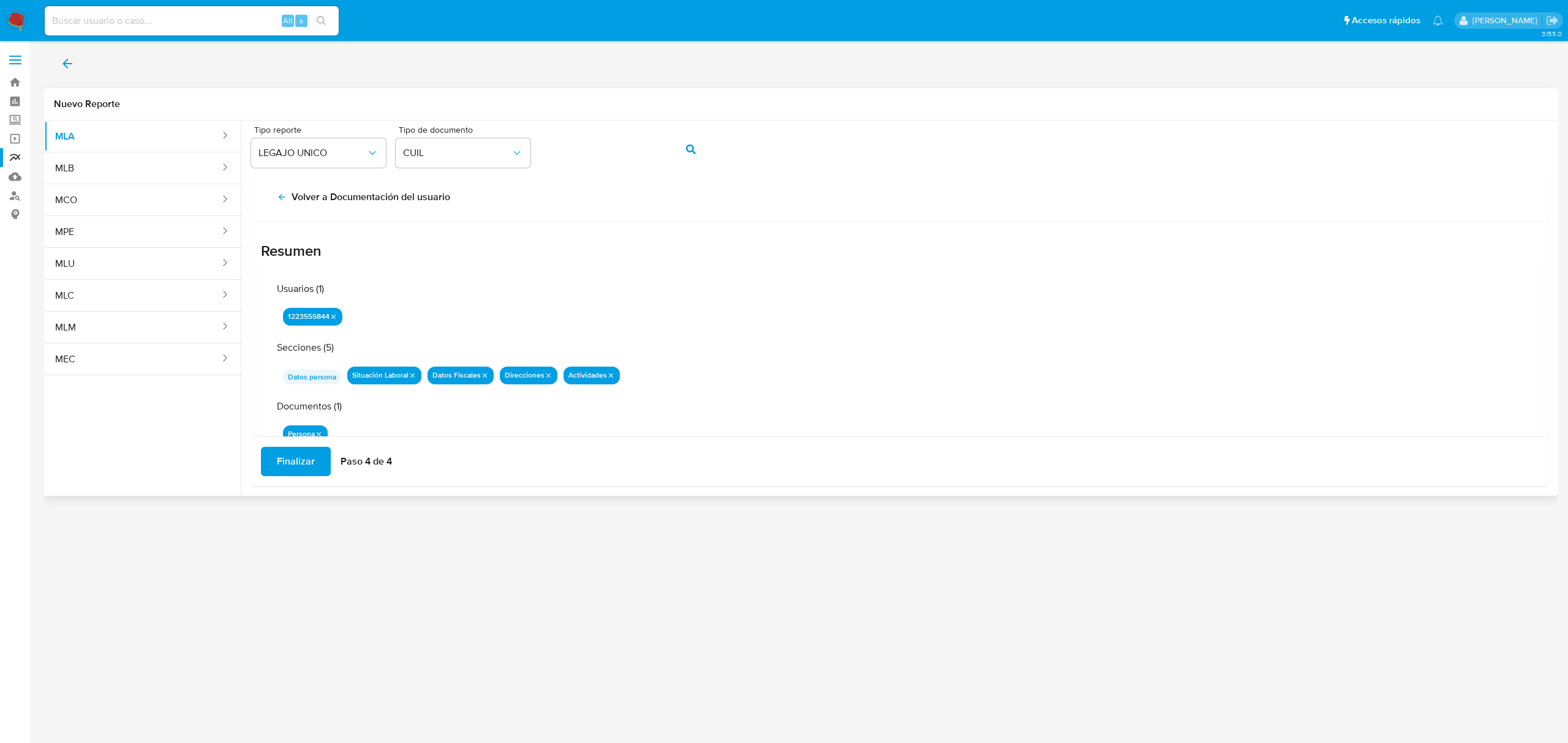
click at [297, 464] on span "Finalizar" at bounding box center [296, 461] width 38 height 27
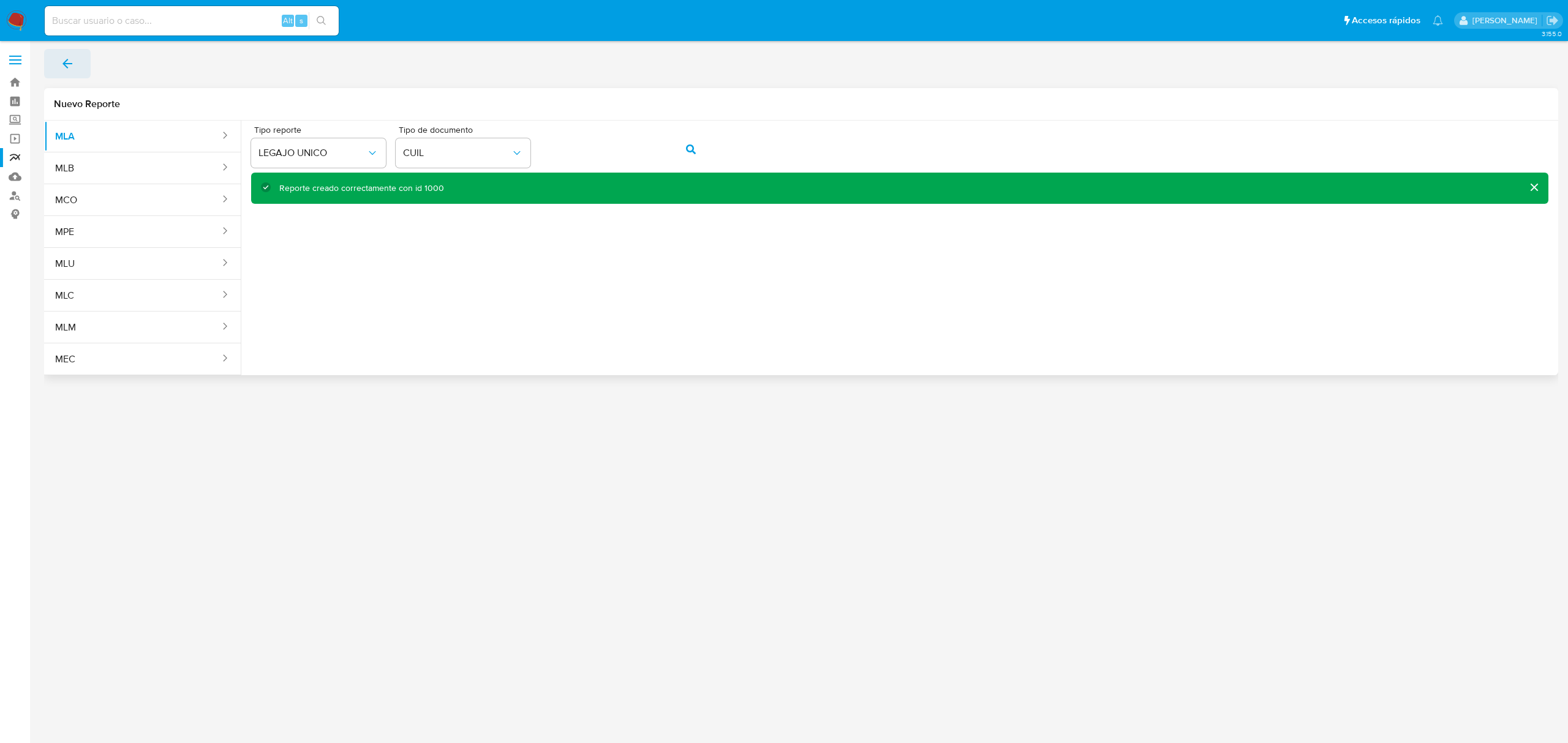
click at [36, 48] on main "3.155.0" at bounding box center [784, 371] width 1568 height 743
click at [69, 62] on icon "back" at bounding box center [67, 63] width 15 height 15
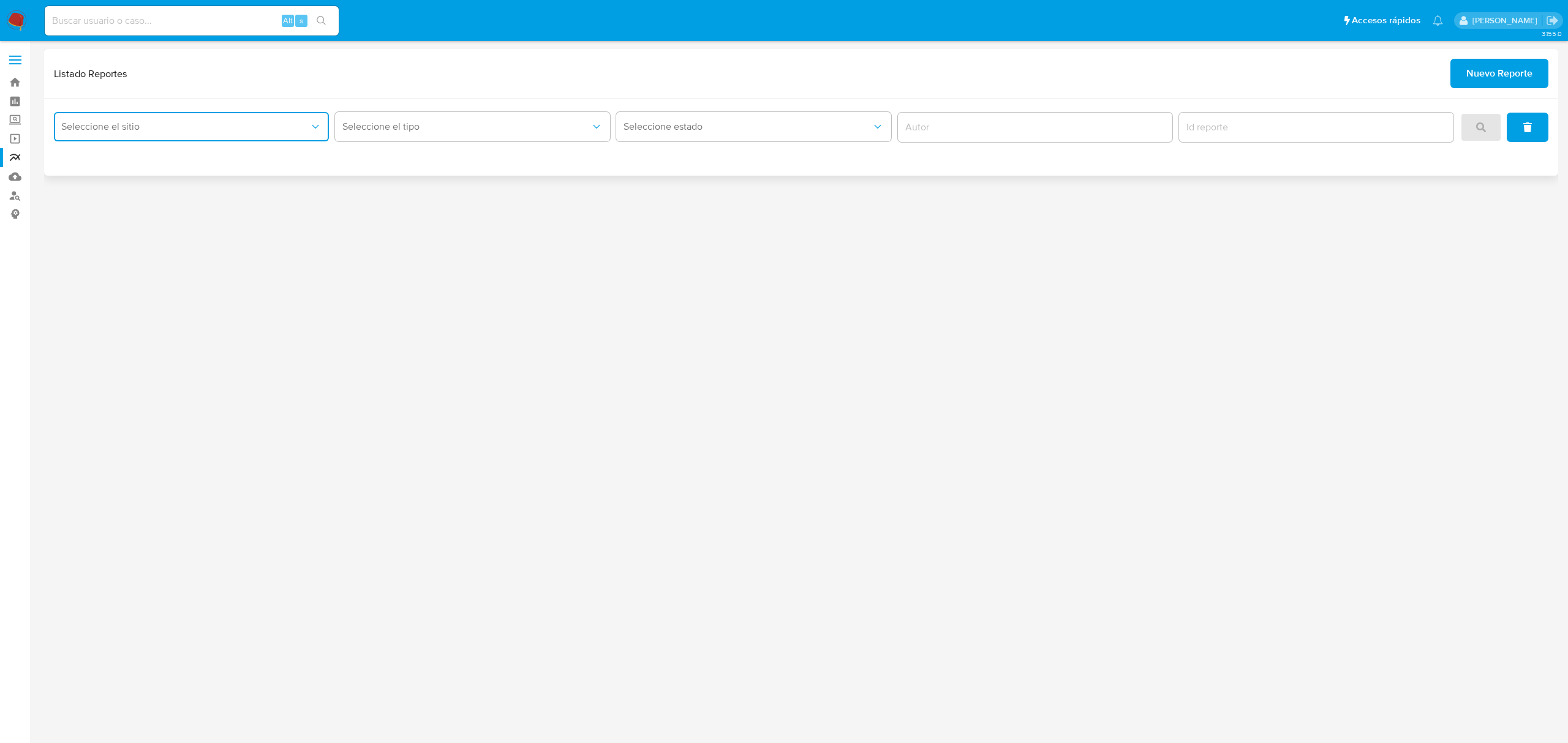
click at [124, 127] on span "Seleccione el sitio" at bounding box center [186, 127] width 248 height 12
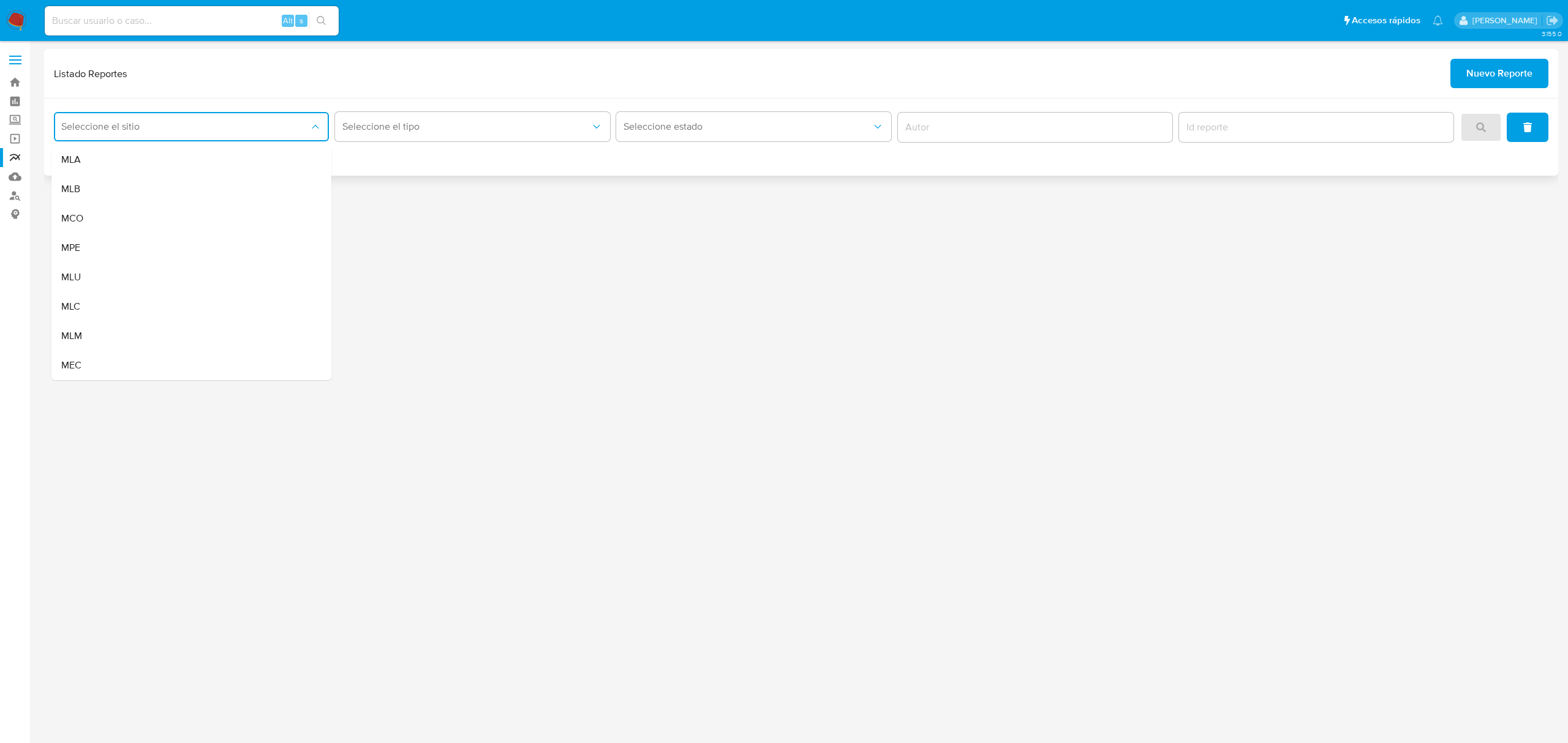
click at [134, 167] on div "MLA" at bounding box center [188, 160] width 253 height 29
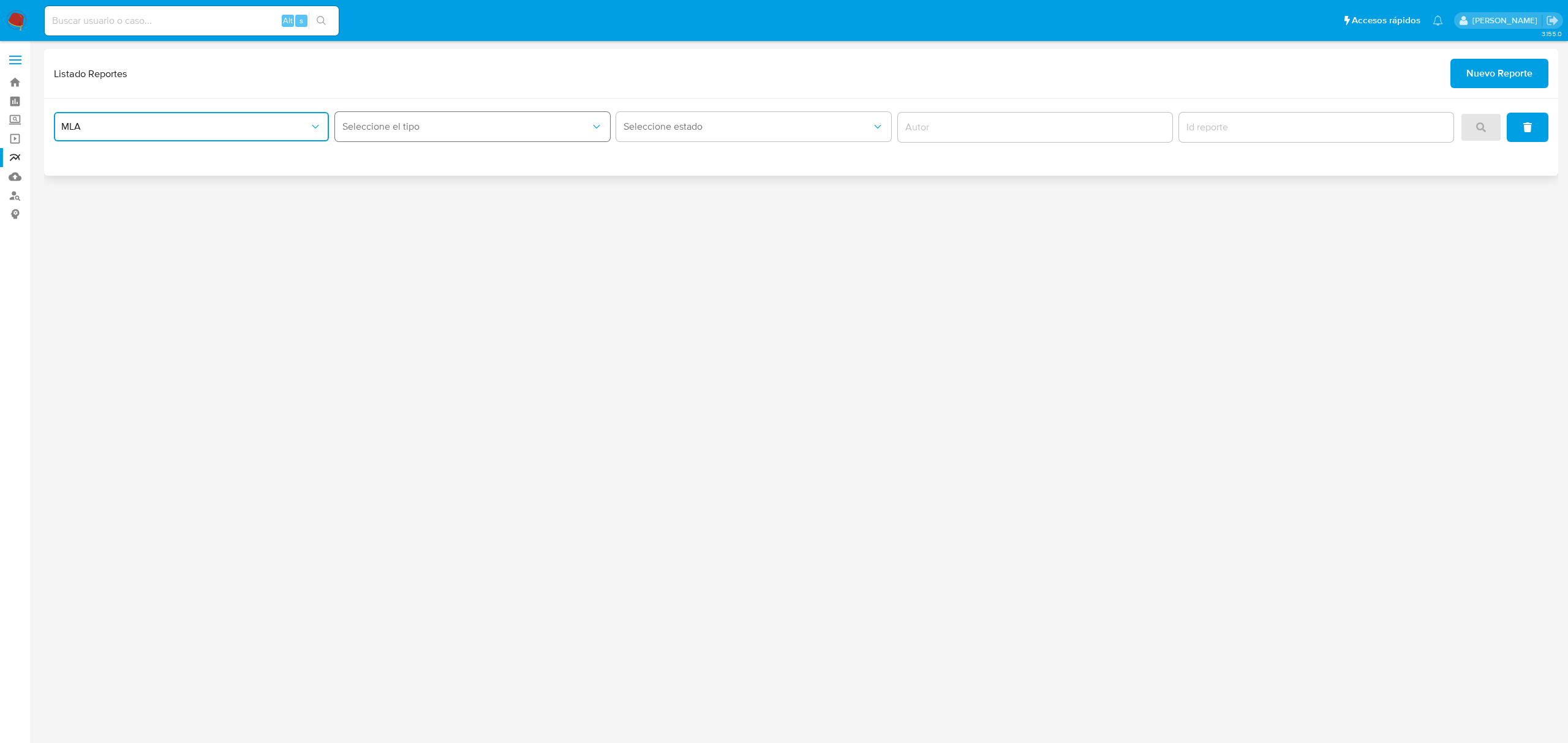
click at [376, 122] on span "Seleccione el tipo" at bounding box center [466, 127] width 248 height 12
click at [382, 184] on span "LEGAJO UNICO" at bounding box center [376, 189] width 68 height 12
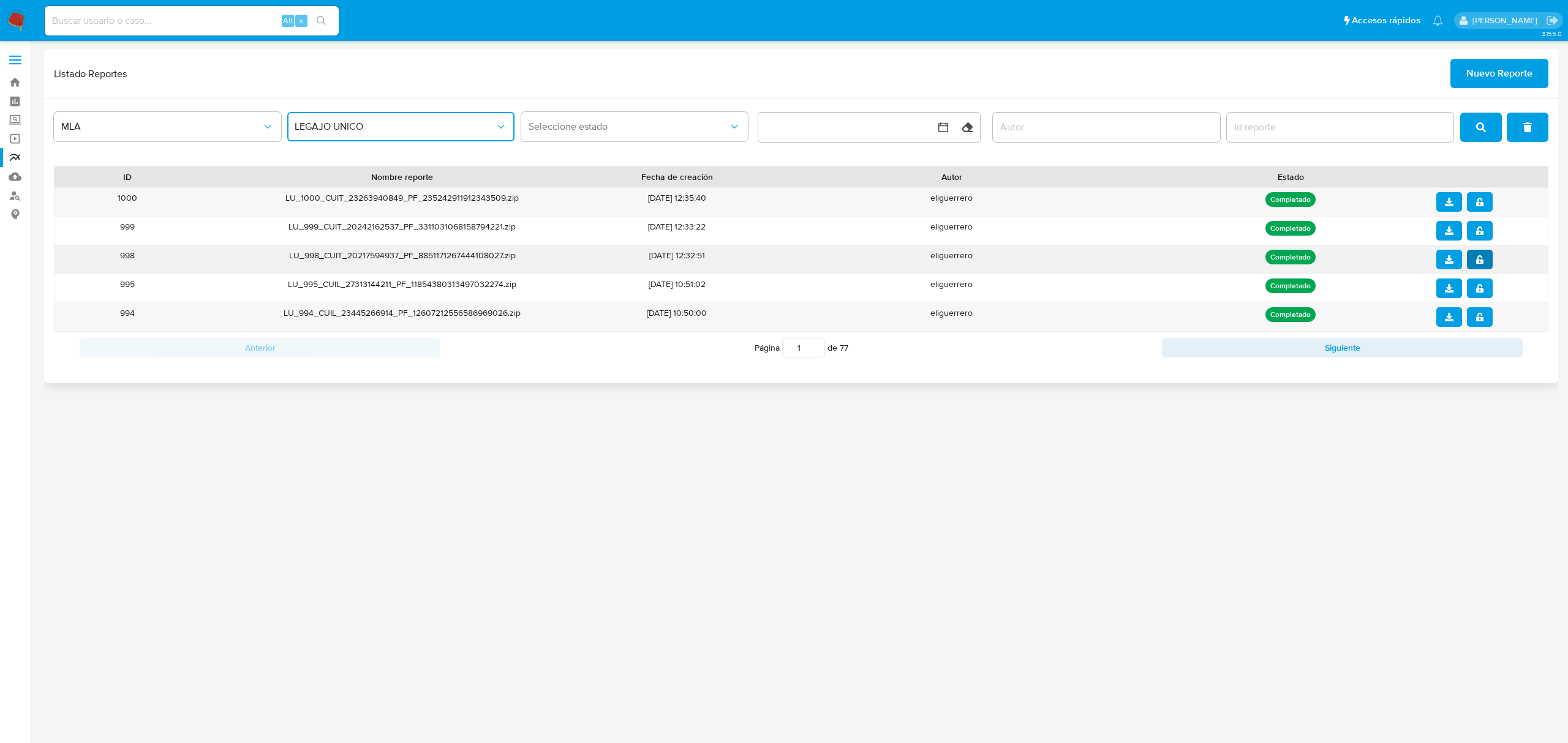
click at [1483, 260] on button "notify_security" at bounding box center [1480, 259] width 26 height 20
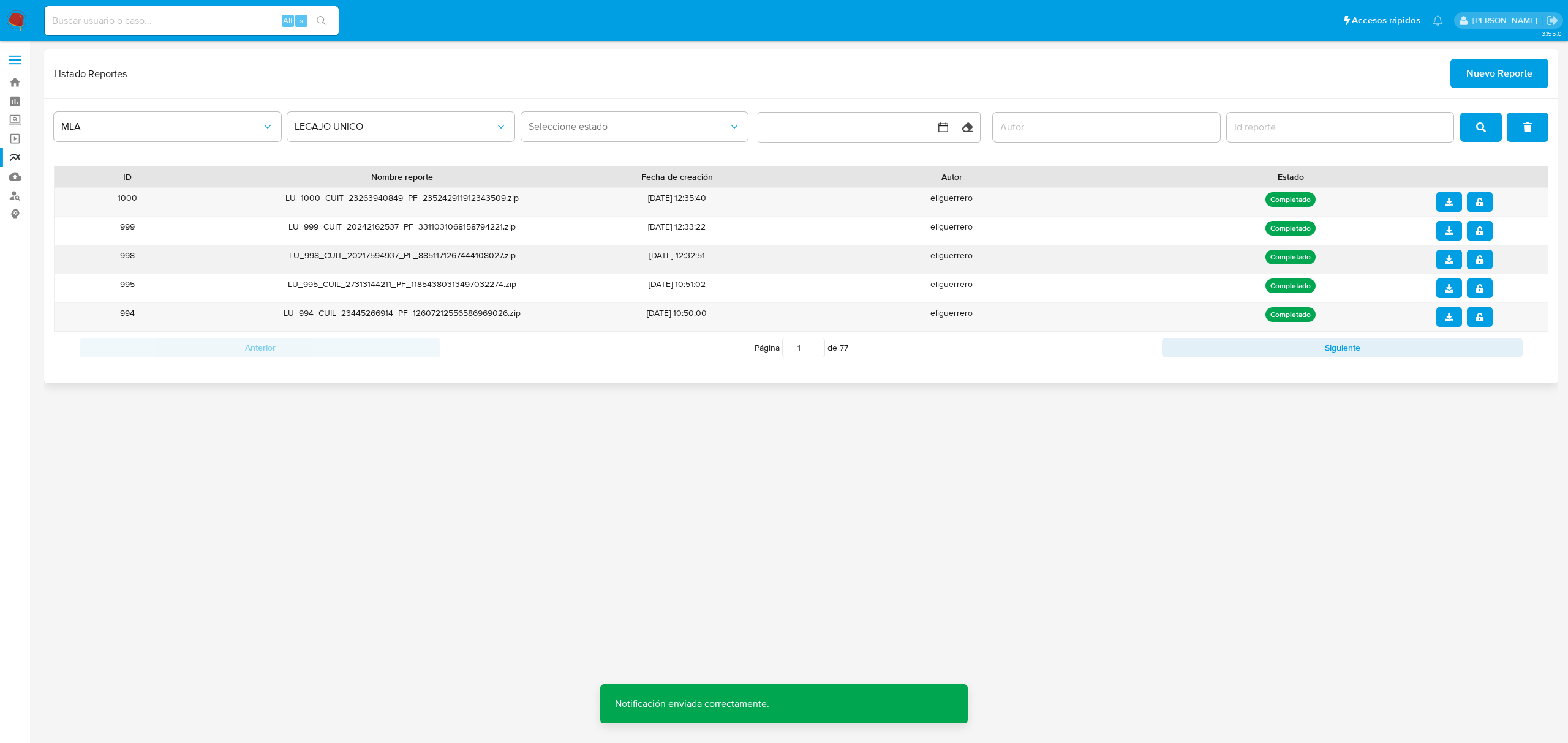
click at [1450, 262] on icon "download" at bounding box center [1449, 260] width 9 height 9
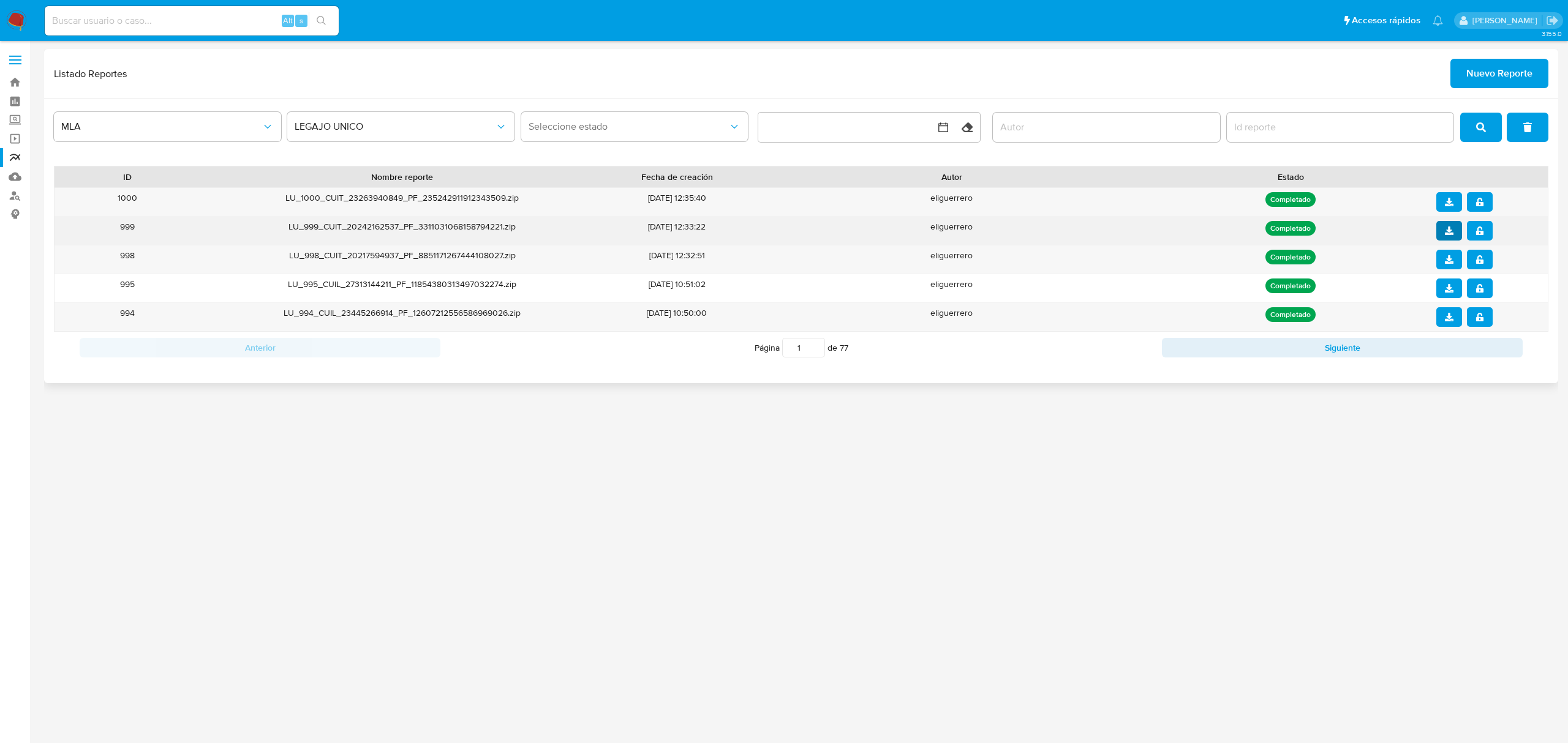
drag, startPoint x: 1483, startPoint y: 233, endPoint x: 1453, endPoint y: 233, distance: 30.0
click at [1483, 233] on button "notify_security" at bounding box center [1480, 230] width 26 height 20
click at [1437, 233] on button "download" at bounding box center [1449, 230] width 26 height 20
click at [1480, 229] on icon "notify_security" at bounding box center [1479, 231] width 8 height 9
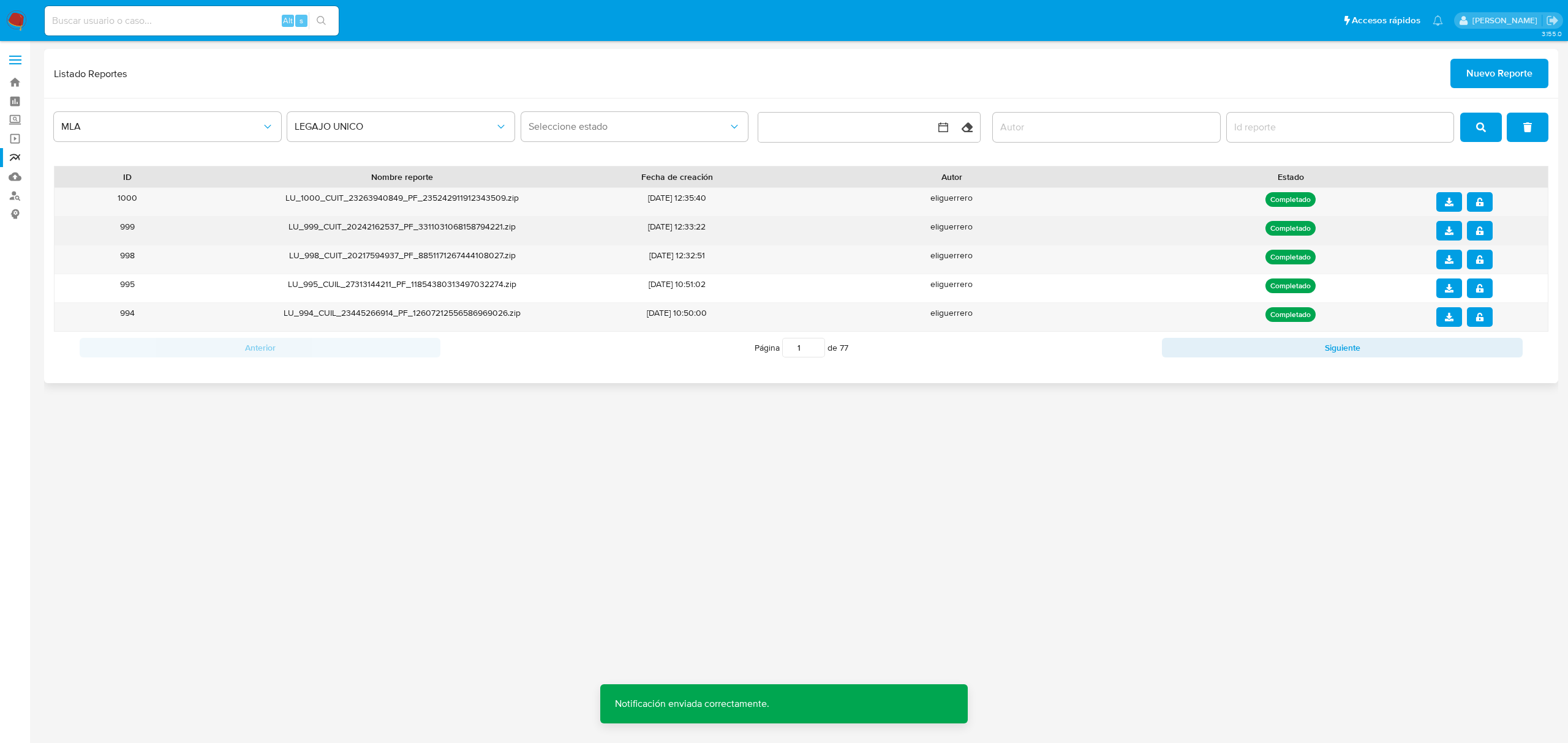
click at [1453, 233] on button "download" at bounding box center [1449, 230] width 26 height 20
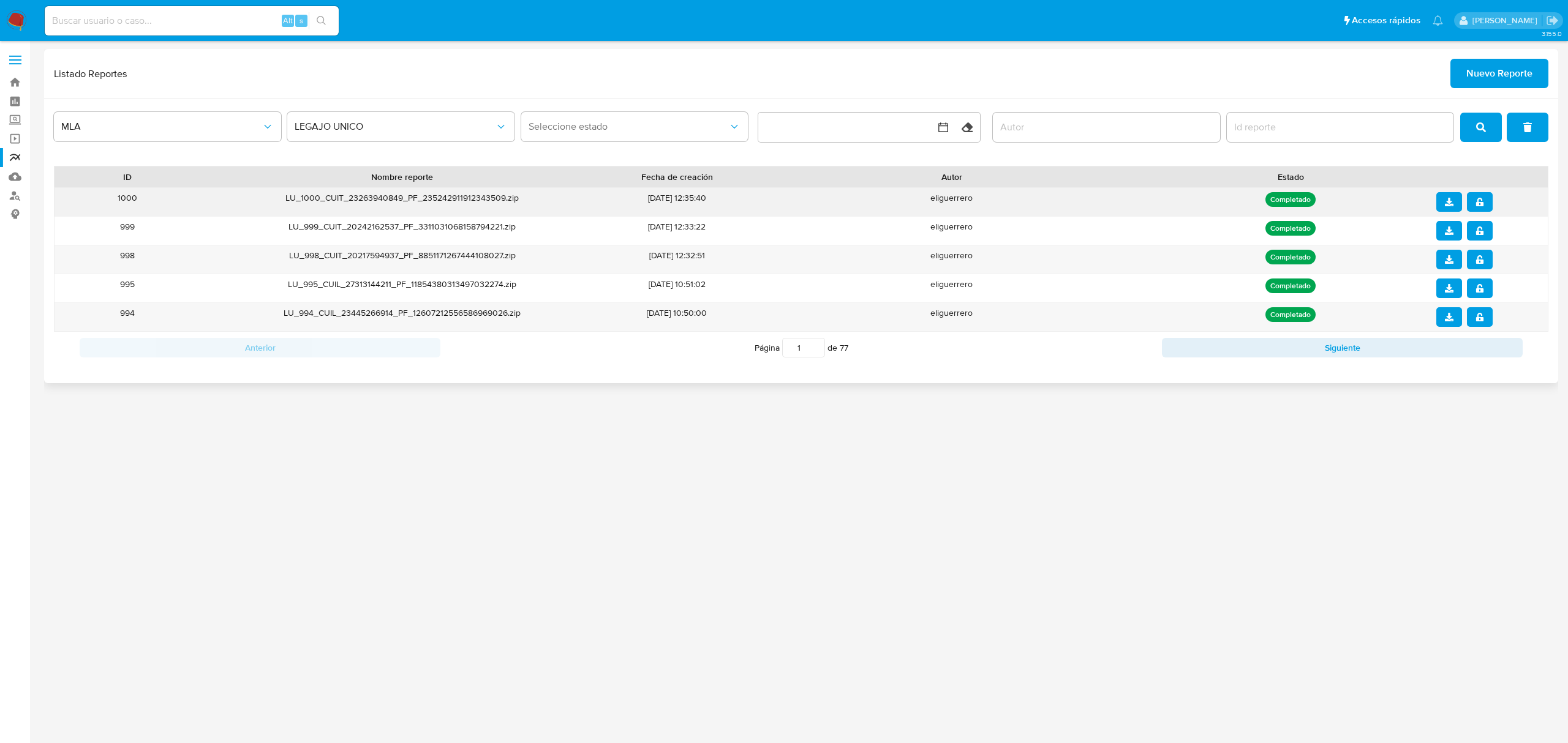
click at [1473, 202] on button "notify_security" at bounding box center [1480, 202] width 26 height 20
click at [1447, 202] on icon "download" at bounding box center [1449, 202] width 9 height 9
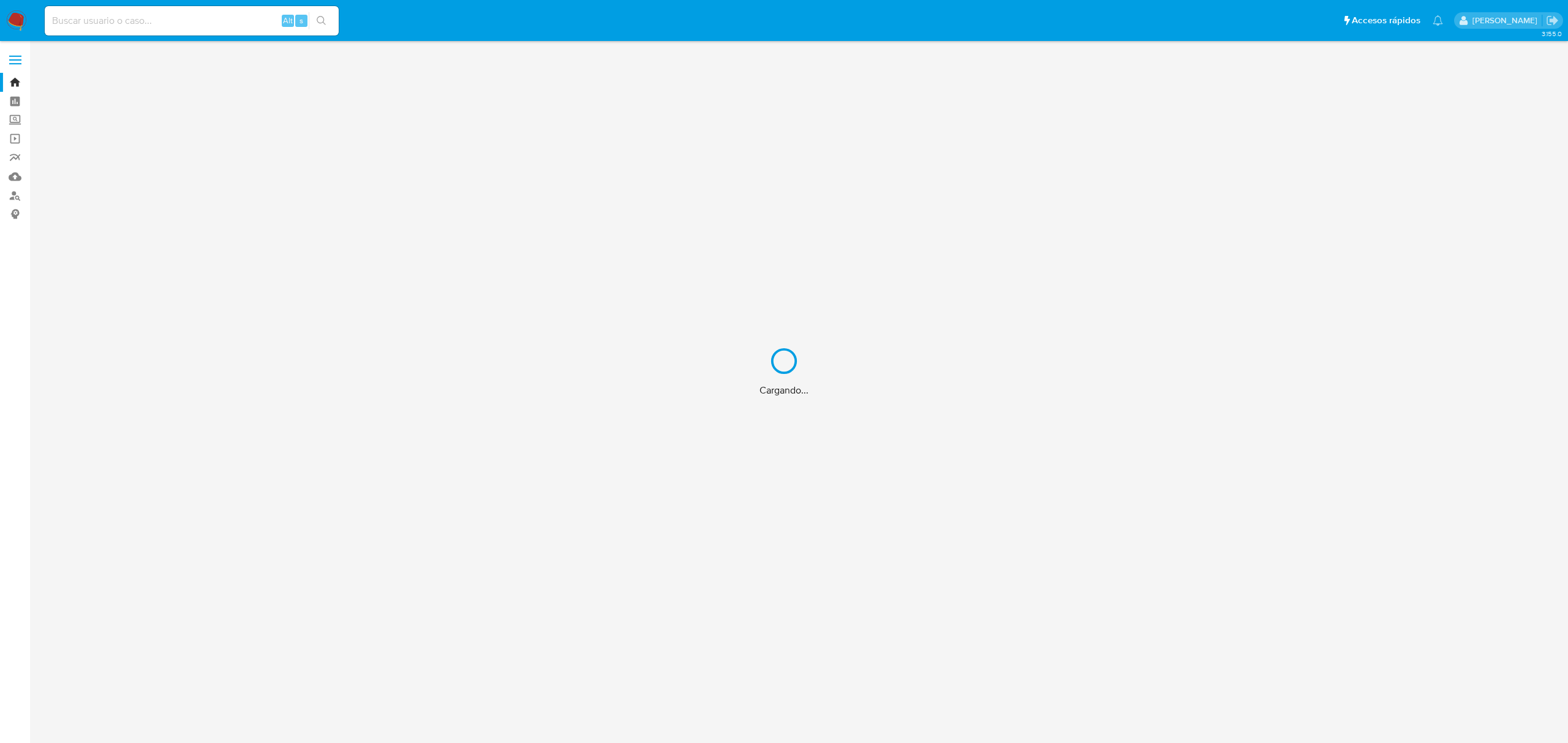
drag, startPoint x: 184, startPoint y: 21, endPoint x: 66, endPoint y: 12, distance: 118.3
click at [111, 18] on div "Cargando..." at bounding box center [784, 371] width 1568 height 743
click at [86, 5] on div "Cargando..." at bounding box center [784, 371] width 1568 height 743
click at [94, 22] on div "Cargando..." at bounding box center [784, 371] width 1568 height 743
click at [196, 22] on div "Cargando..." at bounding box center [784, 371] width 1568 height 743
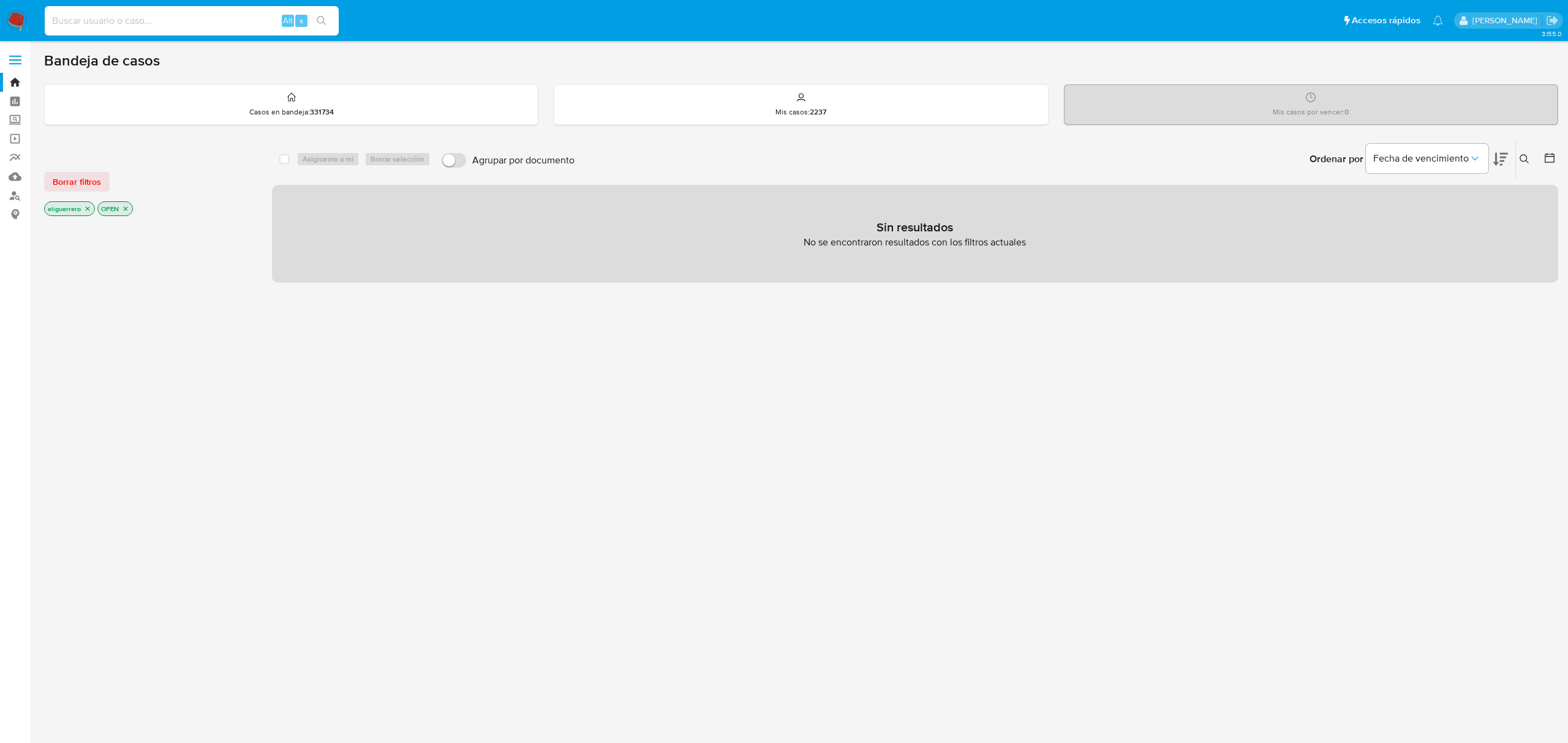
click at [154, 23] on input at bounding box center [192, 21] width 294 height 16
paste input "786320412"
type input "786320412"
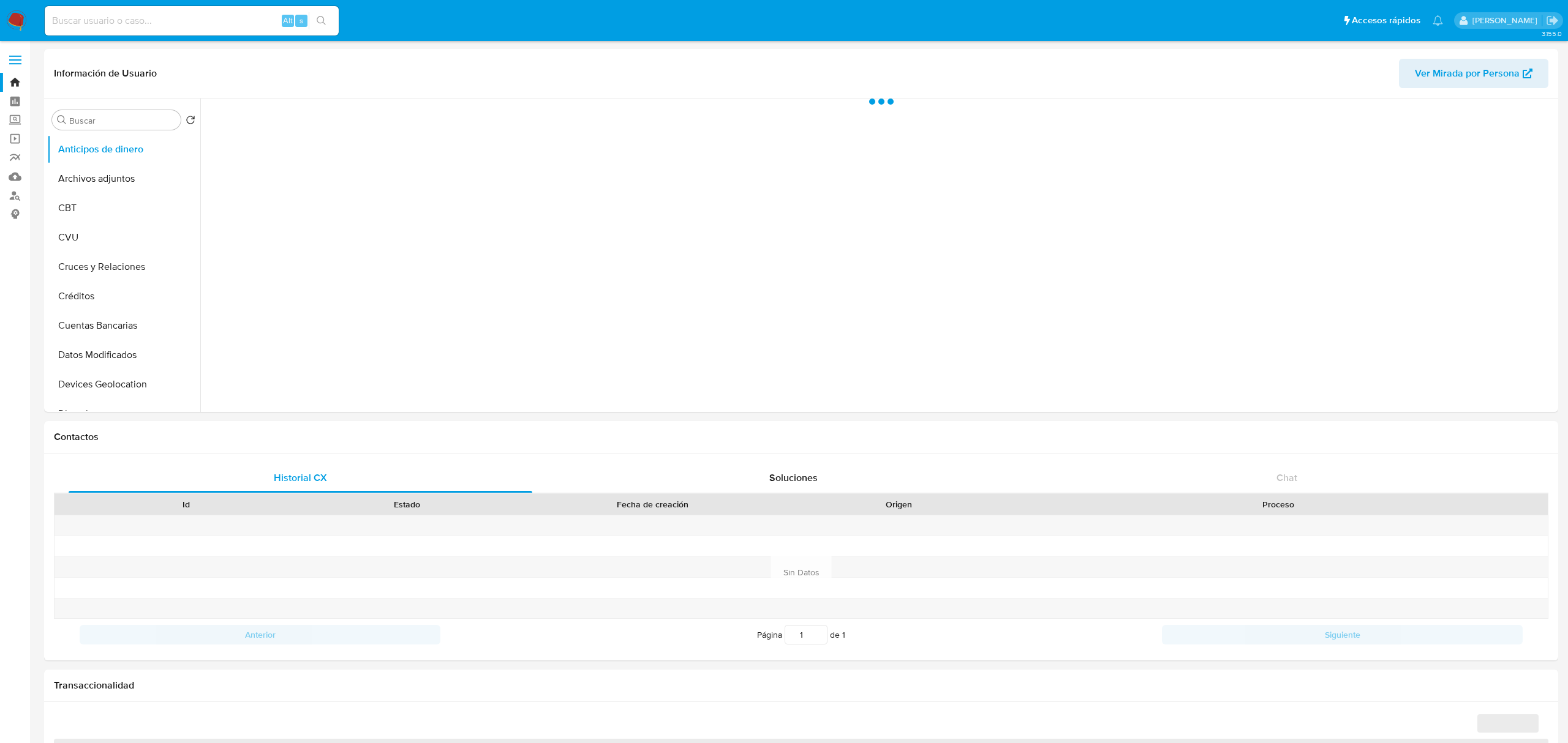
select select "10"
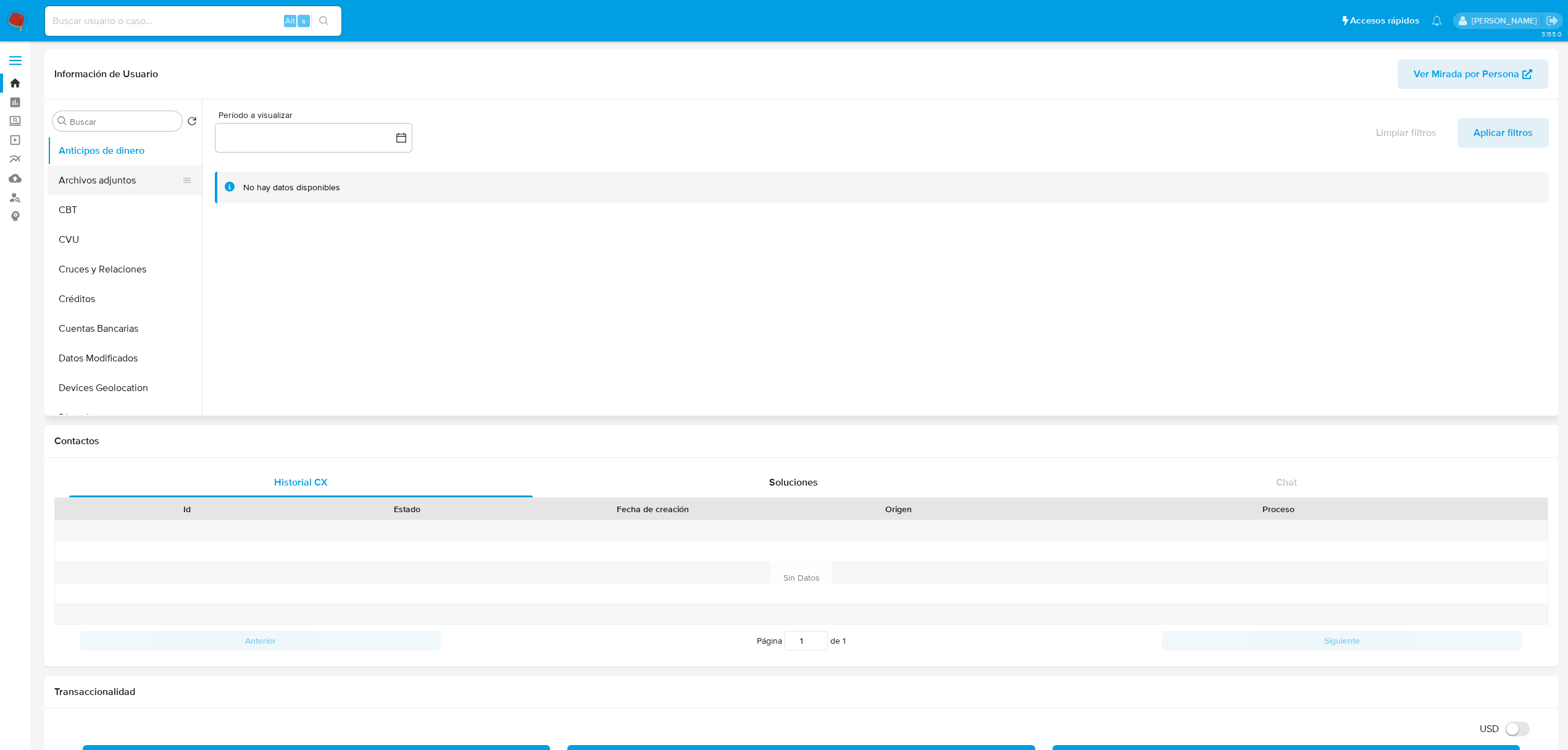
click at [103, 180] on button "Archivos adjuntos" at bounding box center [120, 180] width 145 height 29
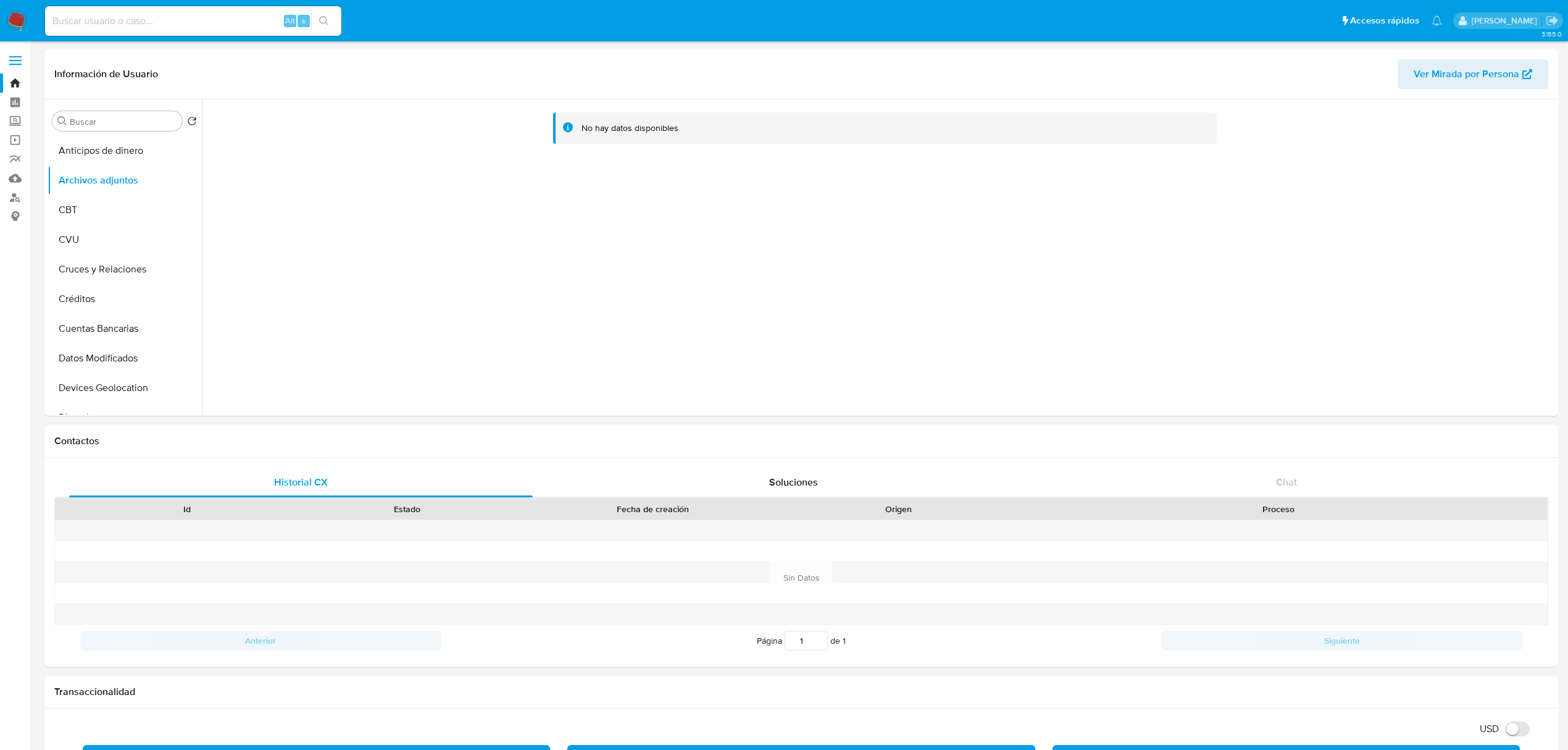
click at [127, 18] on input at bounding box center [193, 21] width 297 height 16
paste input "667050244"
type input "667050244"
click at [327, 16] on icon "search-icon" at bounding box center [323, 21] width 9 height 9
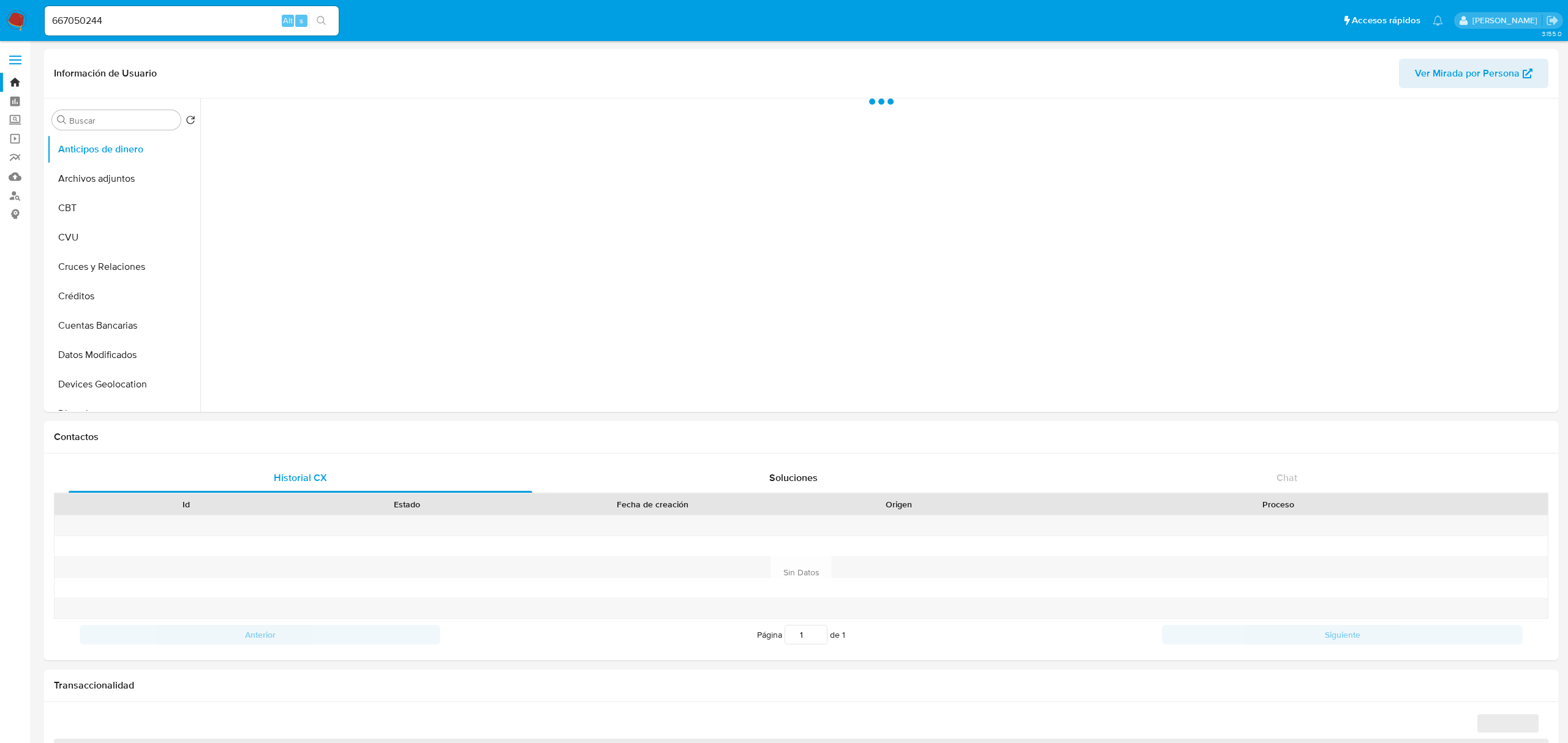
select select "10"
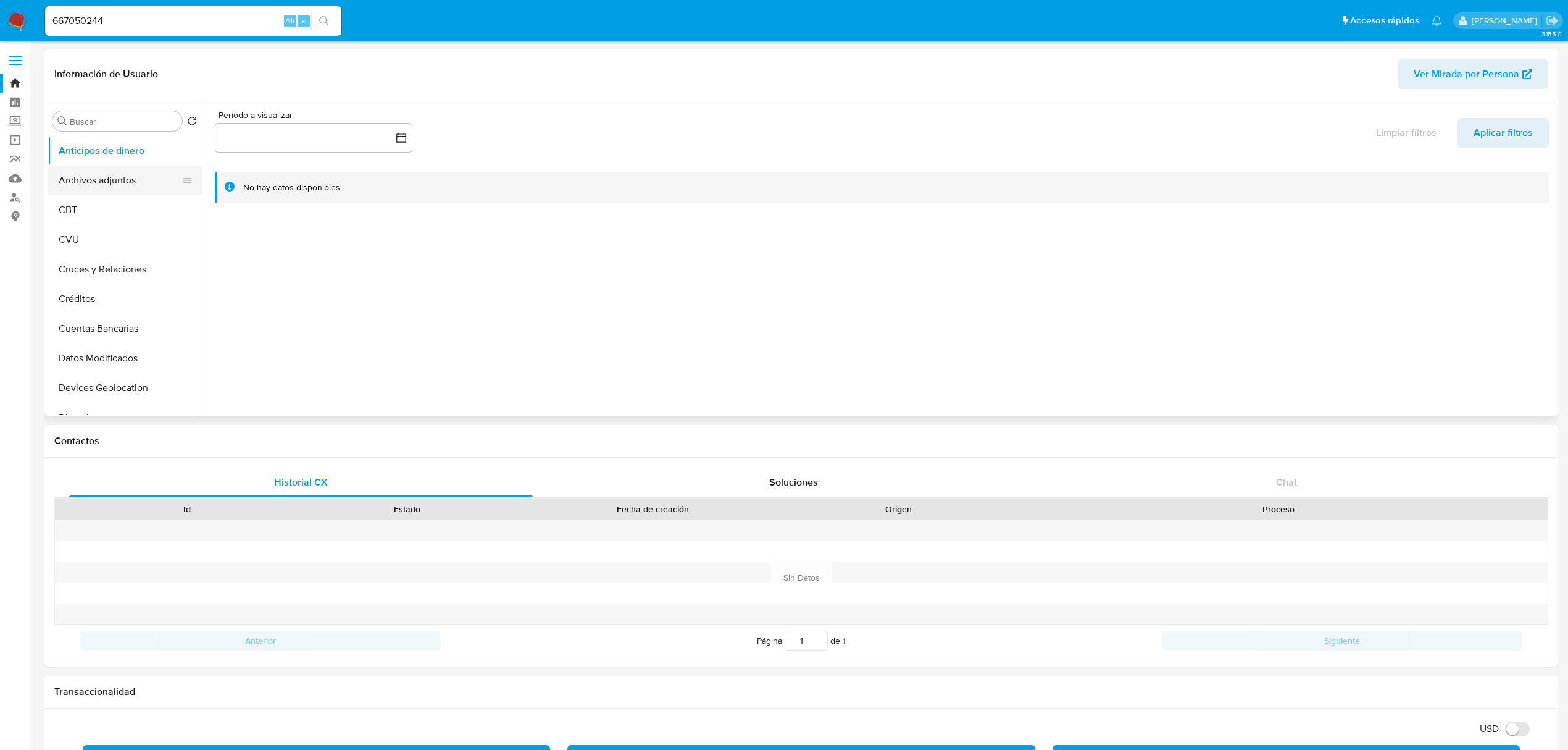
click at [132, 177] on button "Archivos adjuntos" at bounding box center [120, 180] width 145 height 29
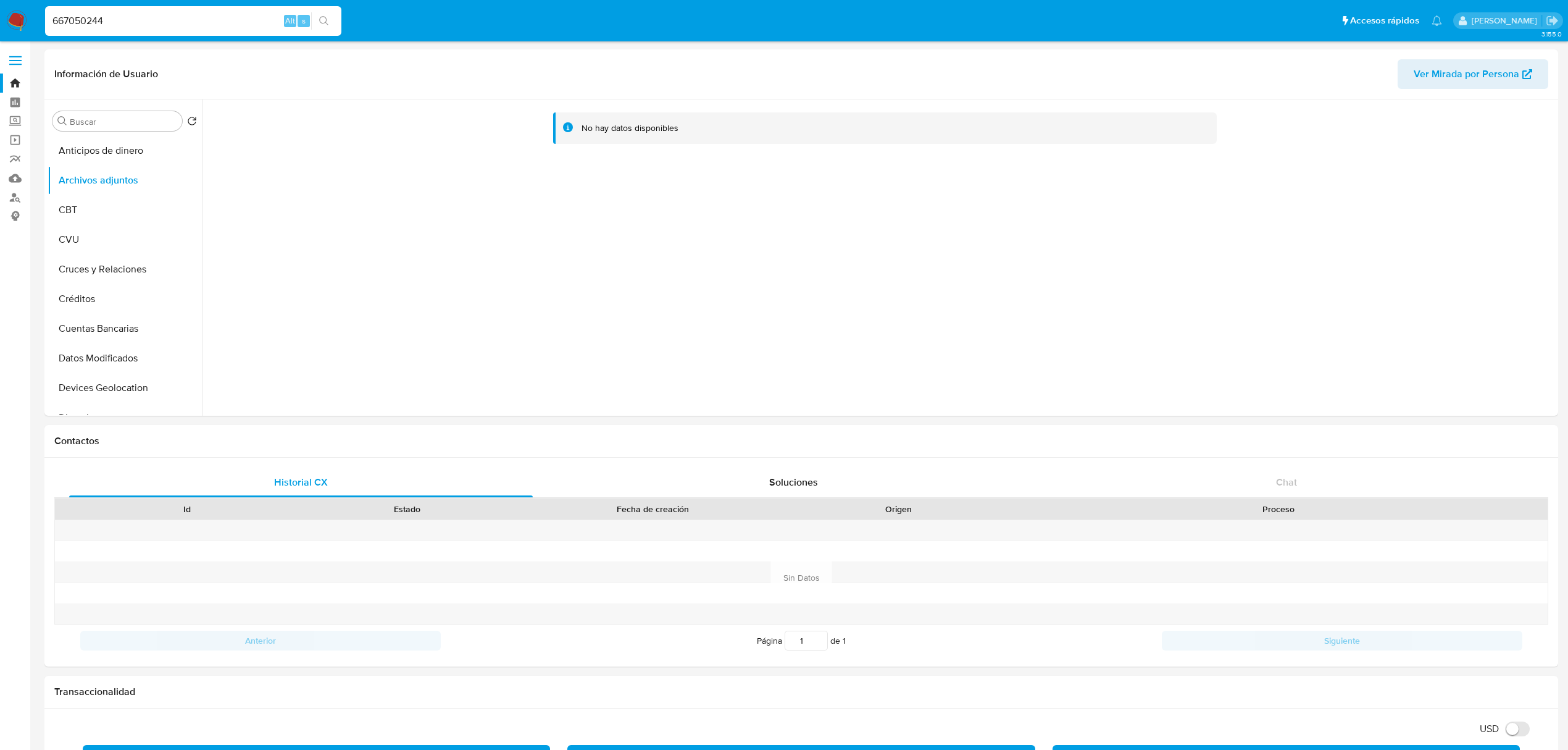
drag, startPoint x: 185, startPoint y: 25, endPoint x: 22, endPoint y: 5, distance: 164.2
click at [18, 8] on nav "Pausado Ver notificaciones 667050244 Alt s Accesos rápidos Presiona las siguien…" at bounding box center [784, 21] width 1568 height 41
paste input "557371841"
type input "557371841"
click at [320, 25] on icon "search-icon" at bounding box center [323, 21] width 9 height 9
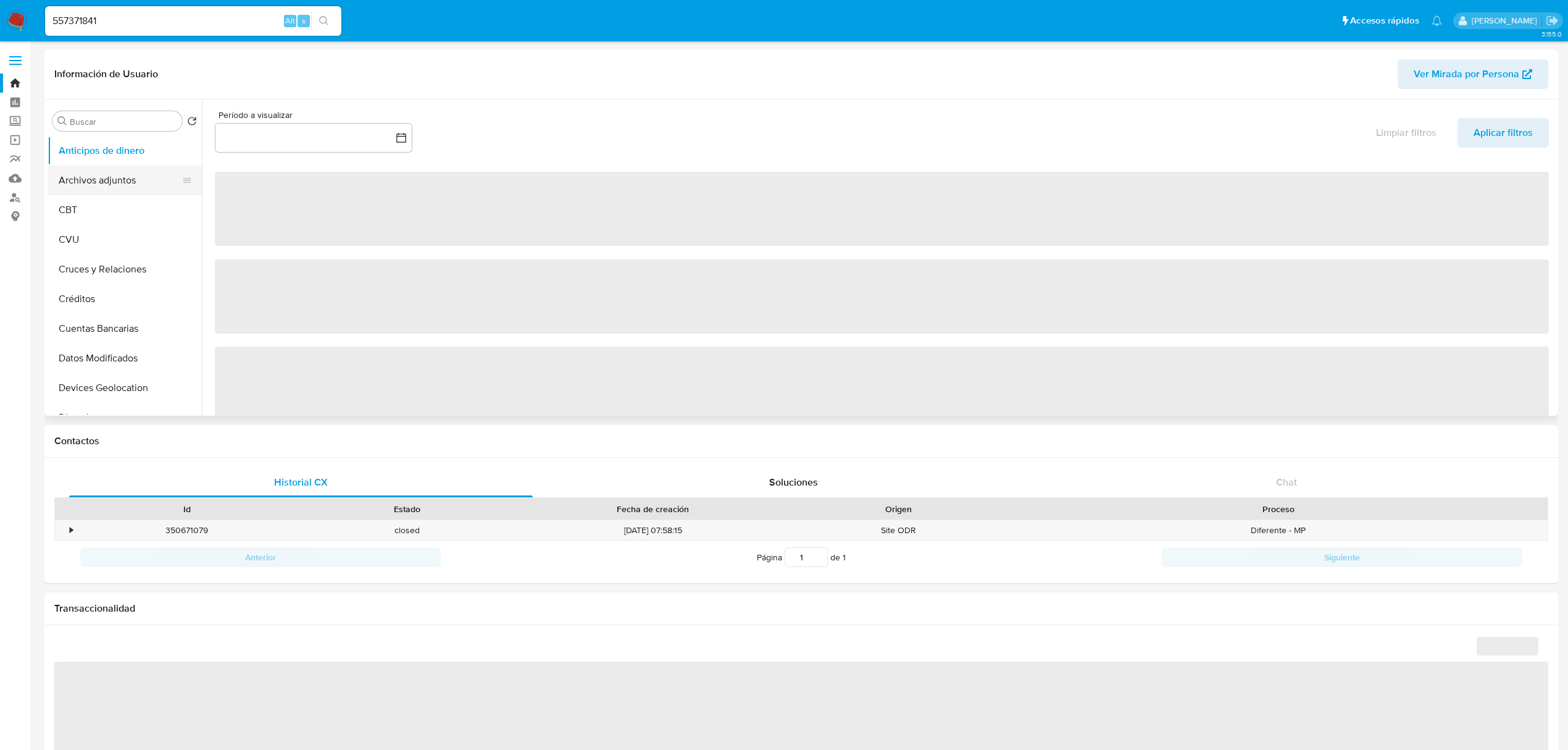
select select "10"
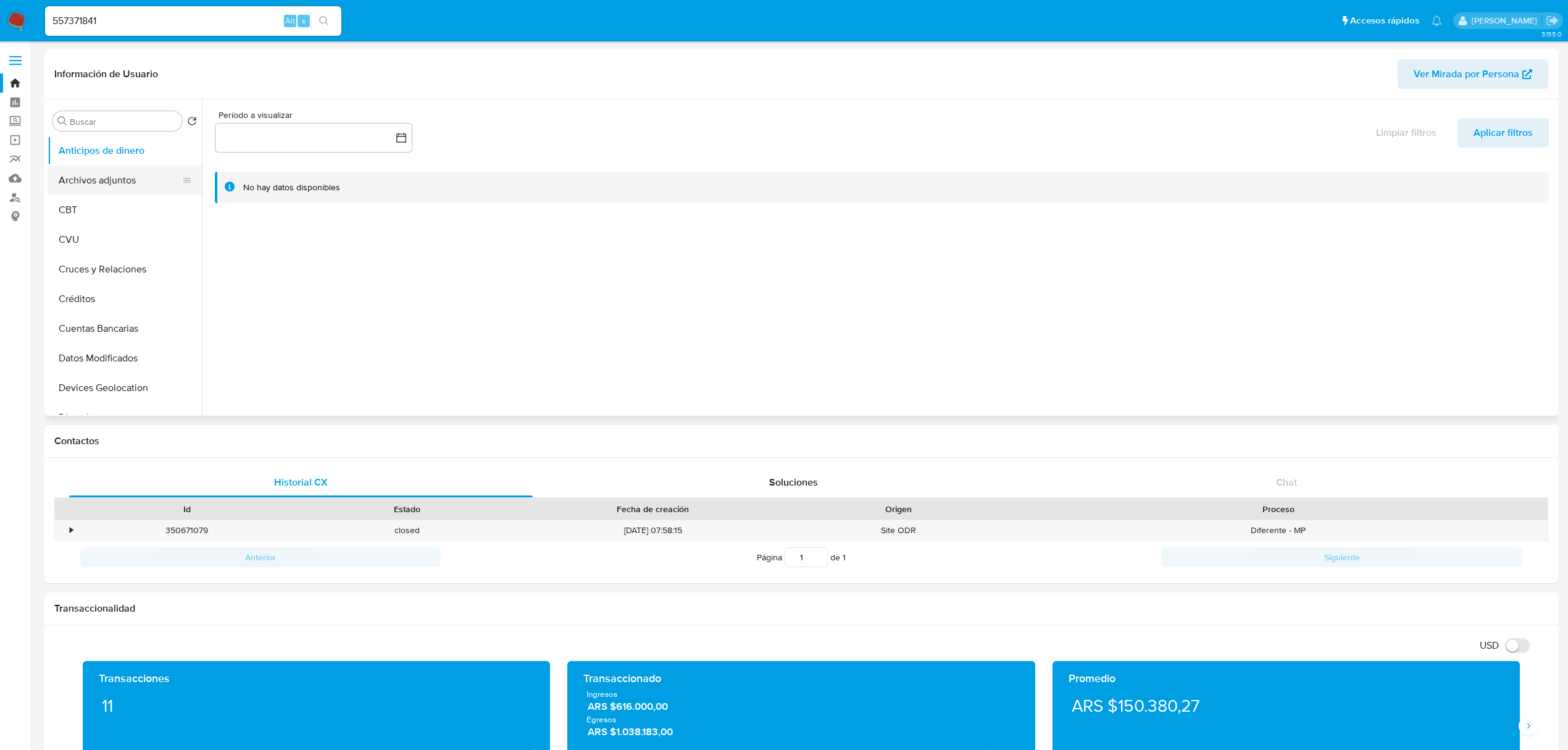
click at [119, 168] on button "Archivos adjuntos" at bounding box center [120, 180] width 145 height 29
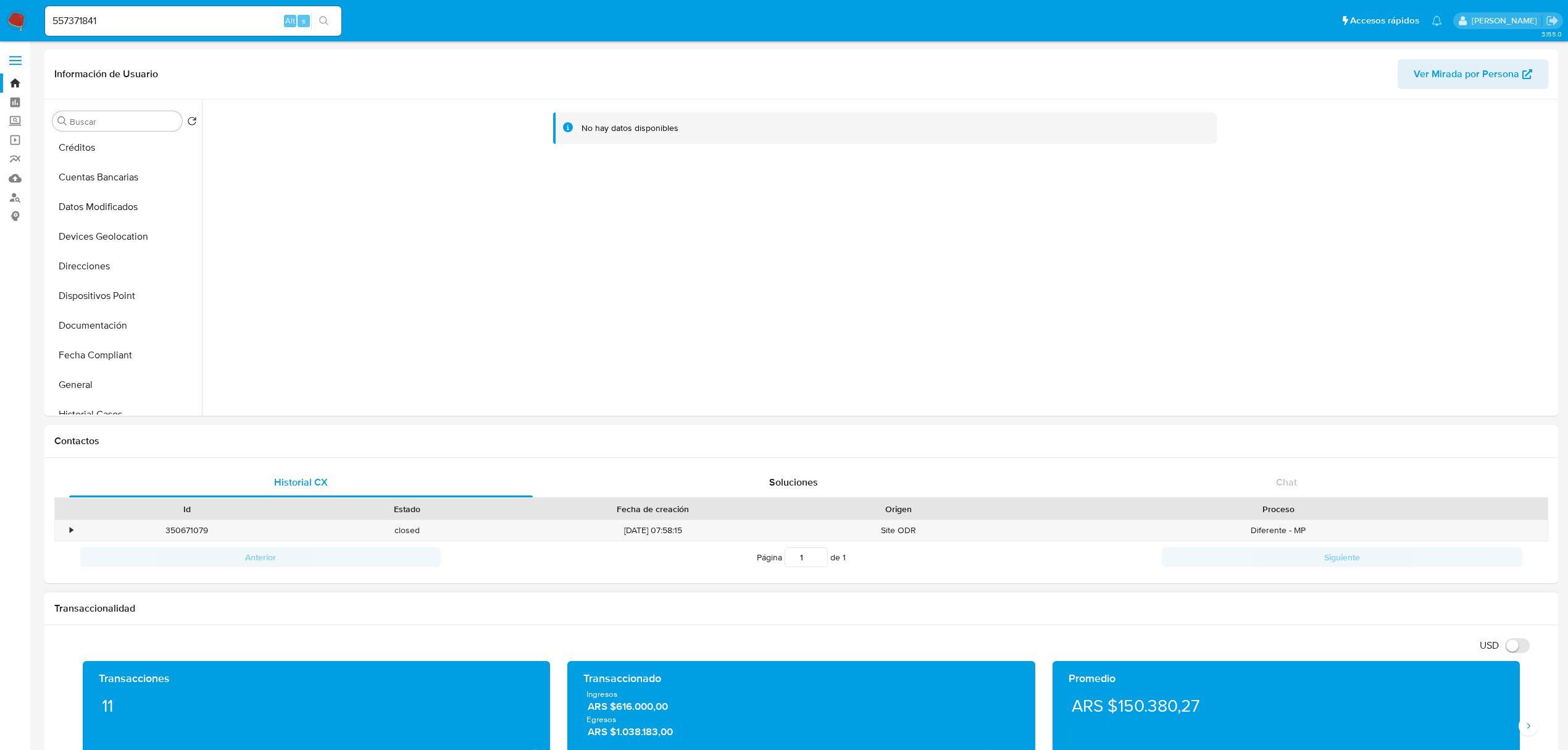
scroll to position [164, 0]
drag, startPoint x: 159, startPoint y: 28, endPoint x: 0, endPoint y: 23, distance: 159.1
click at [0, 25] on nav "Pausado Ver notificaciones 557371841 Alt s Accesos rápidos Presiona las siguien…" at bounding box center [784, 21] width 1568 height 41
paste input "1223555844"
type input "1223555844"
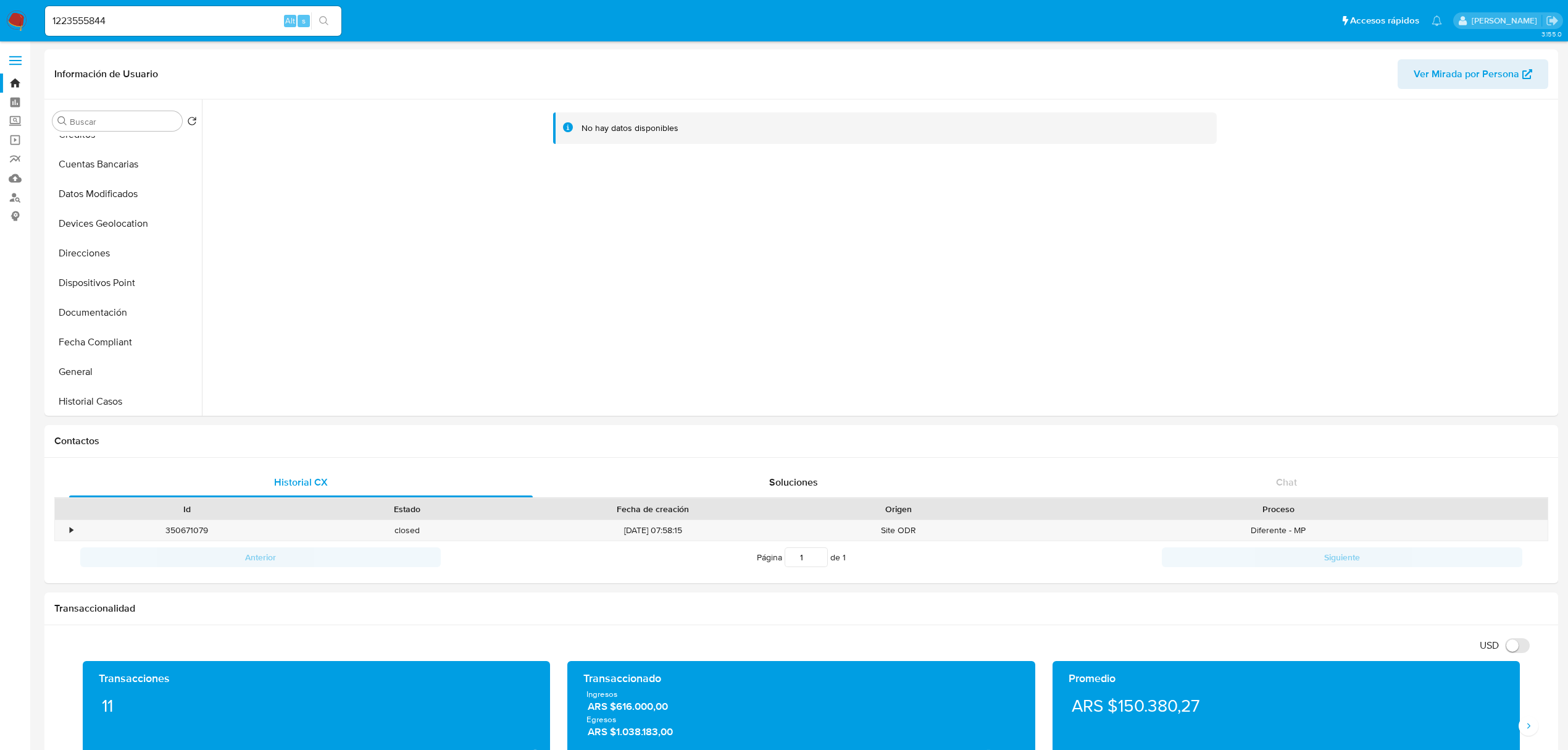
click at [317, 23] on button "search-icon" at bounding box center [323, 21] width 25 height 17
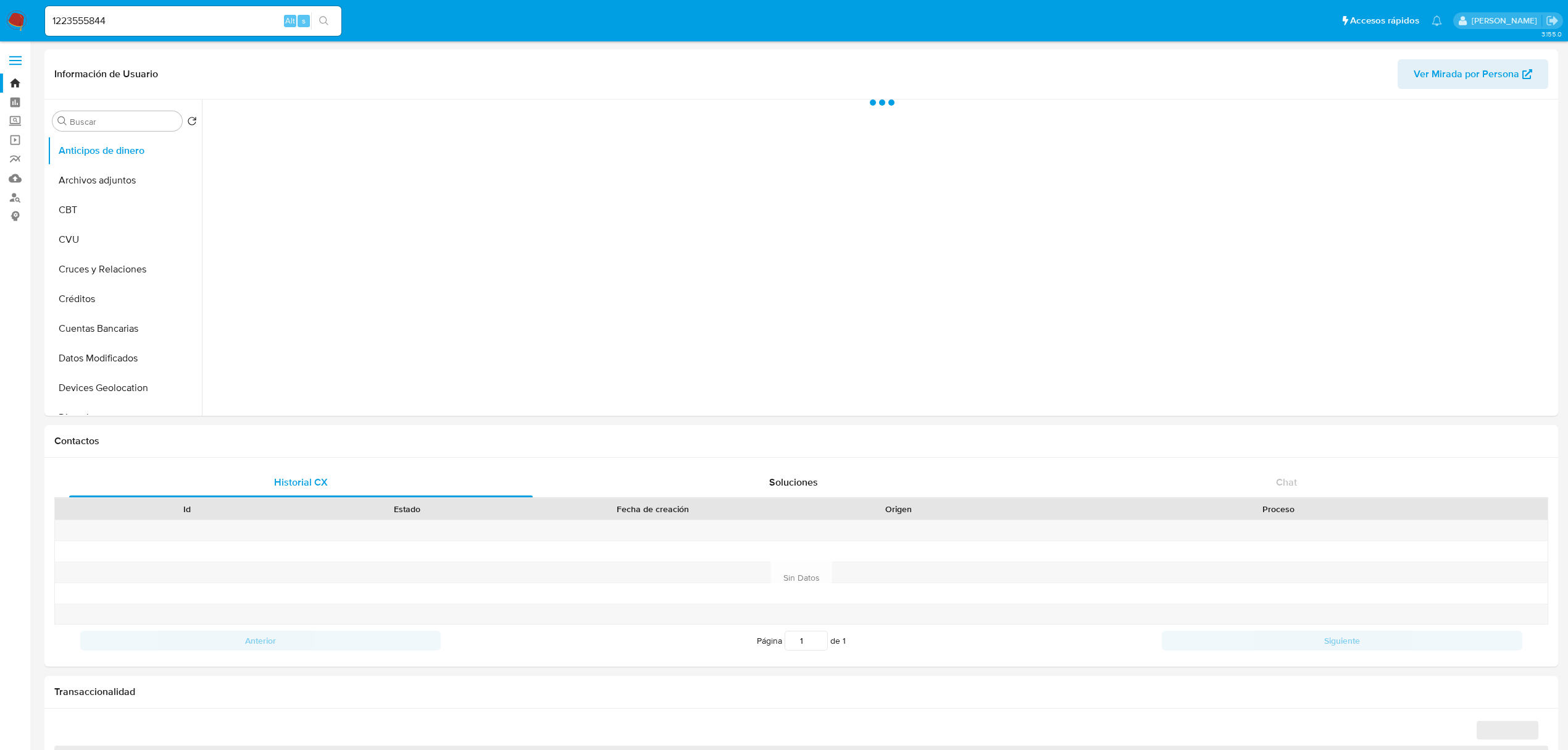
select select "10"
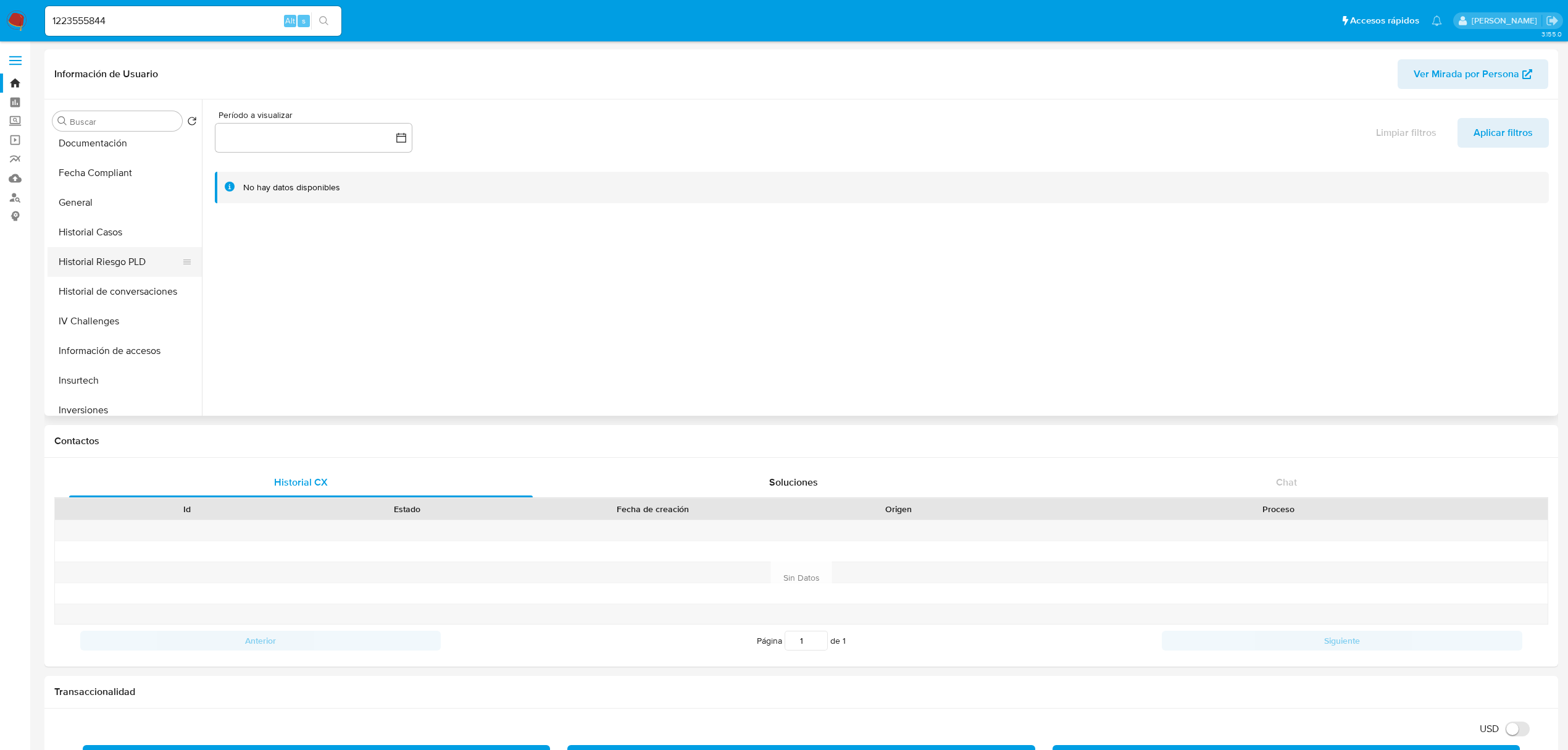
scroll to position [330, 0]
click at [71, 204] on button "General" at bounding box center [120, 207] width 145 height 29
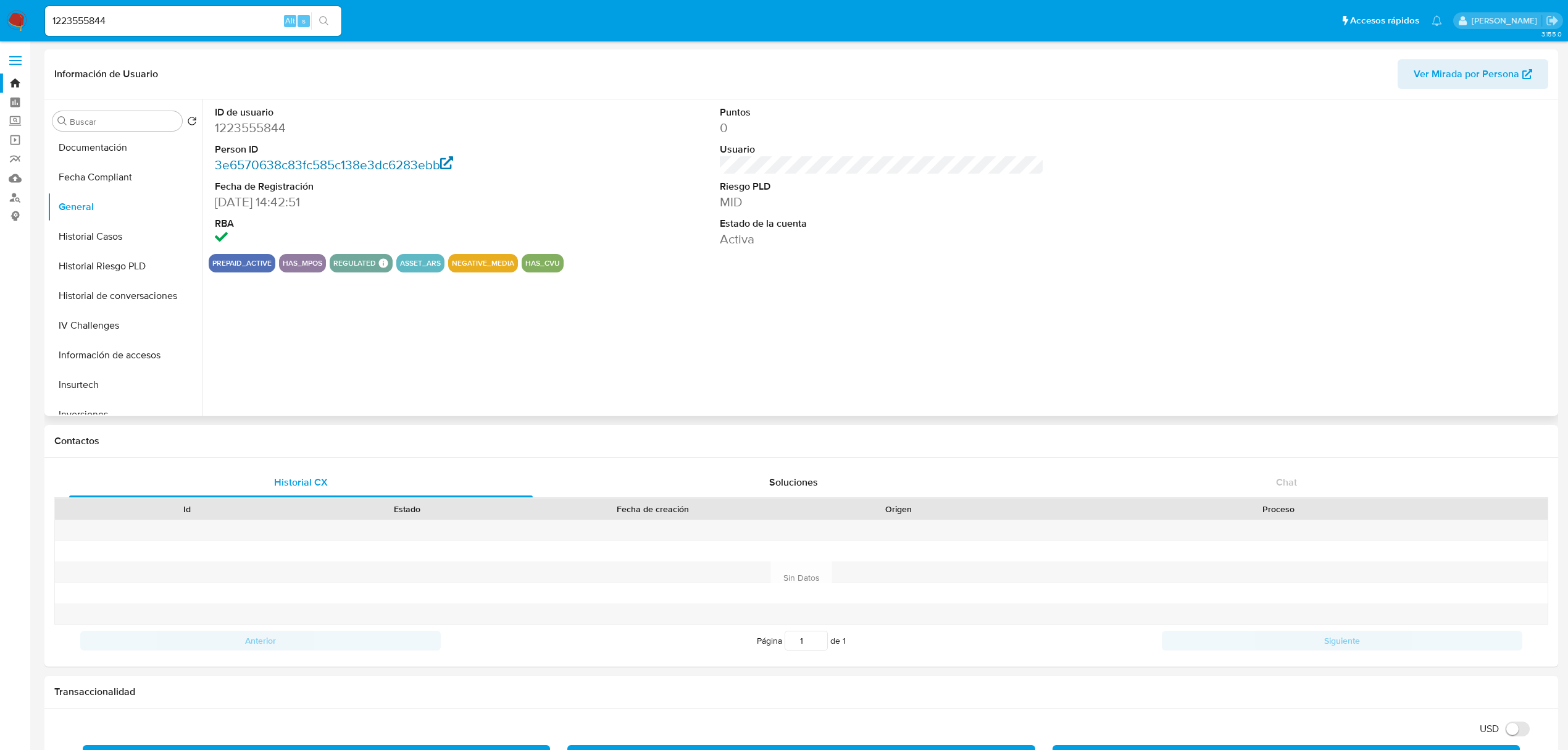
click at [258, 164] on link "3e6570638c83fc585c138e3dc6283ebb" at bounding box center [334, 164] width 238 height 18
